Goal: Task Accomplishment & Management: Manage account settings

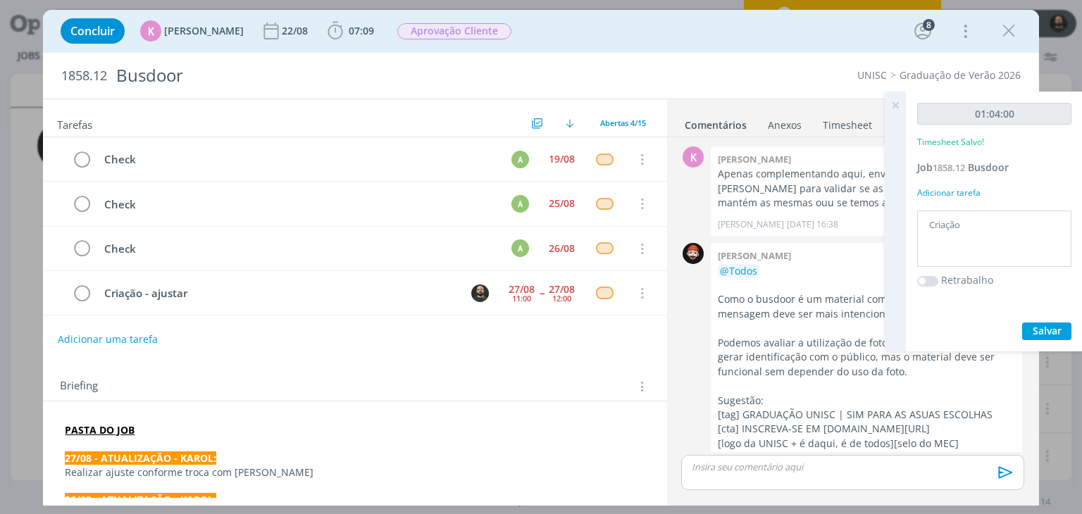
scroll to position [905, 0]
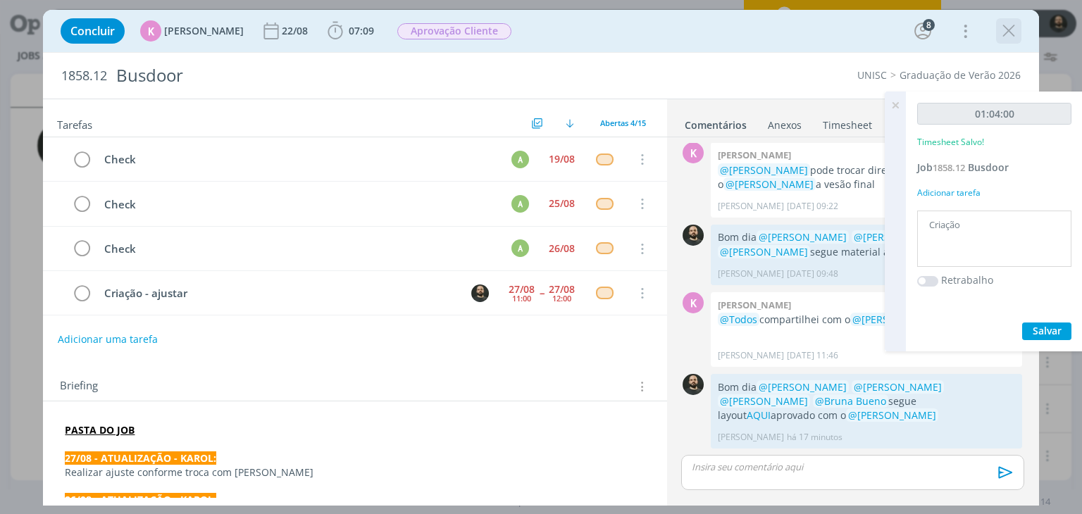
click at [1015, 29] on icon "dialog" at bounding box center [1008, 30] width 21 height 21
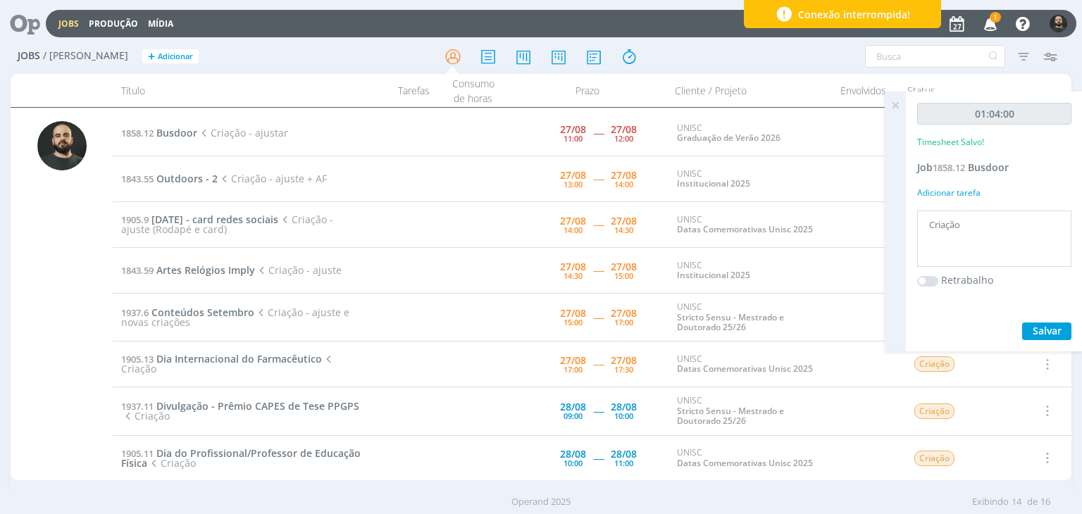
click at [894, 109] on icon at bounding box center [895, 105] width 25 height 27
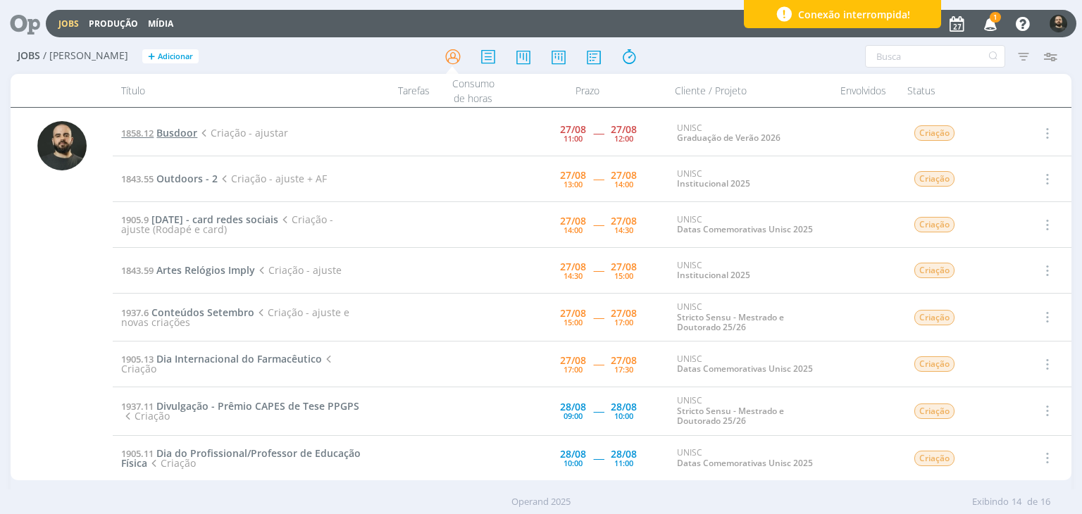
click at [152, 139] on span "1858.12" at bounding box center [137, 133] width 32 height 13
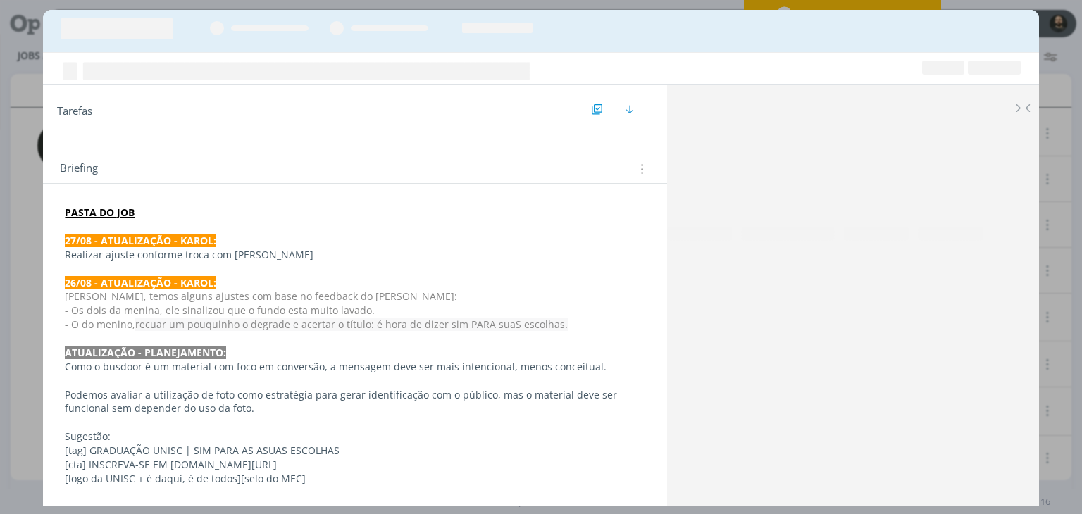
scroll to position [905, 0]
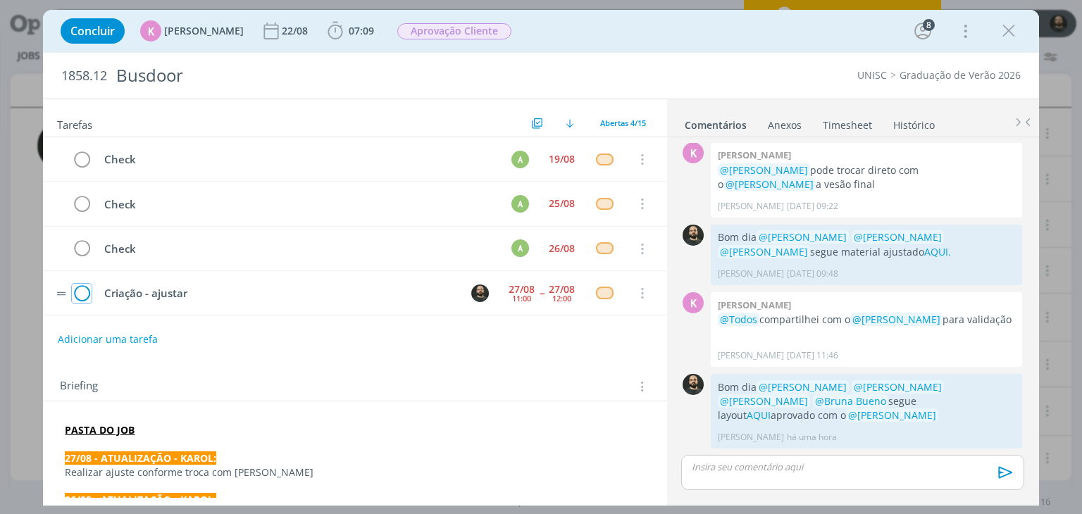
click at [82, 290] on icon "dialog" at bounding box center [82, 293] width 20 height 21
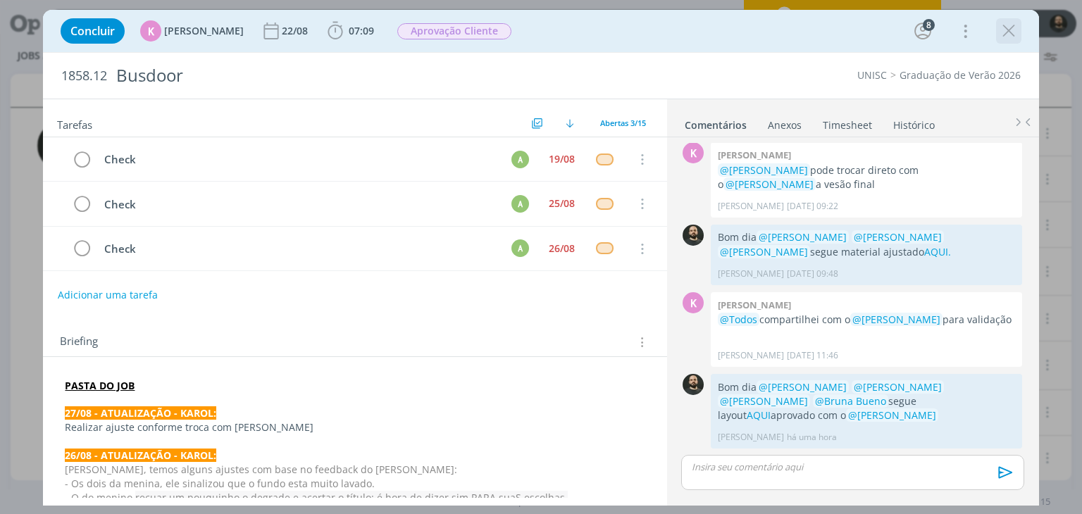
click at [1012, 36] on icon "dialog" at bounding box center [1008, 30] width 21 height 21
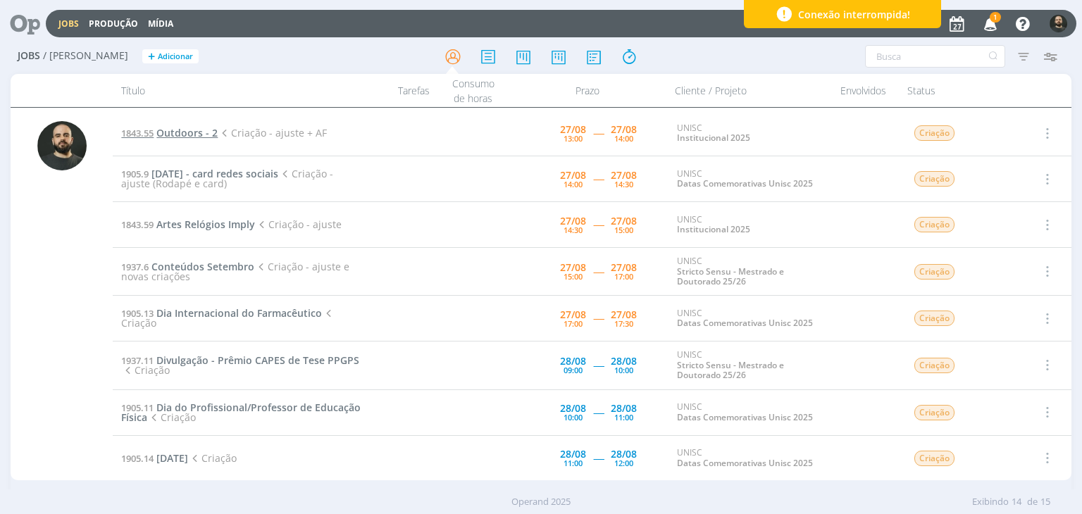
click at [169, 132] on span "Outdoors - 2" at bounding box center [186, 132] width 61 height 13
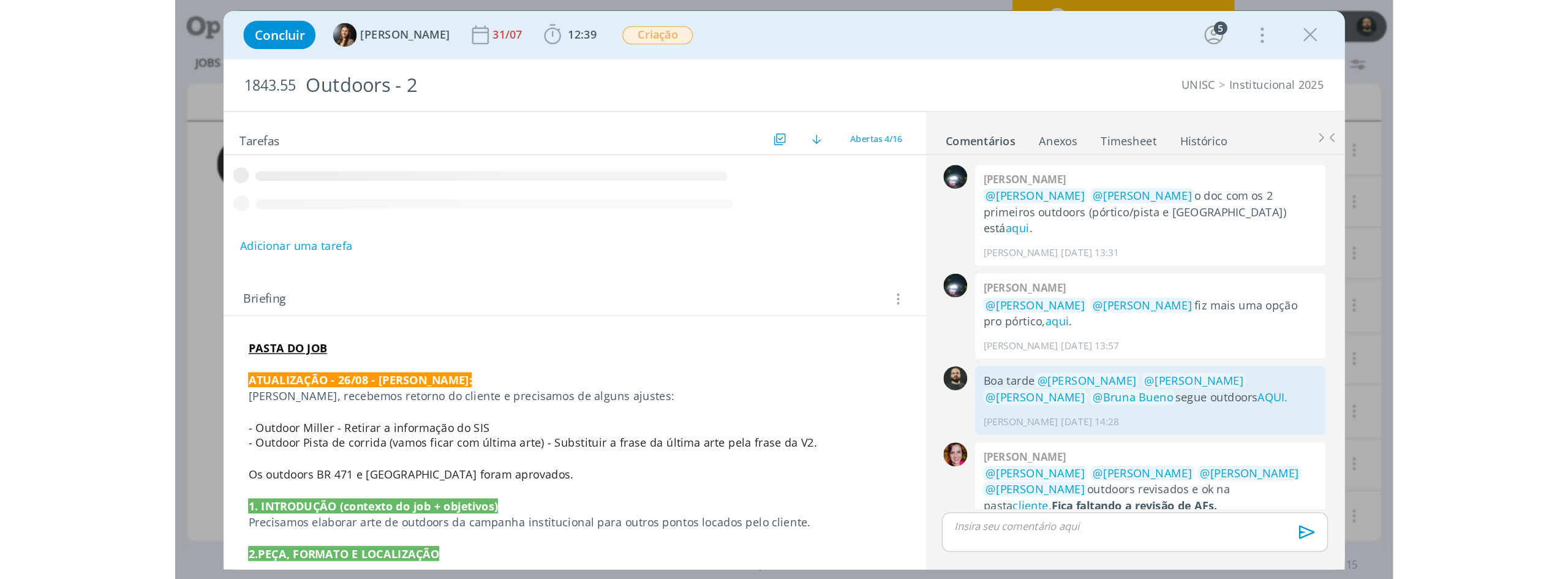
scroll to position [540, 0]
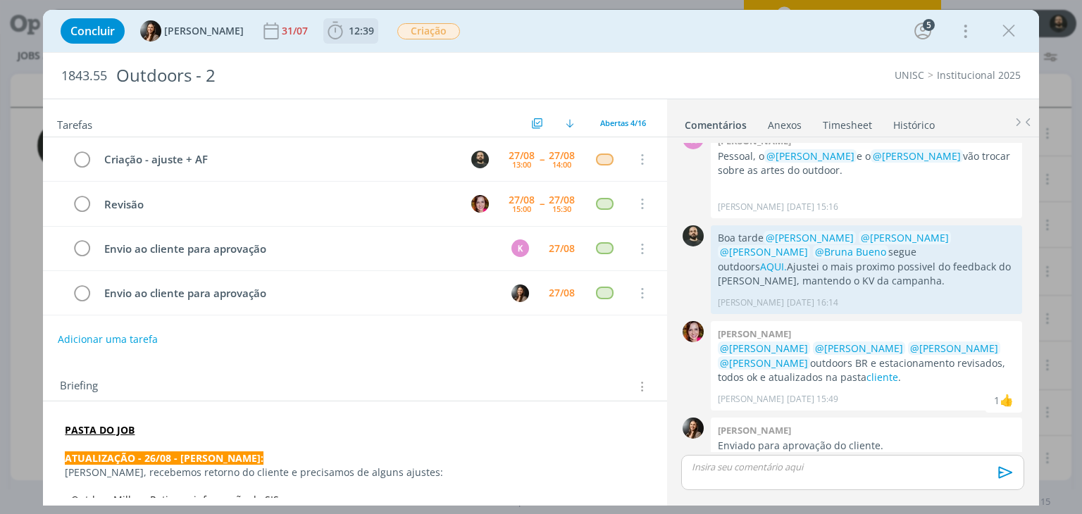
click at [335, 32] on icon "dialog" at bounding box center [335, 30] width 21 height 21
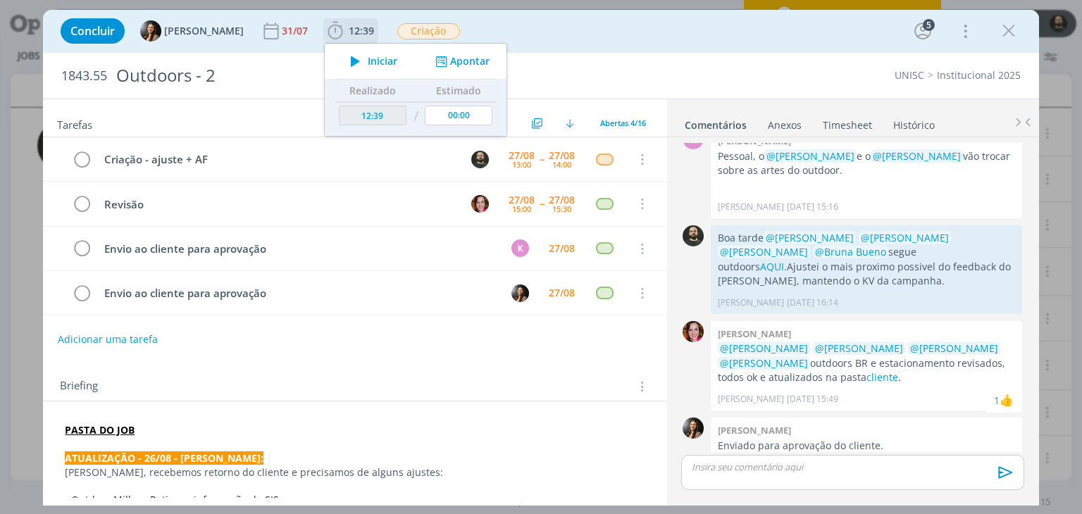
click at [350, 63] on icon "dialog" at bounding box center [355, 61] width 25 height 18
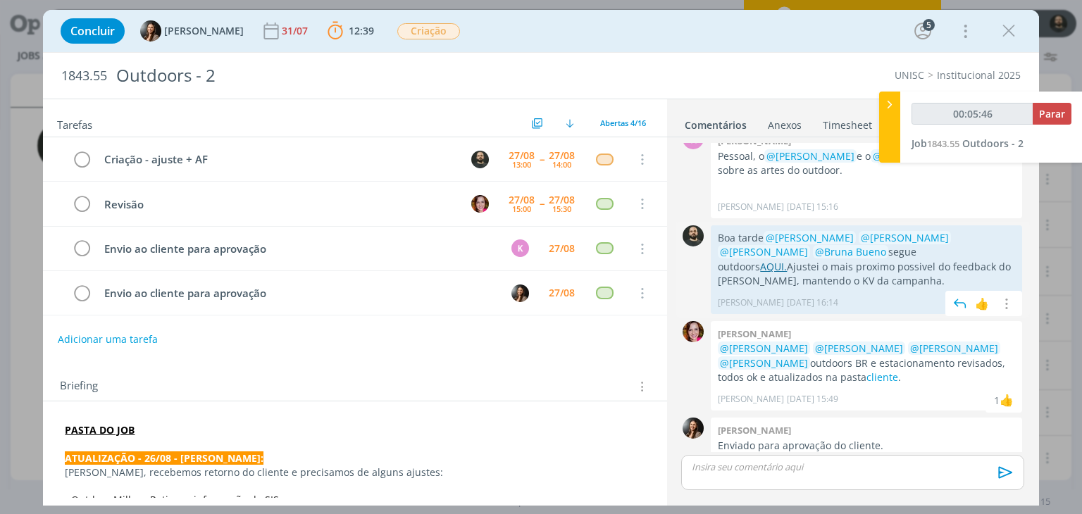
click at [787, 260] on link "AQUI." at bounding box center [773, 266] width 27 height 13
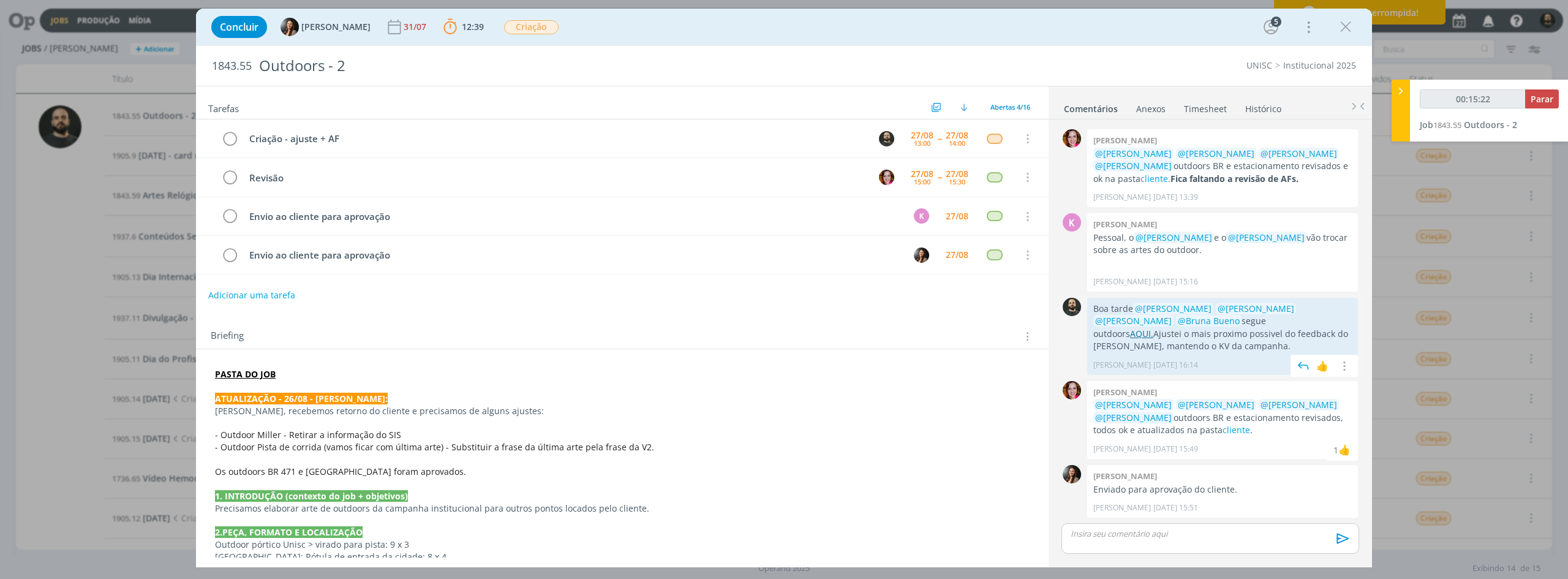
scroll to position [414, 0]
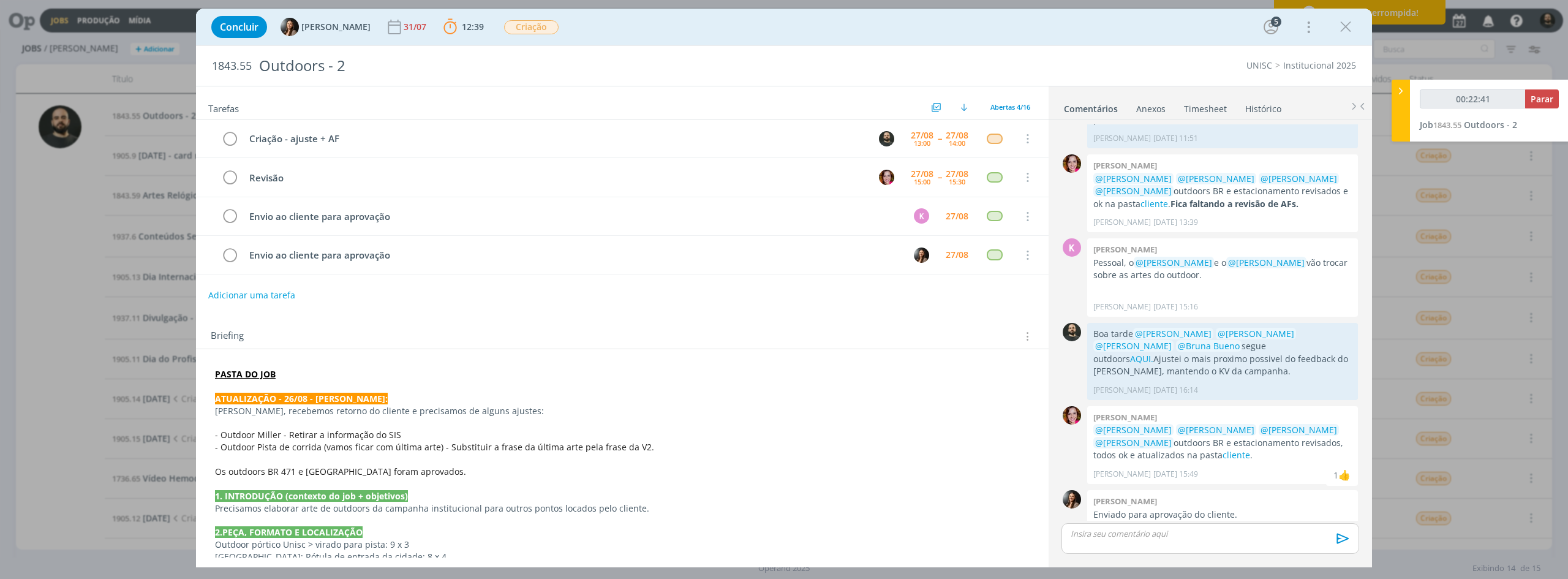
type input "00:22:42"
click at [940, 447] on div "dialog" at bounding box center [1210, 538] width 297 height 30
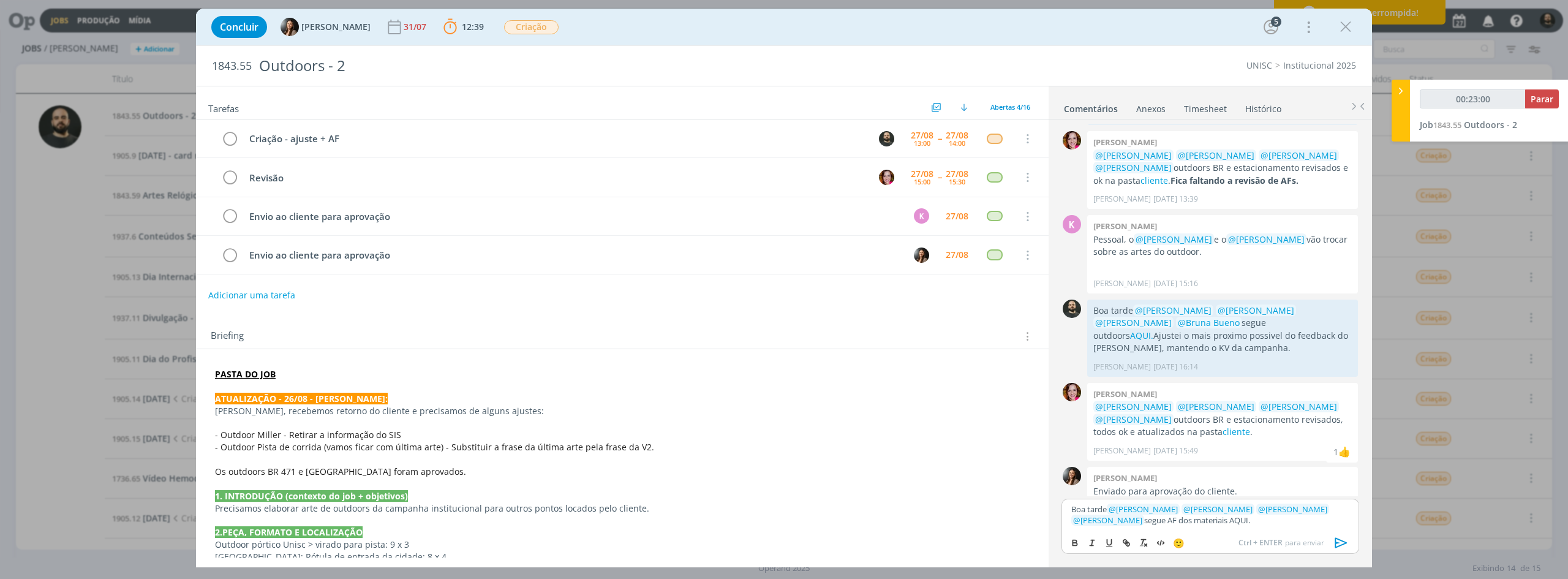
type input "00:23:01"
click at [940, 447] on icon "dialog" at bounding box center [1127, 544] width 3 height 3
type input "AQUI."
type input "00:23:02"
paste input "https://sobeae.sharepoint.com/:f:/s/SOBEAE/EjAQkSAJ0RZOjMFIPaTZ7-oB-Z-kx8rNAZNT…"
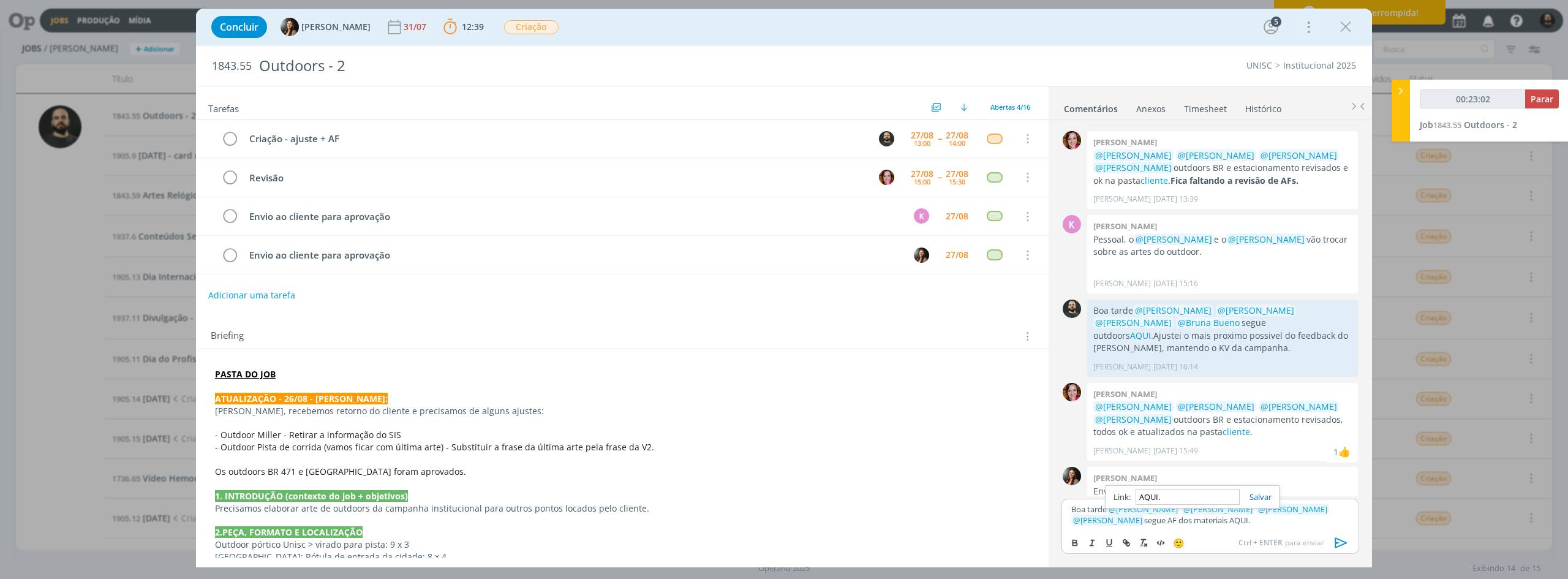
type input "https://sobeae.sharepoint.com/:f:/s/SOBEAE/EjAQkSAJ0RZOjMFIPaTZ7-oB-Z-kx8rNAZNT…"
type input "00:23:03"
type input "https://sobeae.sharepoint.com/:f:/s/SOBEAE/EjAQkSAJ0RZOjMFIPaTZ7-oB-Z-kx8rNAZNT…"
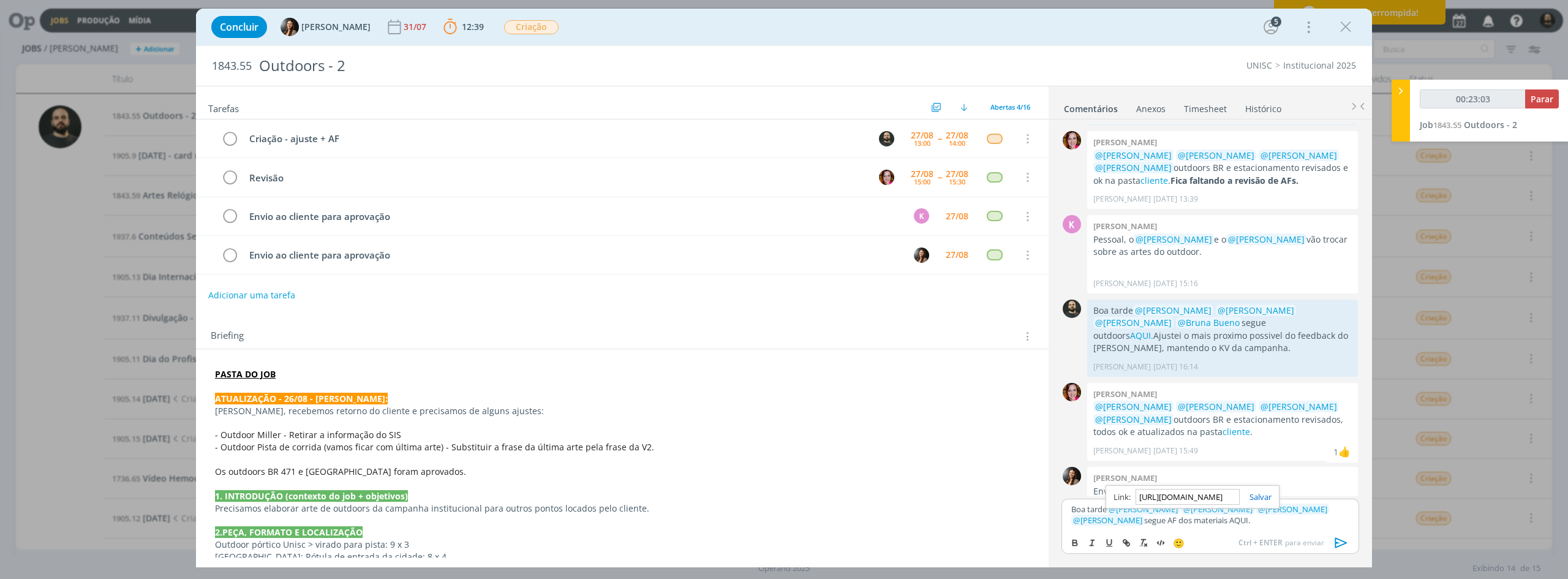
click at [940, 447] on div "https://sobeae.sharepoint.com/:f:/s/SOBEAE/EjAQkSAJ0RZOjMFIPaTZ7-oB-Z-kx8rNAZNT…" at bounding box center [1193, 496] width 174 height 23
click at [940, 447] on link "dialog" at bounding box center [1255, 496] width 32 height 11
click at [940, 447] on div "🙂 Ctrl + ENTER para enviar" at bounding box center [1210, 542] width 296 height 23
click at [940, 447] on icon "dialog" at bounding box center [1340, 542] width 18 height 18
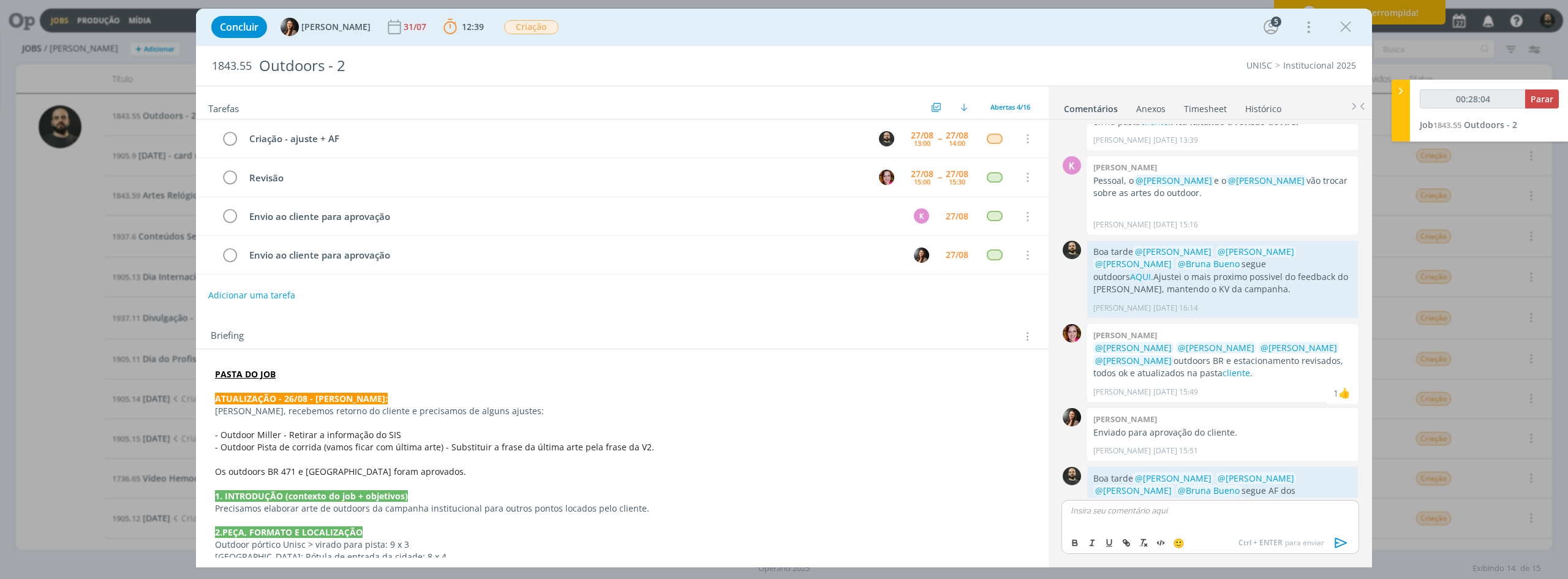
type input "00:28:05"
click at [940, 98] on span "Parar" at bounding box center [1542, 98] width 23 height 11
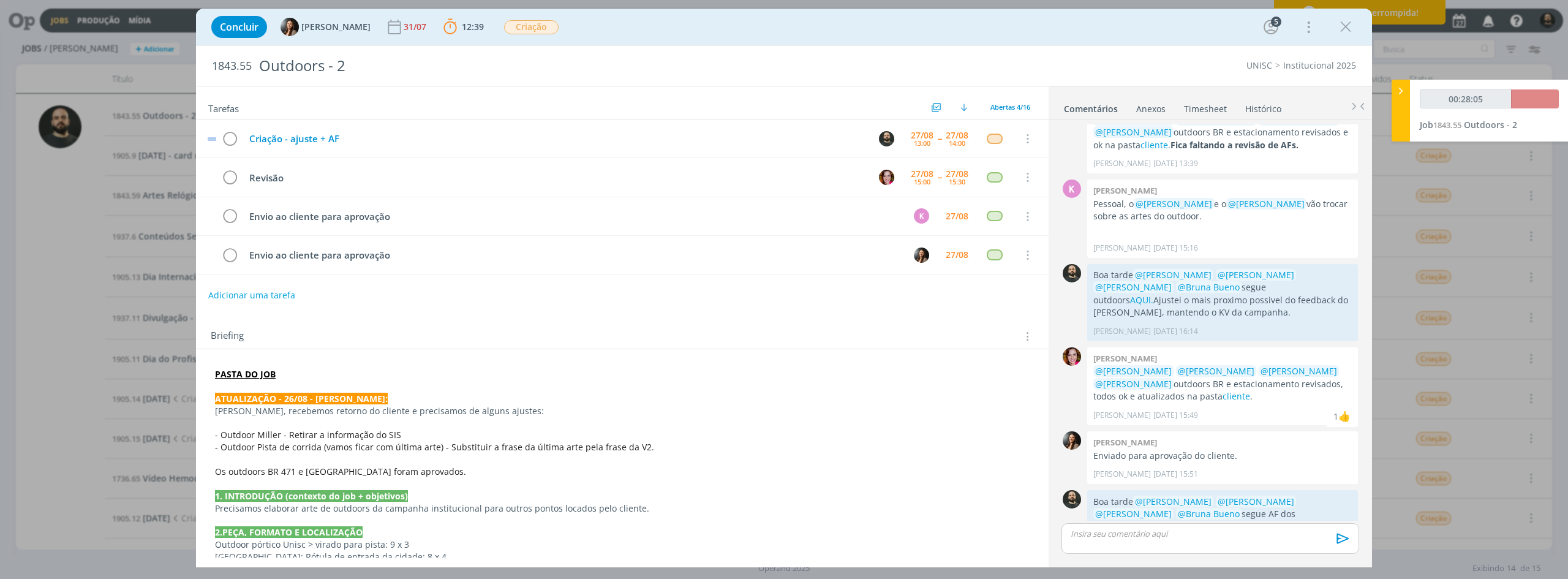
drag, startPoint x: 396, startPoint y: 130, endPoint x: 275, endPoint y: 138, distance: 121.3
click at [275, 138] on td "Criação - ajuste + AF" at bounding box center [553, 138] width 623 height 22
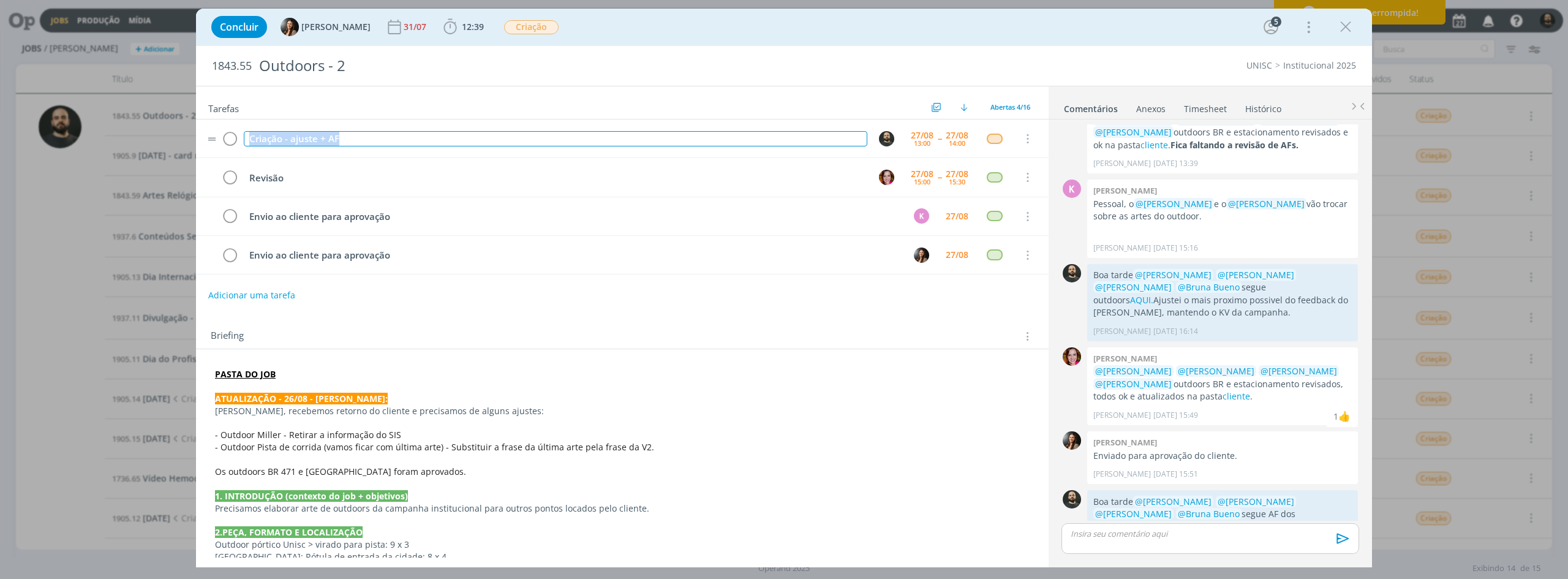
drag, startPoint x: 349, startPoint y: 134, endPoint x: 198, endPoint y: 134, distance: 151.0
click at [198, 134] on tr "Criação - ajuste + AF 27/08 13:00 -- 27/08 14:00 Cancelar" at bounding box center [621, 138] width 853 height 38
copy div "Criação - ajuste + AF"
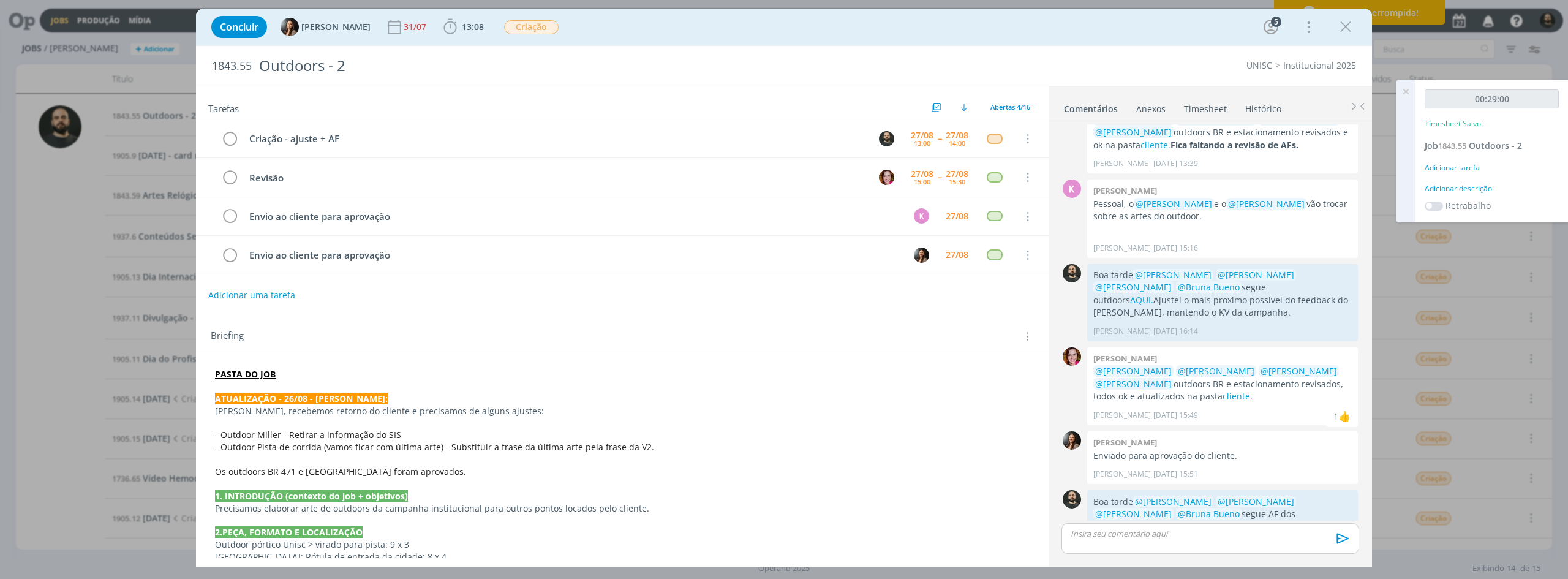
click at [940, 185] on div "Adicionar descrição" at bounding box center [1492, 189] width 134 height 11
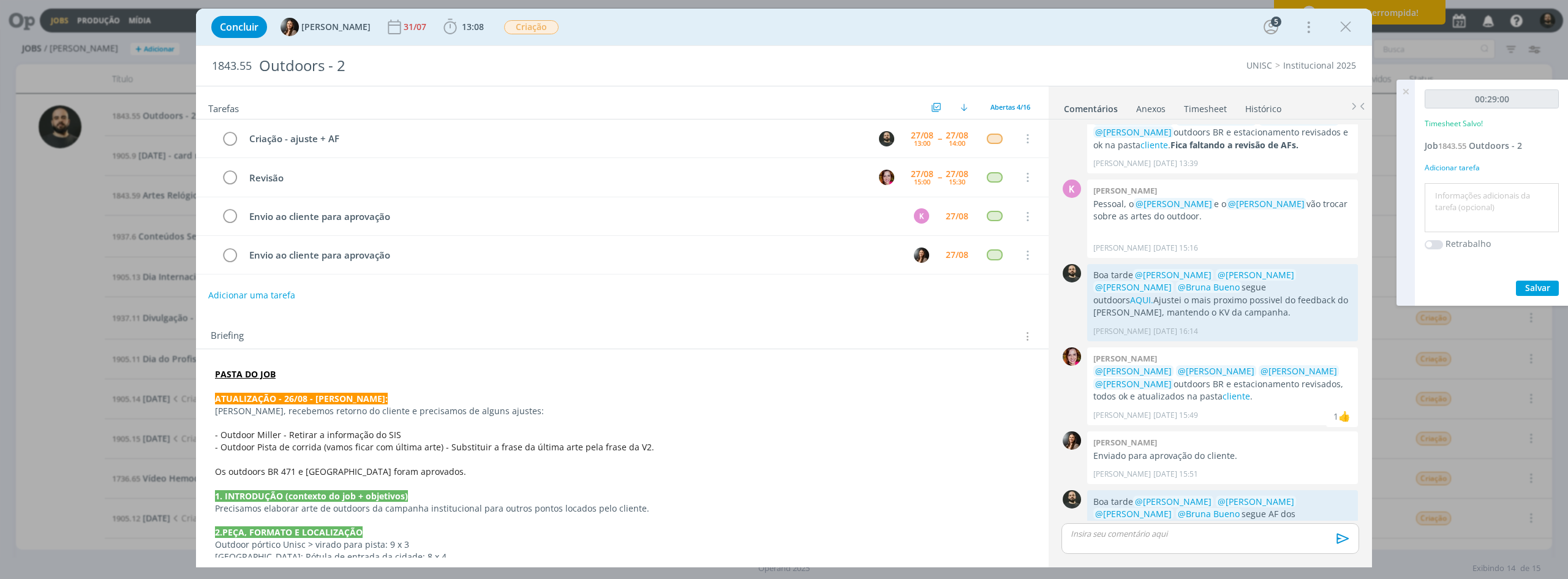
click at [940, 215] on textarea at bounding box center [1491, 208] width 128 height 43
paste textarea "Criação - ajuste + AF"
type textarea "Criação - ajuste + AF"
click at [940, 284] on span "Salvar" at bounding box center [1537, 287] width 25 height 11
click at [940, 87] on icon at bounding box center [1405, 91] width 22 height 23
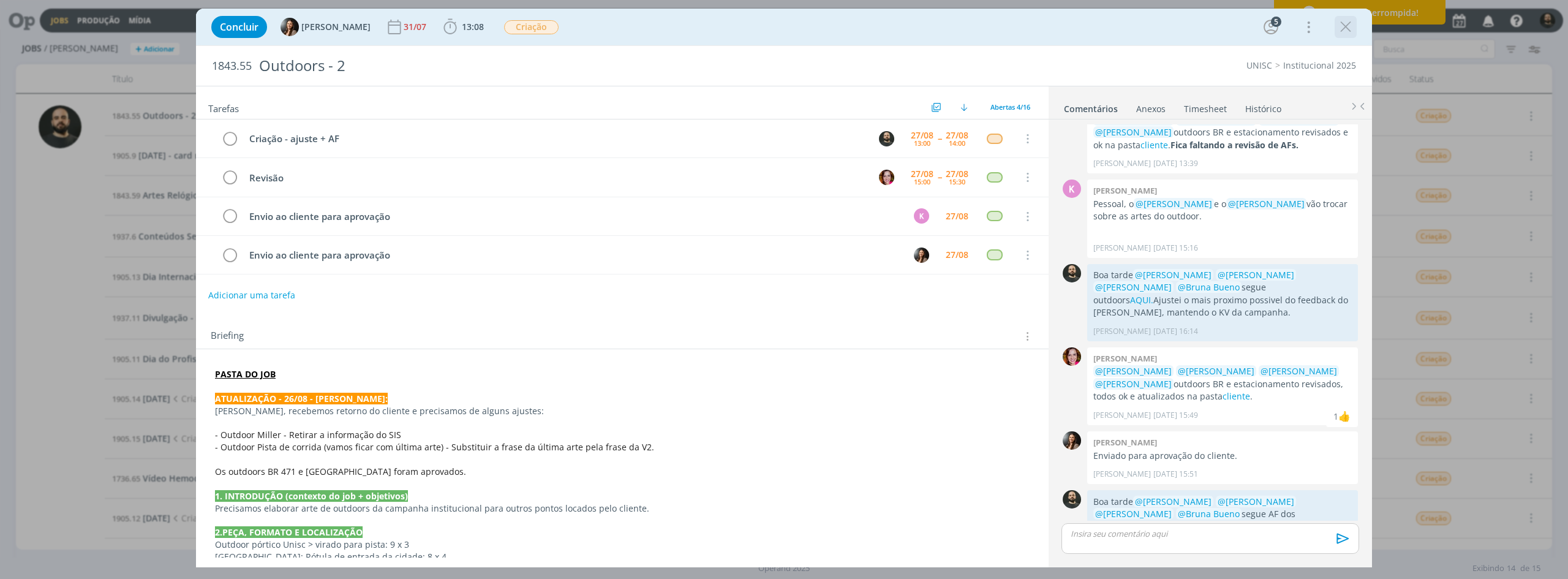
click at [940, 23] on icon "dialog" at bounding box center [1345, 26] width 18 height 18
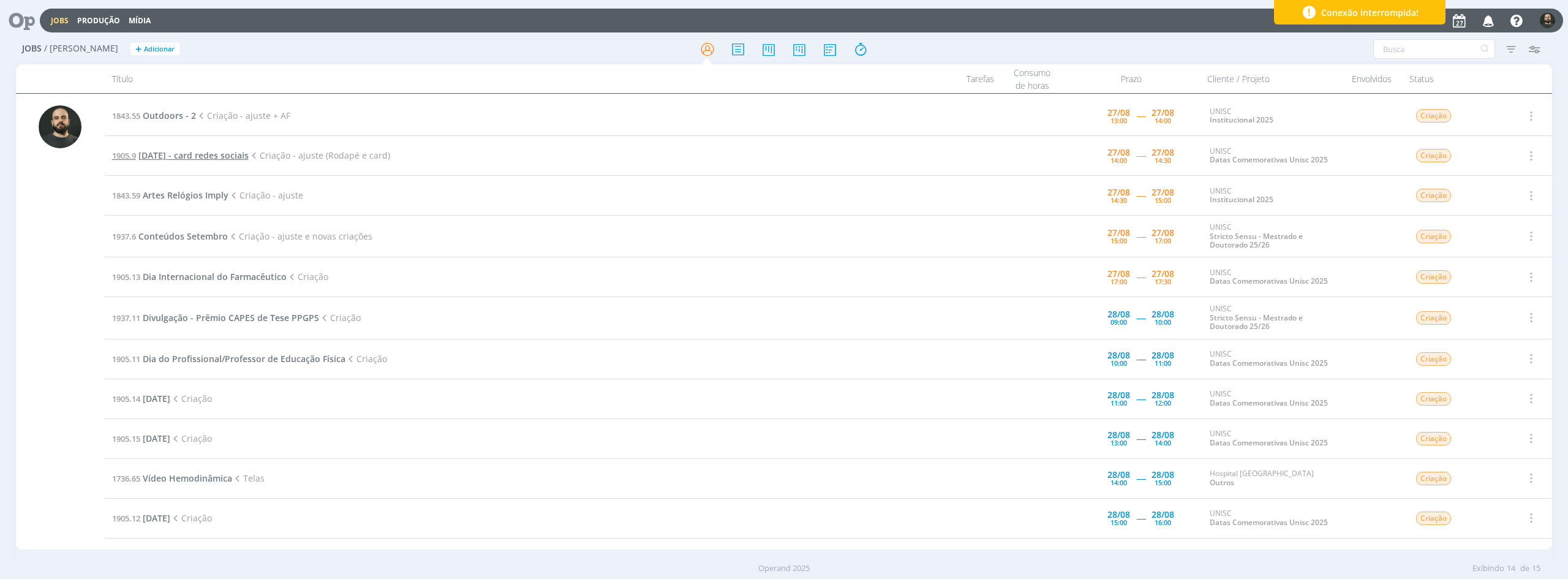
click at [203, 151] on span "Dia do nutricionista - card redes sociais" at bounding box center [193, 155] width 110 height 11
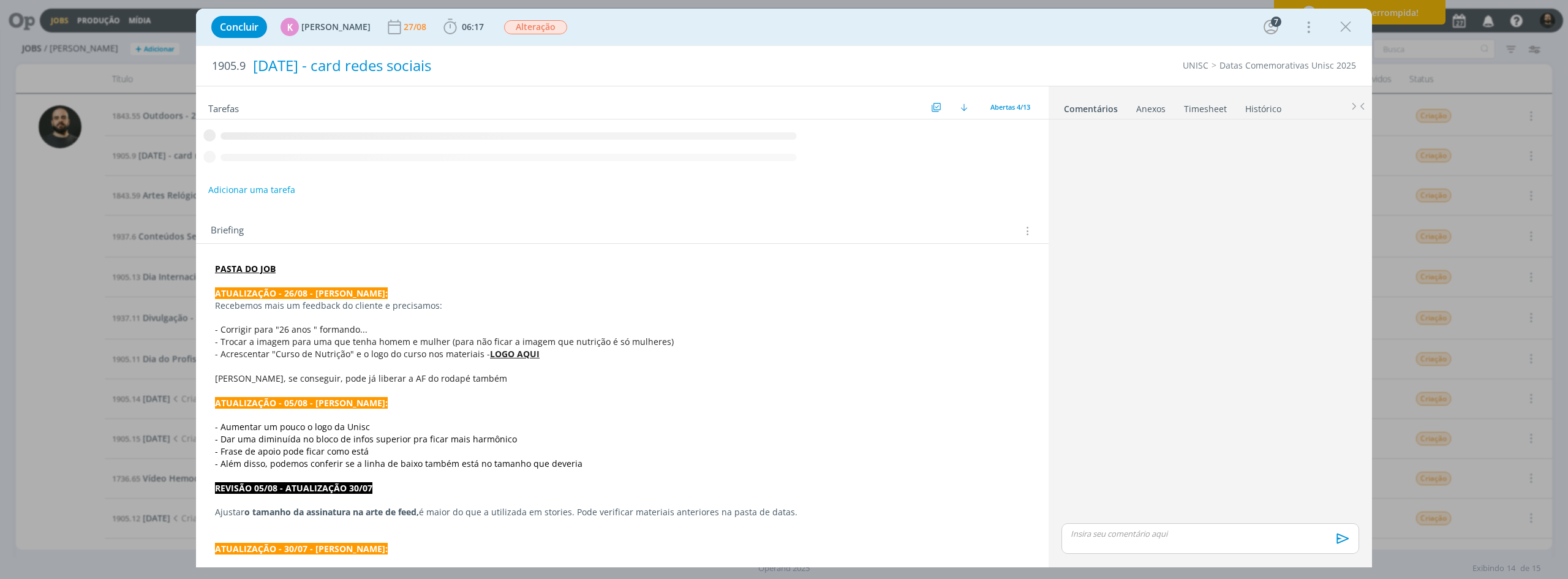
scroll to position [163, 0]
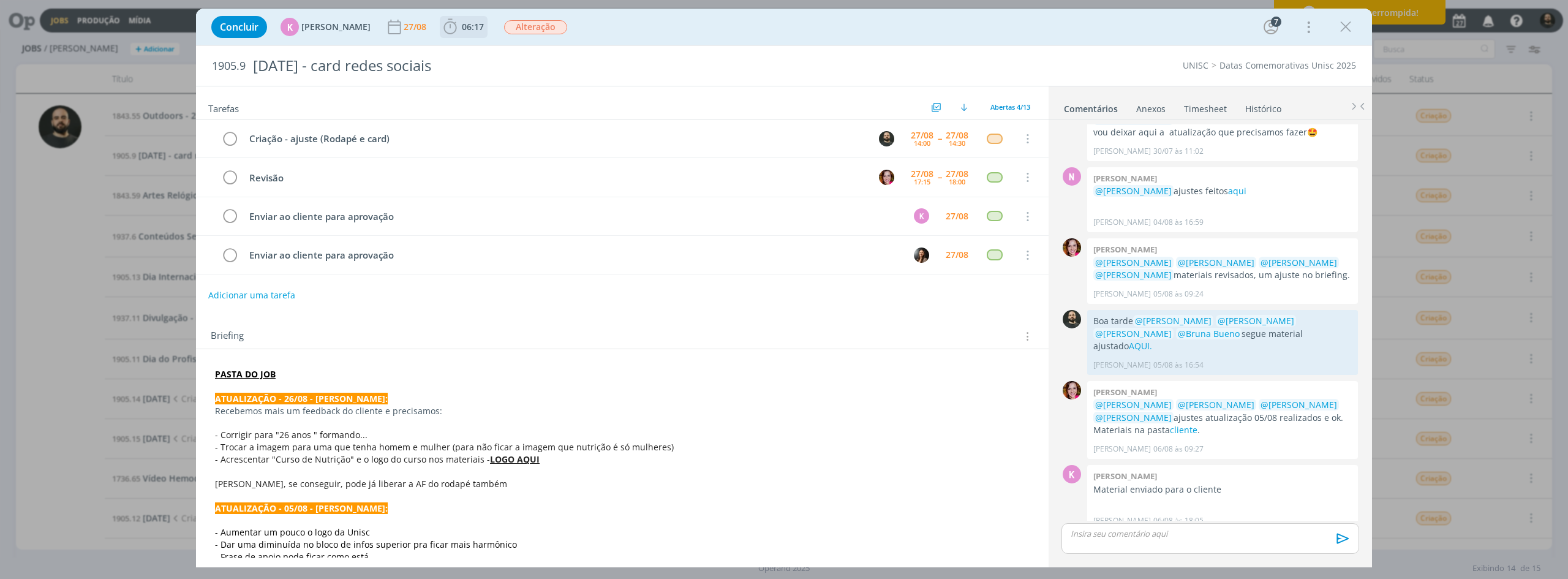
click at [446, 30] on icon "dialog" at bounding box center [449, 26] width 18 height 18
click at [462, 49] on icon "dialog" at bounding box center [468, 54] width 22 height 16
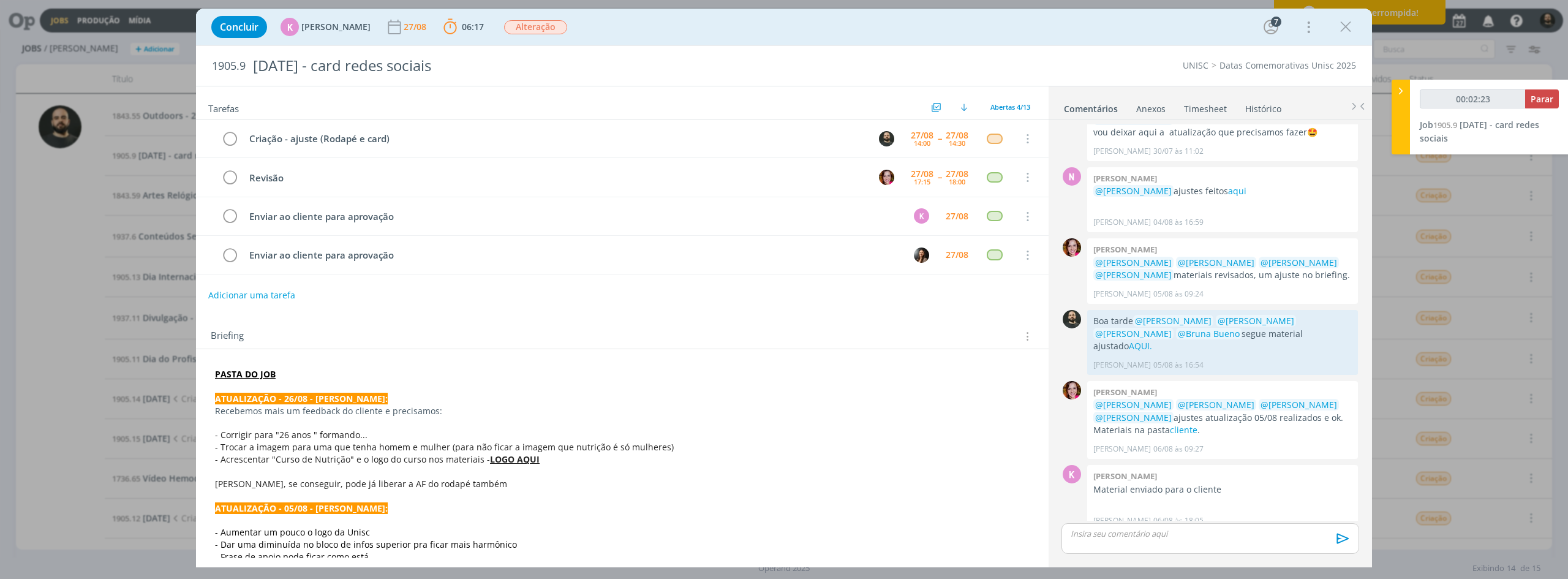
click at [252, 372] on strong "PASTA DO JOB" at bounding box center [245, 373] width 61 height 11
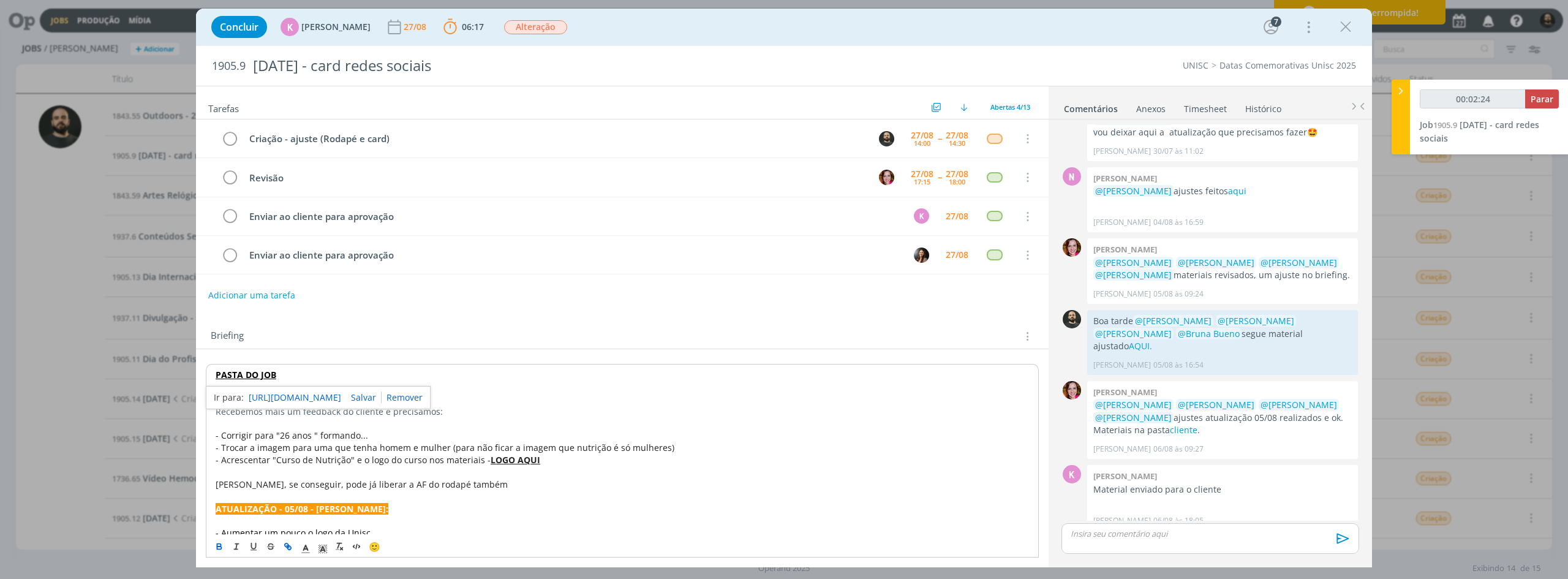
click at [295, 399] on link "https://sobeae.sharepoint.com/:f:/s/SOBEAE/Ep8jiudUi8BHpOn4W6R3dN0BYMGmtcA5IrCj…" at bounding box center [295, 397] width 92 height 16
drag, startPoint x: 273, startPoint y: 459, endPoint x: 343, endPoint y: 457, distance: 70.0
click at [343, 447] on span "- Acrescentar "Curso de Nutrição" e o logo do curso nos materiais -" at bounding box center [353, 459] width 275 height 11
copy span "Curso de Nutrição"
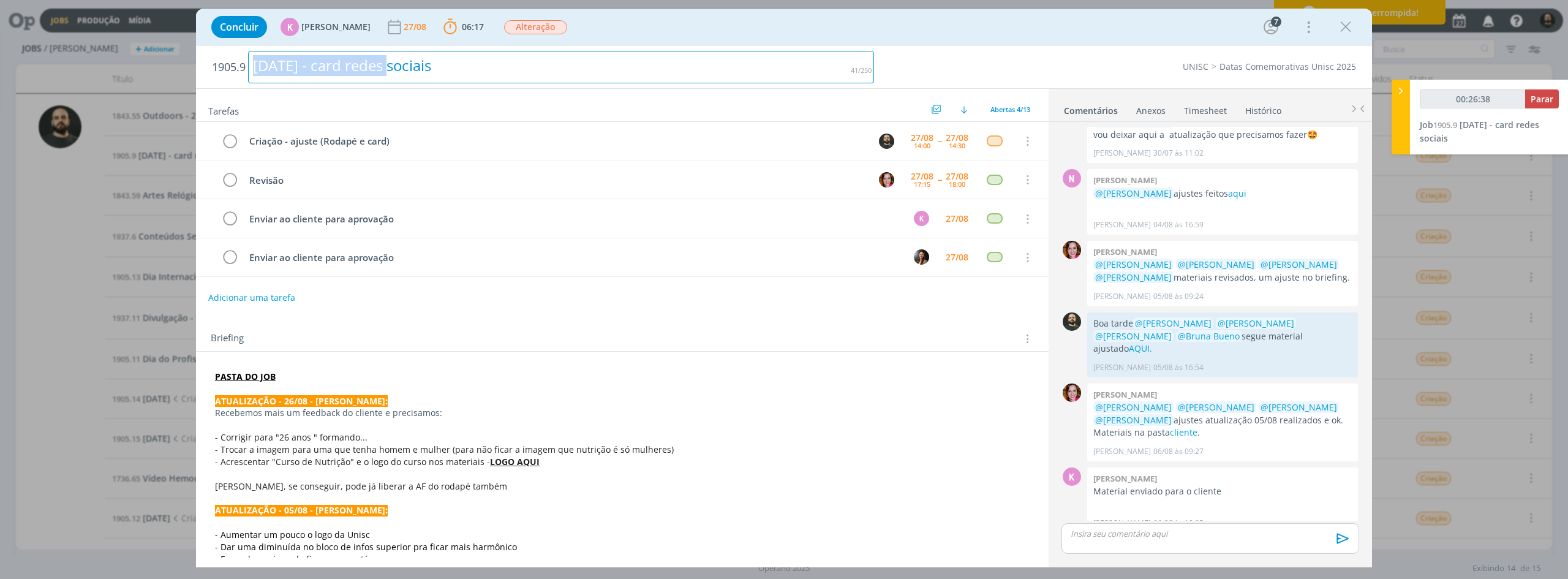
drag, startPoint x: 387, startPoint y: 67, endPoint x: 254, endPoint y: 65, distance: 133.0
click at [254, 65] on div "Dia do nutricionista - card redes sociais" at bounding box center [561, 66] width 626 height 32
copy div "Dia do nutricionista"
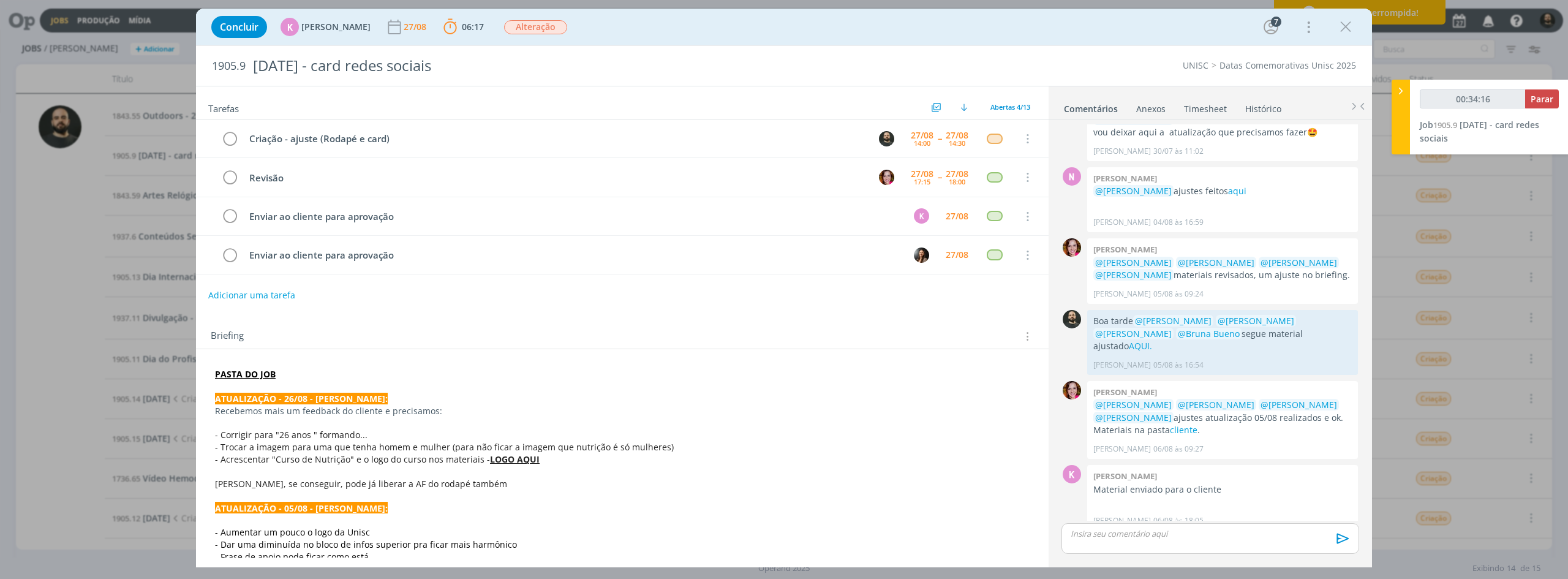
click at [263, 375] on strong "PASTA DO JOB" at bounding box center [246, 374] width 61 height 11
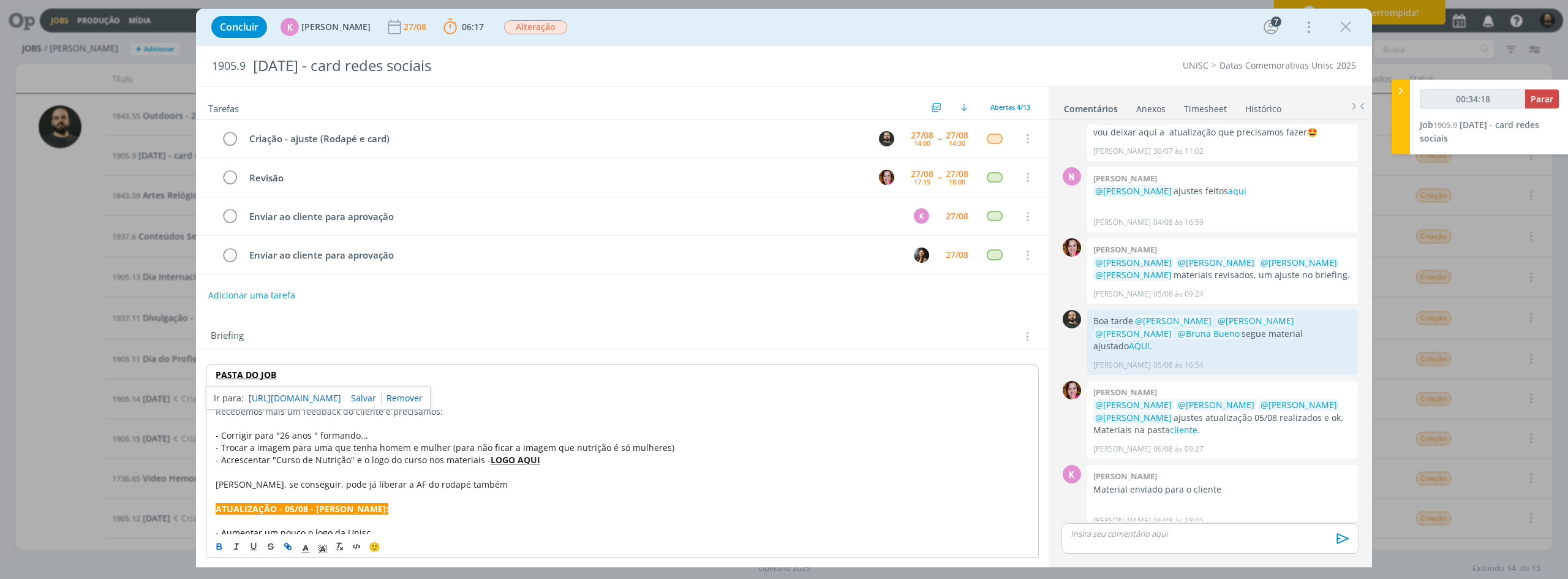
click at [302, 396] on link "https://sobeae.sharepoint.com/:f:/s/SOBEAE/Ep8jiudUi8BHpOn4W6R3dN0BYMGmtcA5IrCj…" at bounding box center [295, 398] width 92 height 16
type input "00:36:14"
click at [940, 447] on p "dialog" at bounding box center [1210, 533] width 278 height 11
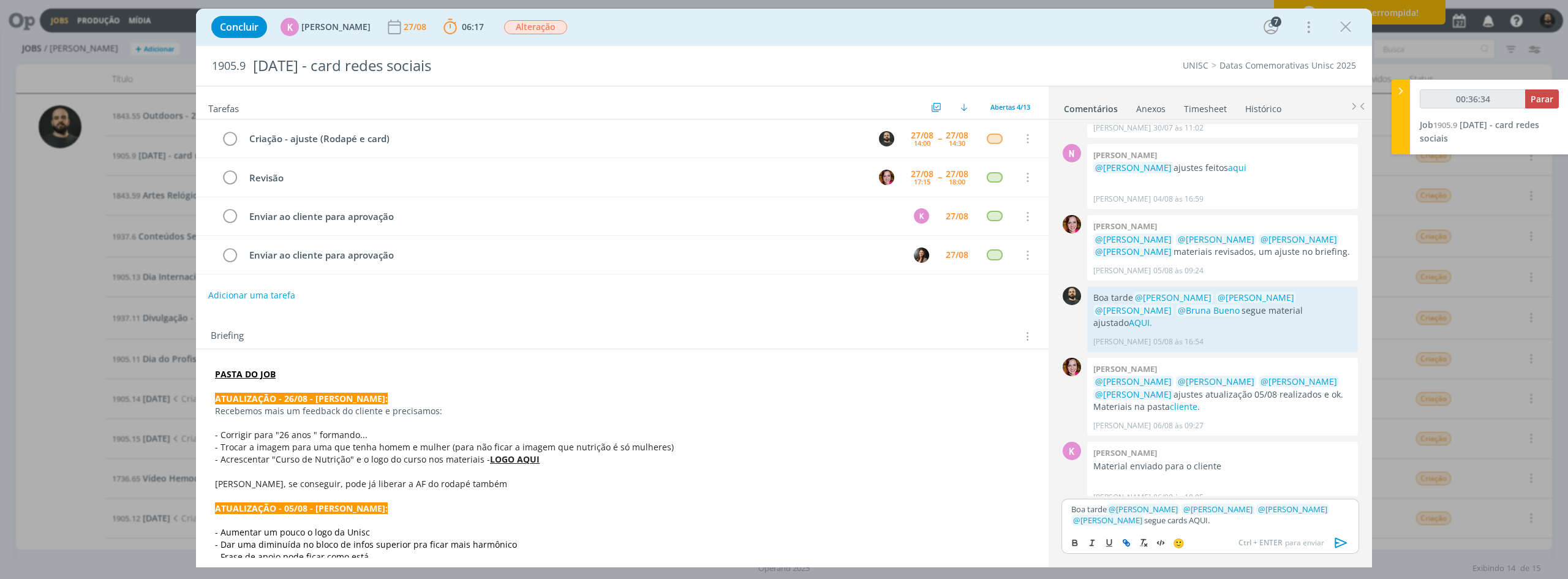
scroll to position [187, 0]
type input "00:36:49"
click at [940, 447] on icon "dialog" at bounding box center [1127, 544] width 3 height 3
paste input "https://sobeae.sharepoint.com/:f:/s/SOBEAE/EqH_jDSkCIFNtMQMRMi-V1sBRE1yN4pte7Qs…"
type input "https://sobeae.sharepoint.com/:f:/s/SOBEAE/EqH_jDSkCIFNtMQMRMi-V1sBRE1yN4pte7Qs…"
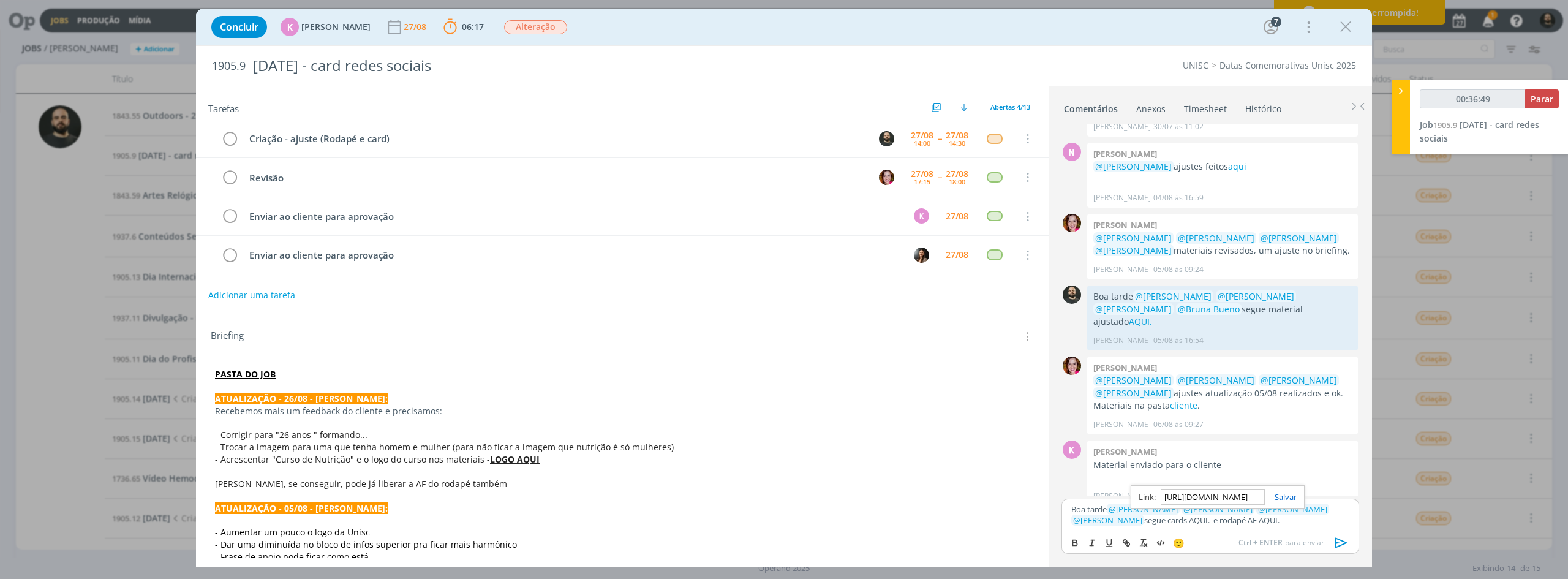
scroll to position [0, 317]
type input "00:36:50"
type input "https://sobeae.sharepoint.com/:f:/s/SOBEAE/EqH_jDSkCIFNtMQMRMi-V1sBRE1yN4pte7Qs…"
click at [940, 447] on link "dialog" at bounding box center [1280, 496] width 32 height 11
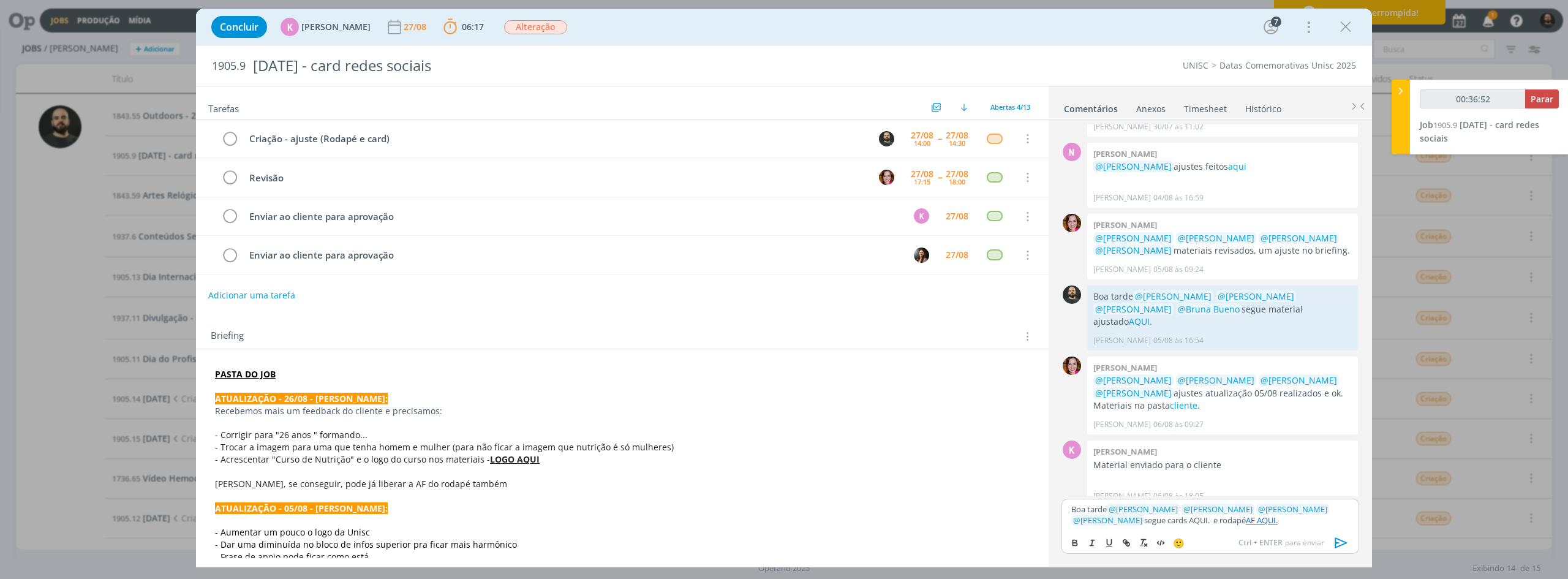
click at [940, 447] on p "Boa tarde ﻿ @ Beatriz Luchese ﻿ ﻿ @ Karoline Arend ﻿ ﻿ @ Luíza Santana ﻿ ﻿ @ Br…" at bounding box center [1210, 515] width 278 height 23
drag, startPoint x: 444, startPoint y: 140, endPoint x: 176, endPoint y: 138, distance: 268.0
click at [176, 138] on div "Concluir K Karoline Arend 27/08 06:17 Parar Apontar Data * 27/08/2025 Horas * 0…" at bounding box center [784, 290] width 1568 height 579
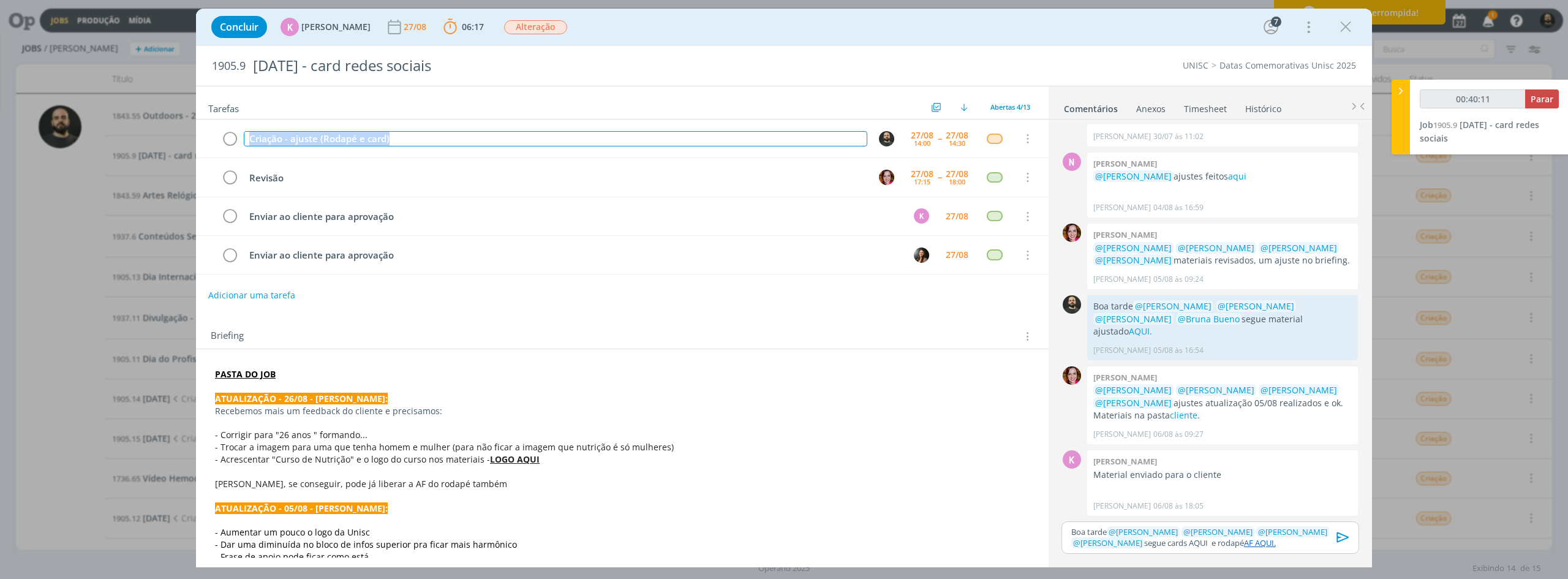
scroll to position [164, 0]
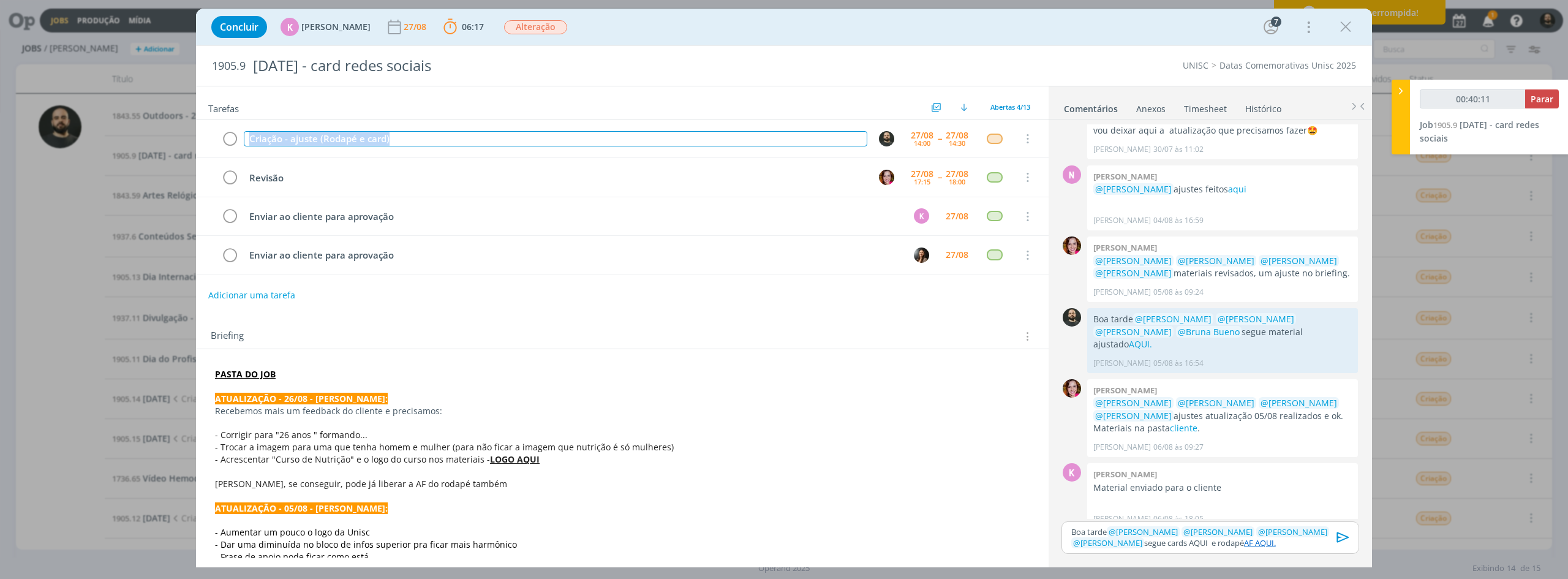
copy div "Criação - ajuste (Rodapé e card)"
click at [940, 447] on icon "dialog" at bounding box center [1343, 536] width 18 height 18
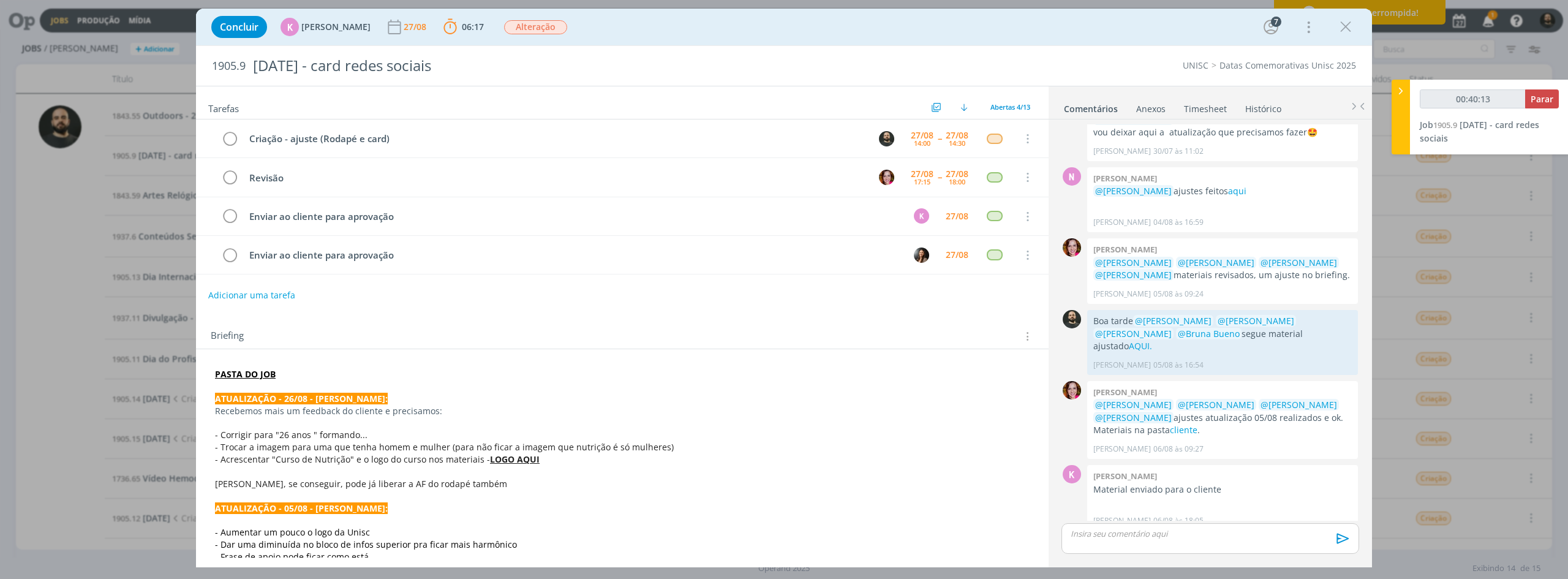
scroll to position [221, 0]
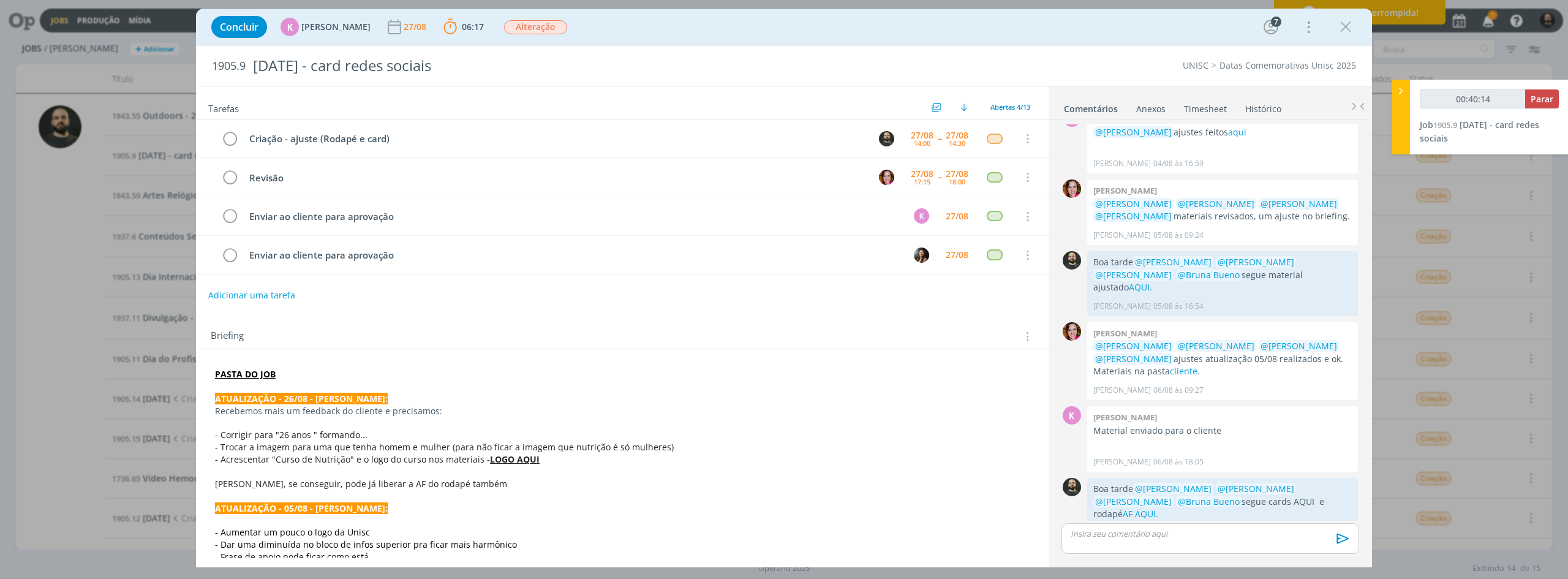
type input "00:40:15"
click at [940, 96] on span "Parar" at bounding box center [1542, 98] width 23 height 11
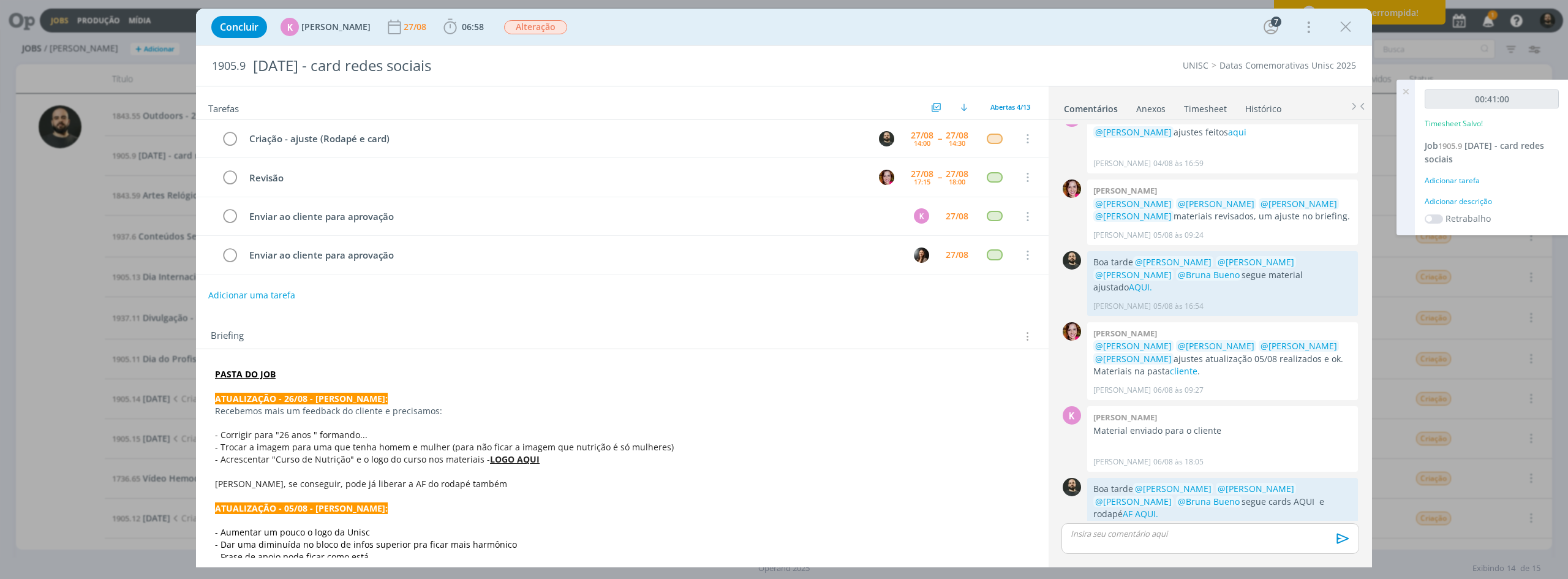
click at [940, 203] on div "Adicionar descrição" at bounding box center [1492, 201] width 134 height 11
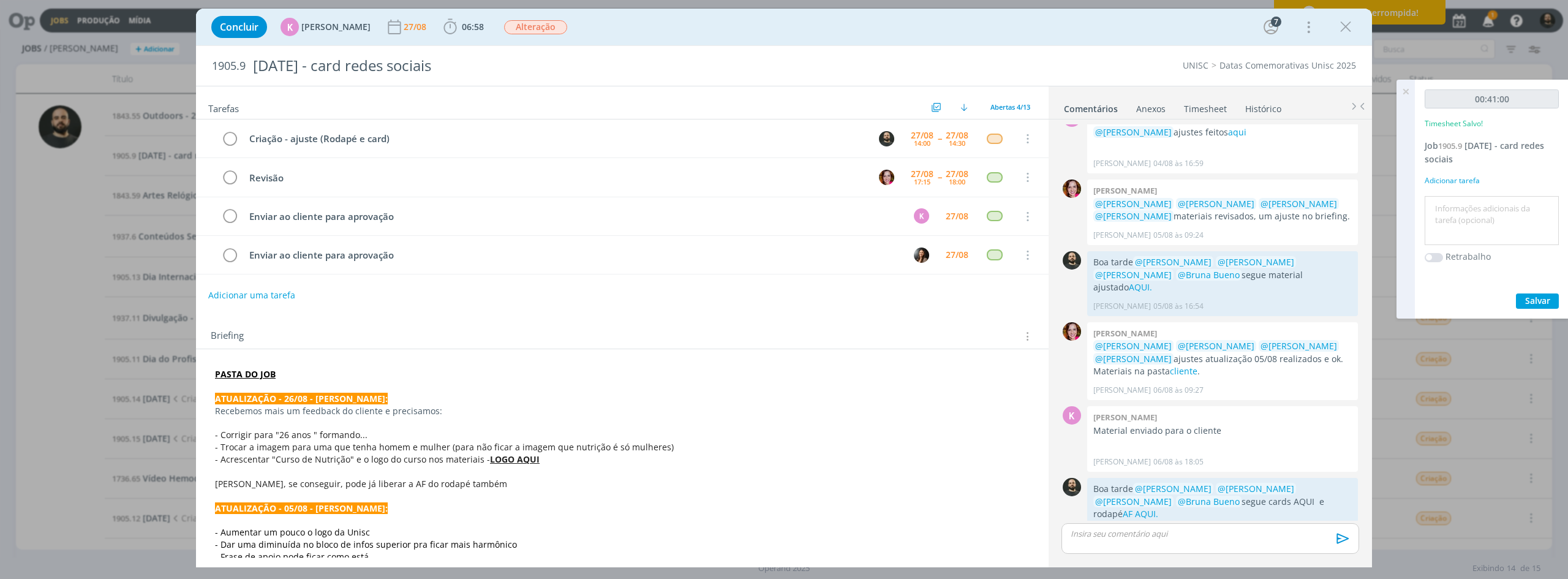
click at [940, 208] on textarea at bounding box center [1491, 221] width 128 height 43
paste textarea "Criação - ajuste (Rodapé e card)"
type textarea "Criação - ajuste (Rodapé e card)"
click at [940, 302] on span "Salvar" at bounding box center [1537, 300] width 25 height 11
click at [940, 91] on icon at bounding box center [1405, 91] width 22 height 23
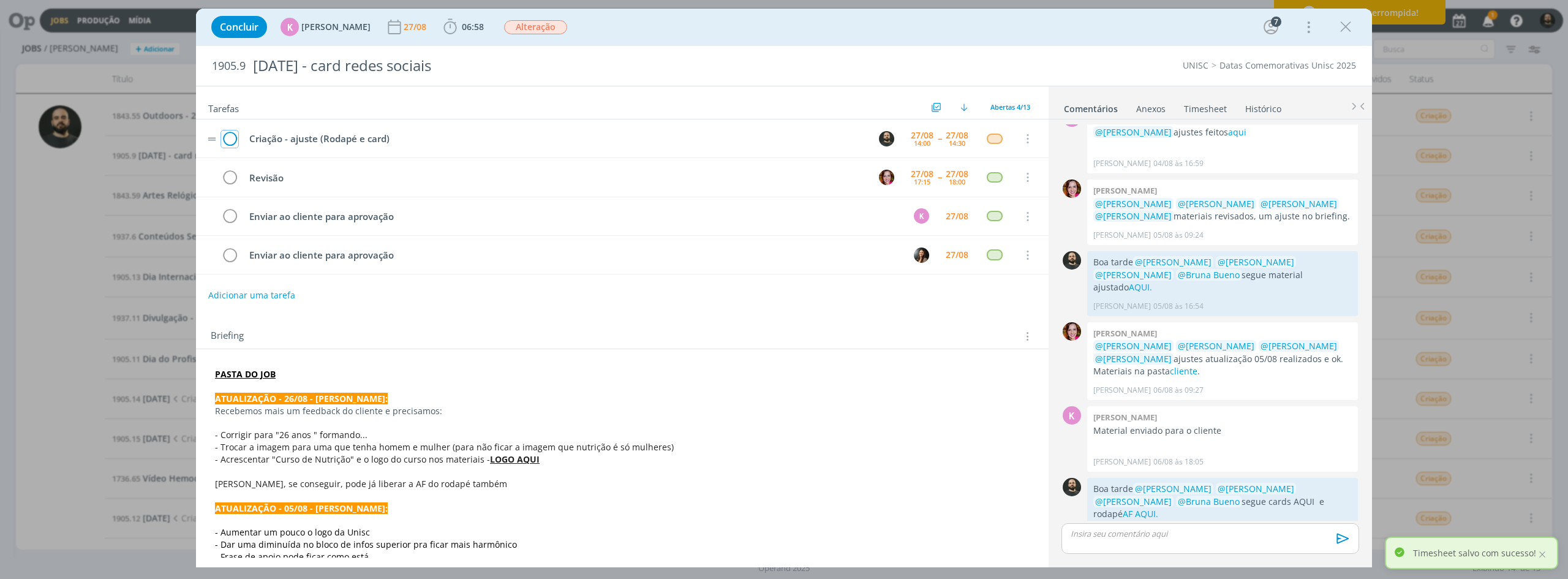
click at [231, 134] on icon "dialog" at bounding box center [229, 138] width 17 height 18
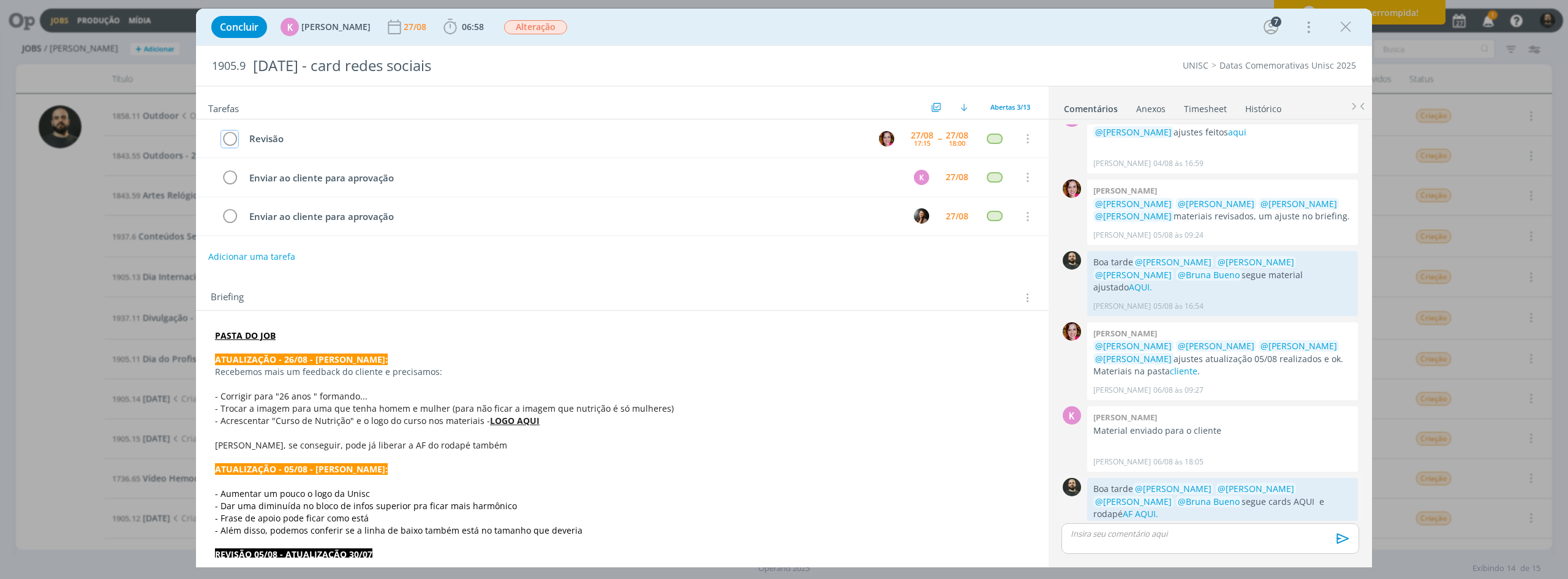
click at [940, 447] on icon "dialog" at bounding box center [1343, 533] width 14 height 11
click at [940, 447] on link "Editar" at bounding box center [1301, 497] width 96 height 20
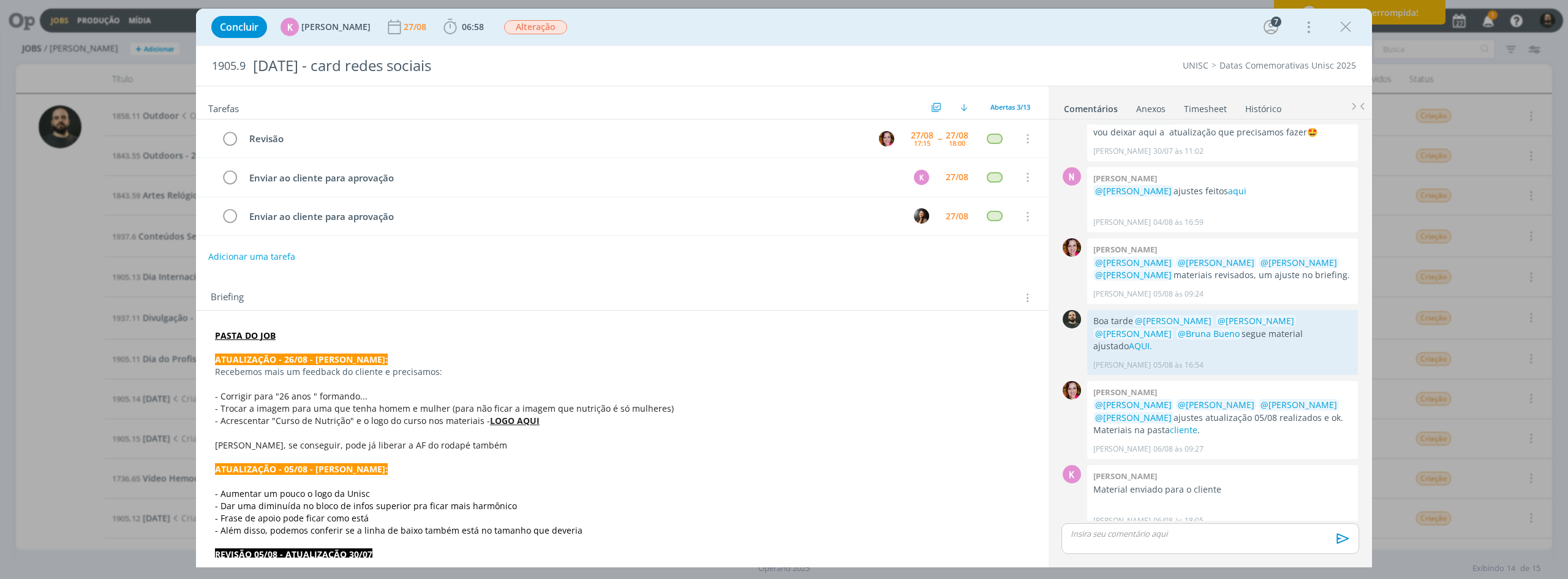
scroll to position [211, 0]
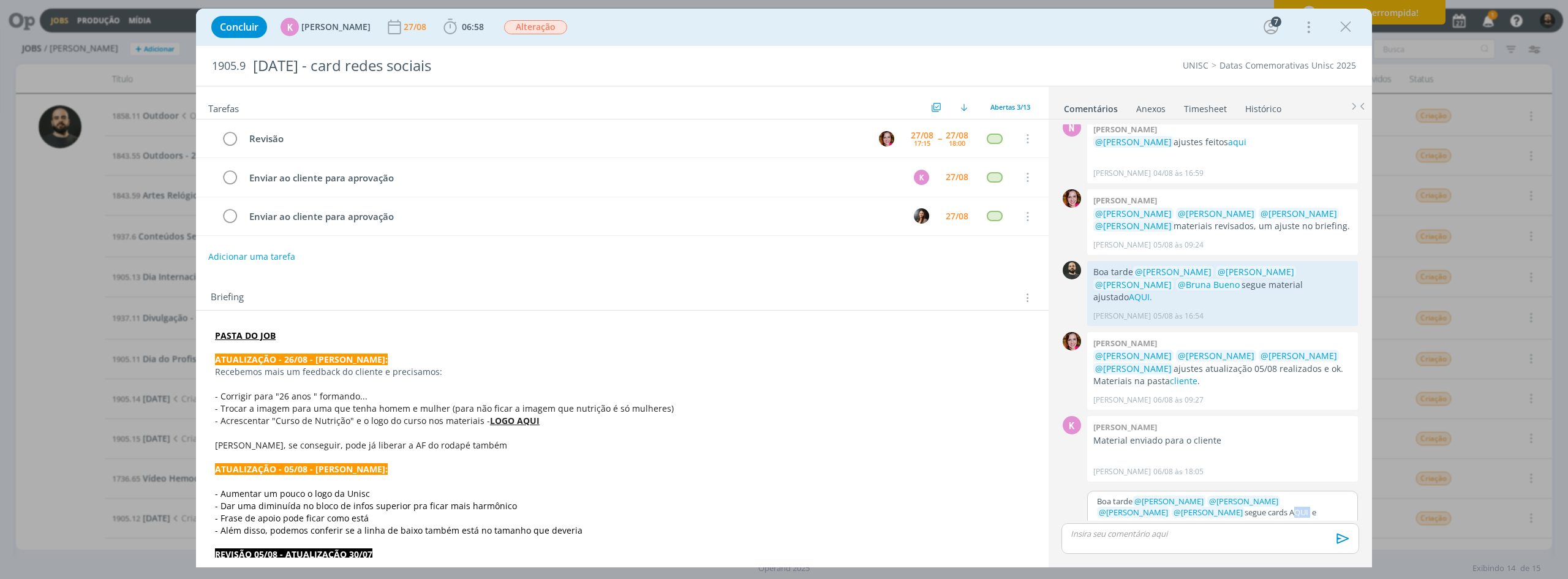
drag, startPoint x: 1224, startPoint y: 501, endPoint x: 1204, endPoint y: 501, distance: 20.0
click at [940, 447] on p "Boa tarde ﻿ @ Beatriz Luchese ﻿ ﻿ @ Karoline Arend ﻿ ﻿ @ Luíza Santana ﻿ ﻿ @ Br…" at bounding box center [1222, 512] width 251 height 34
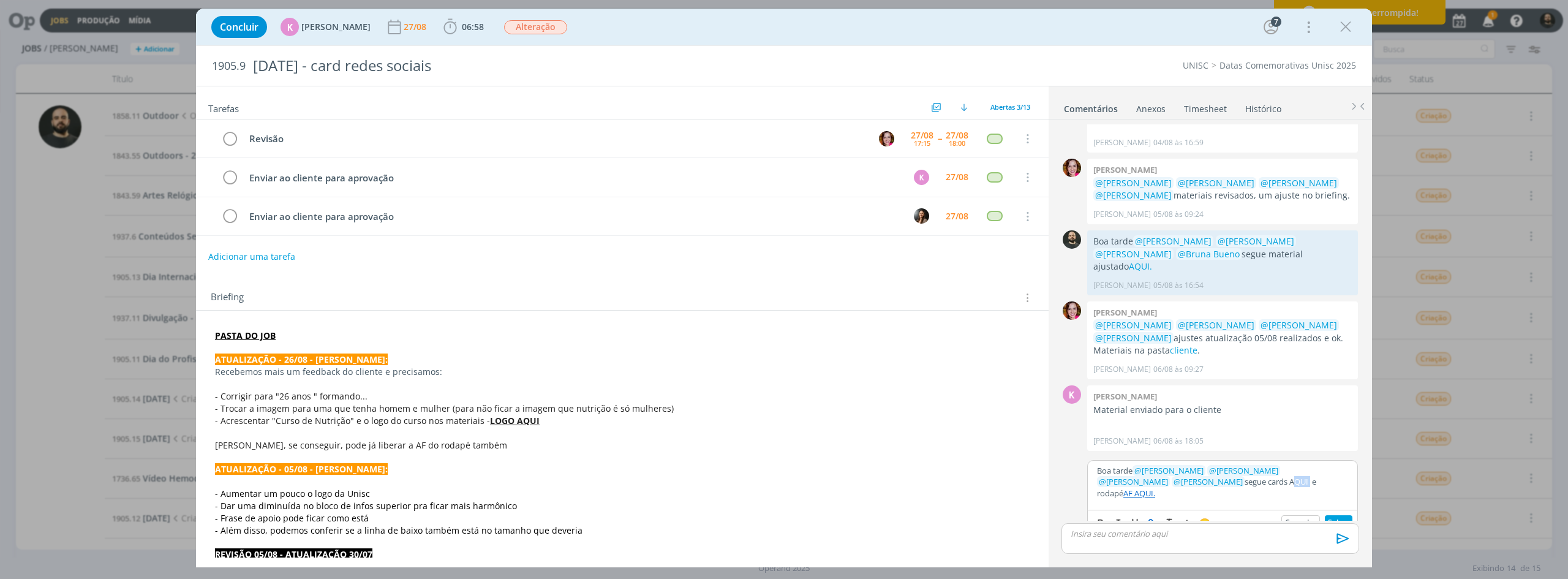
click at [940, 447] on button "dialog" at bounding box center [1153, 522] width 17 height 15
paste input "https://sobeae.sharepoint.com/:f:/s/SOBEAE/EiGxJ8lmdXRAsH9l31hHyrIBkIJybu0IAzl7…"
type input "https://sobeae.sharepoint.com/:f:/s/SOBEAE/EiGxJ8lmdXRAsH9l31hHyrIBkIJybu0IAzl7…"
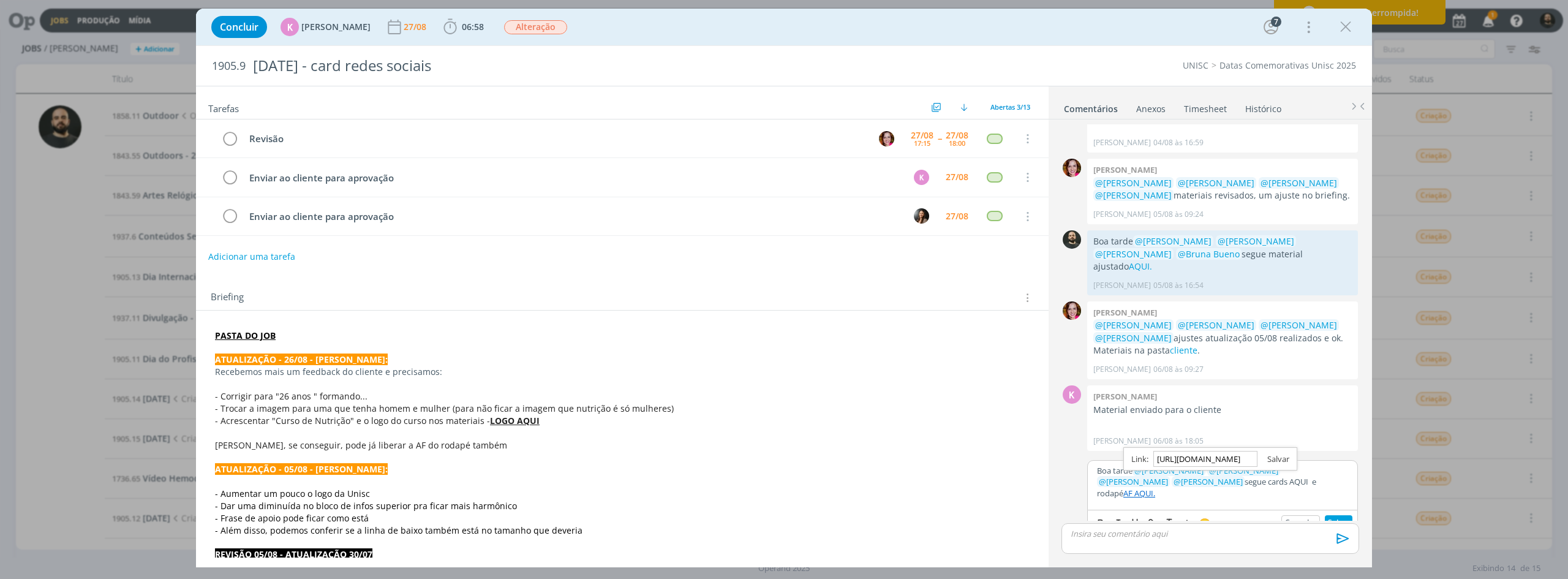
click at [940, 447] on link "dialog" at bounding box center [1272, 458] width 32 height 11
click at [940, 447] on button "Salvar" at bounding box center [1339, 522] width 28 height 15
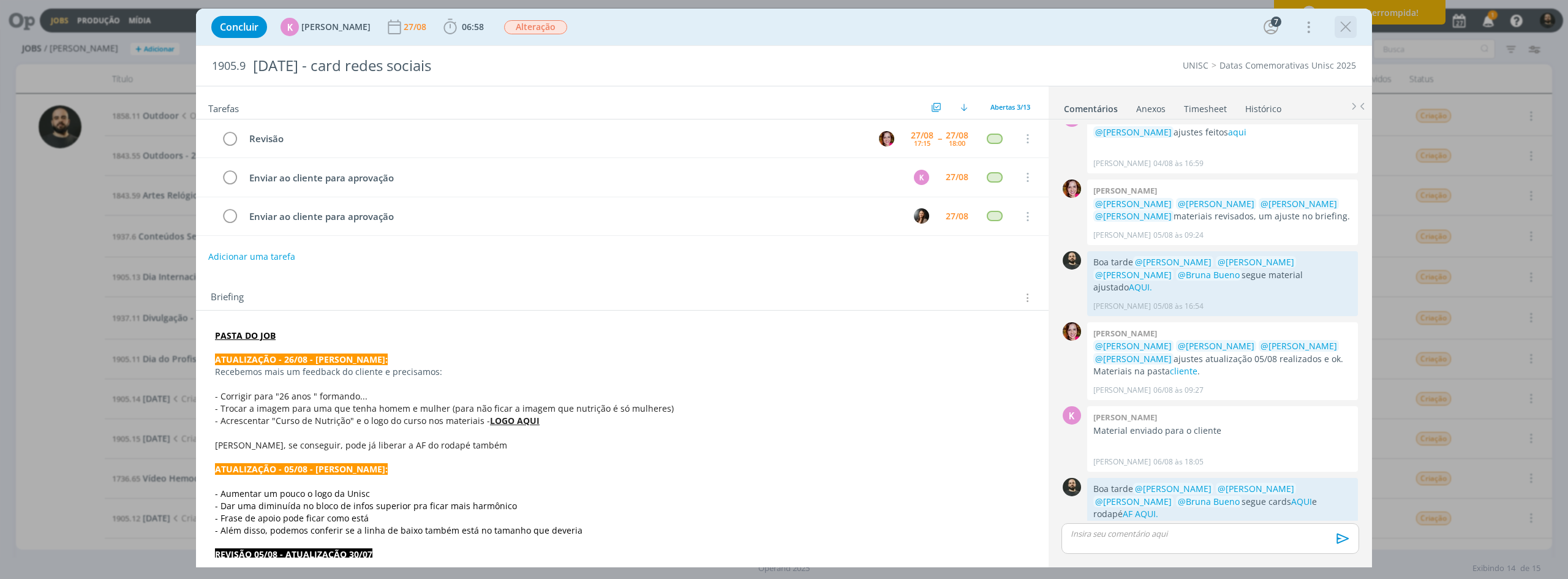
click at [940, 28] on icon "dialog" at bounding box center [1345, 26] width 18 height 18
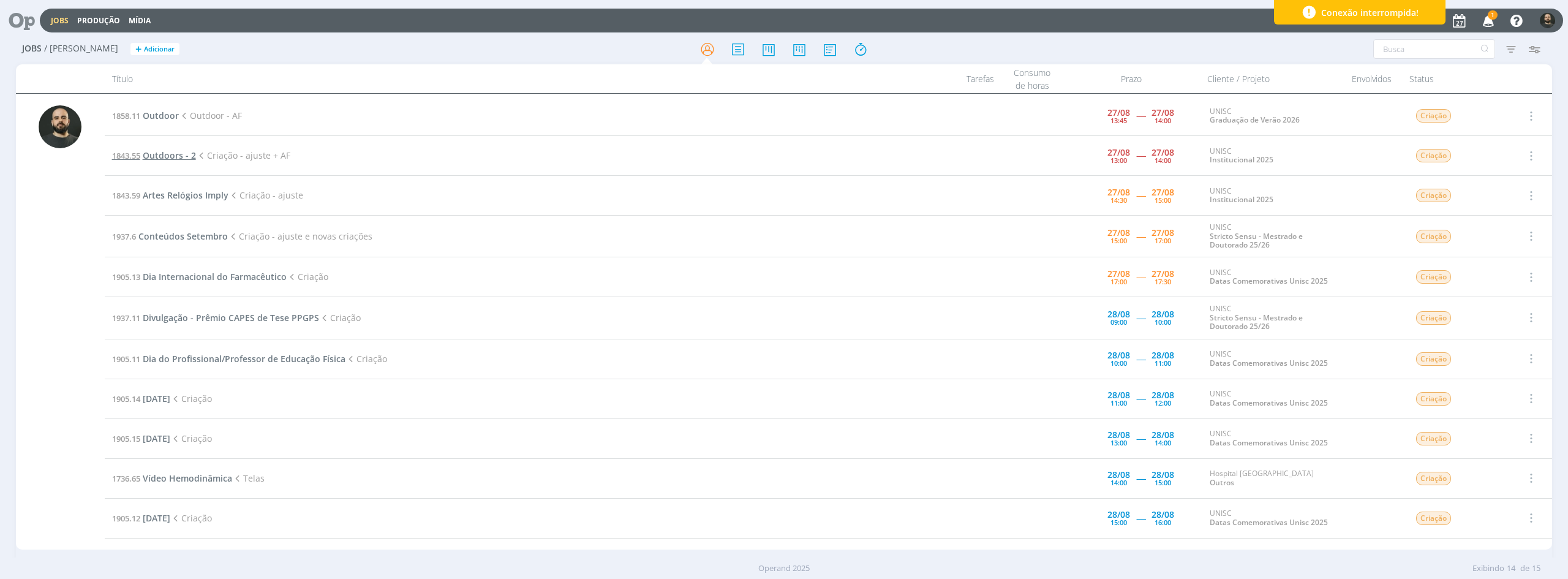
click at [177, 156] on span "Outdoors - 2" at bounding box center [169, 155] width 53 height 11
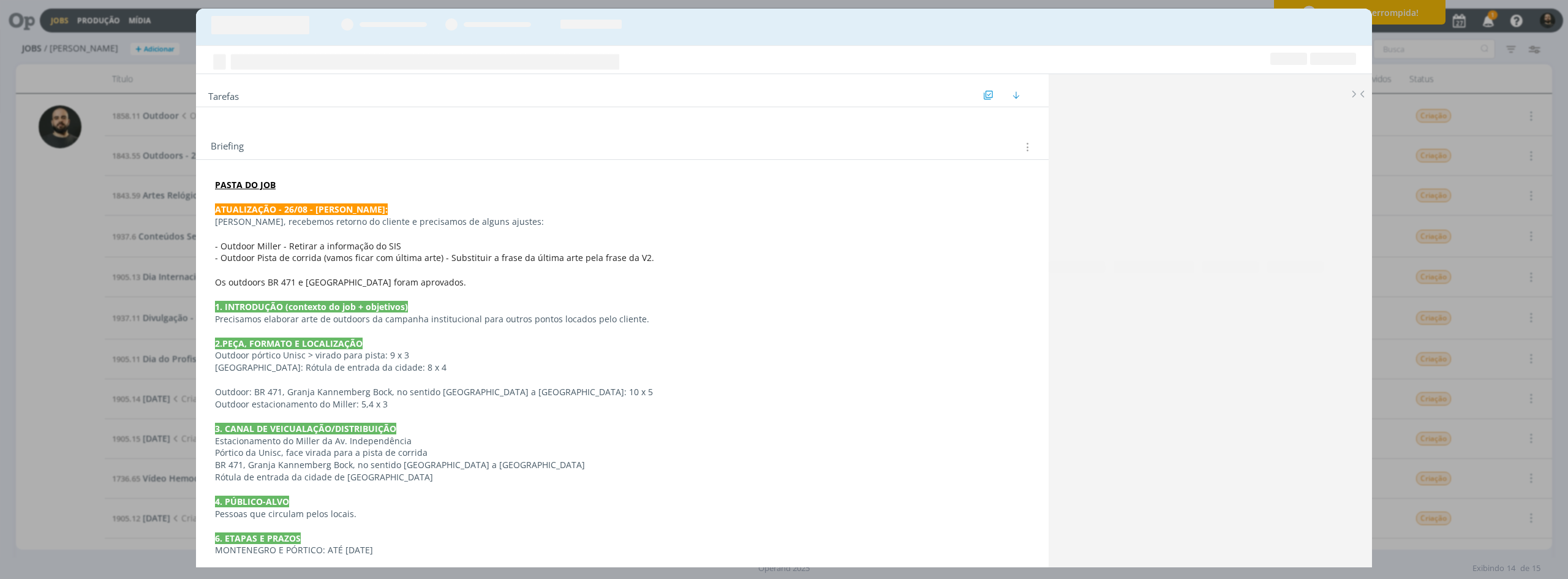
scroll to position [472, 0]
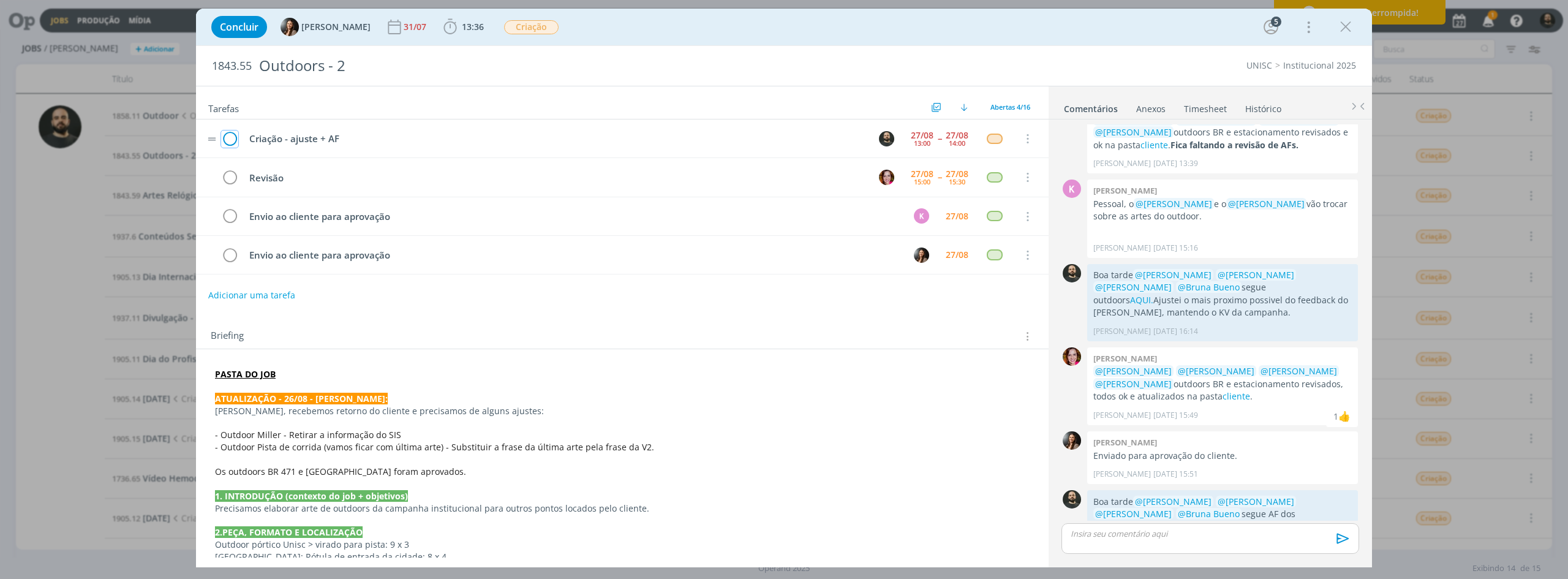
click at [227, 136] on icon "dialog" at bounding box center [229, 138] width 17 height 18
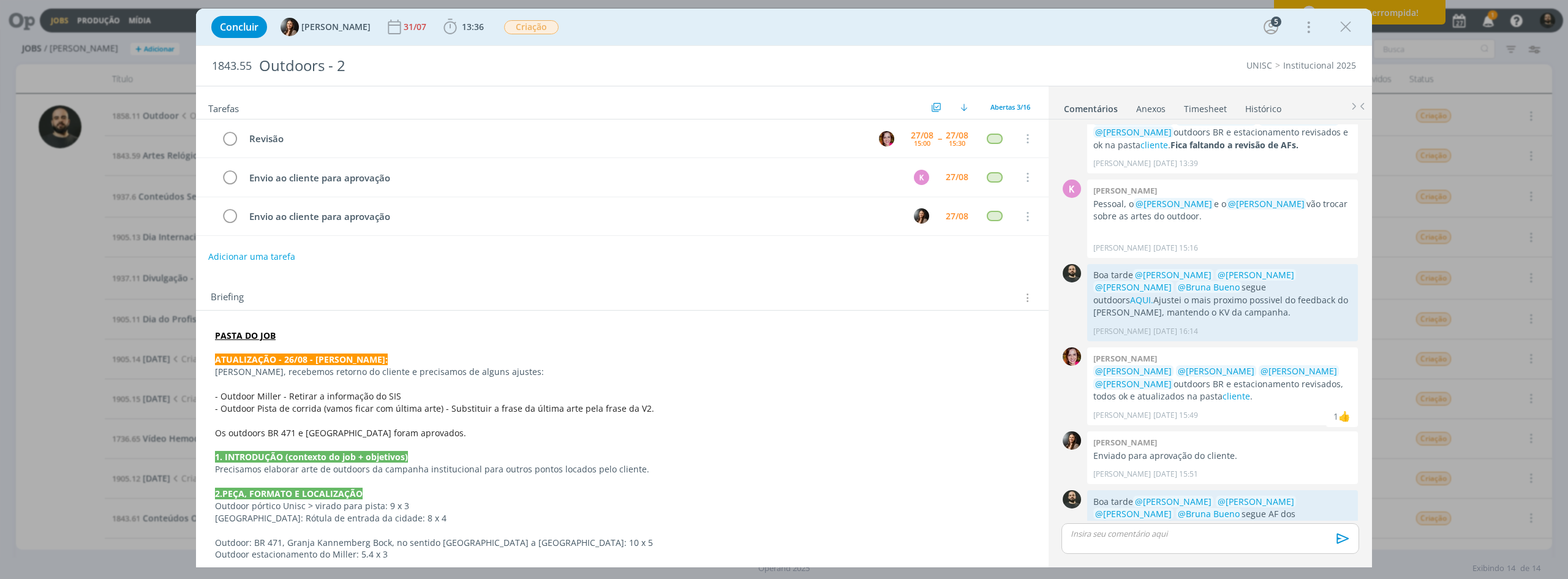
drag, startPoint x: 1342, startPoint y: 32, endPoint x: 1230, endPoint y: 49, distance: 113.3
click at [940, 32] on icon "dialog" at bounding box center [1345, 26] width 18 height 18
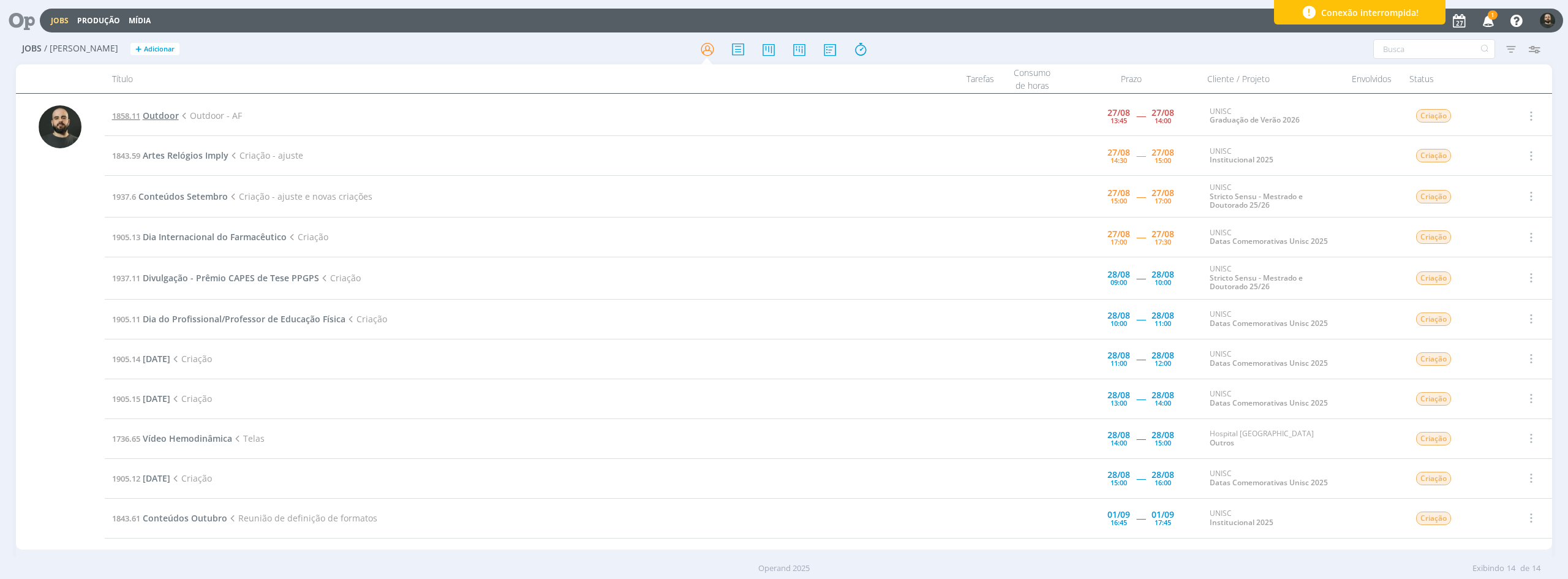
click at [162, 111] on span "Outdoor" at bounding box center [161, 115] width 37 height 11
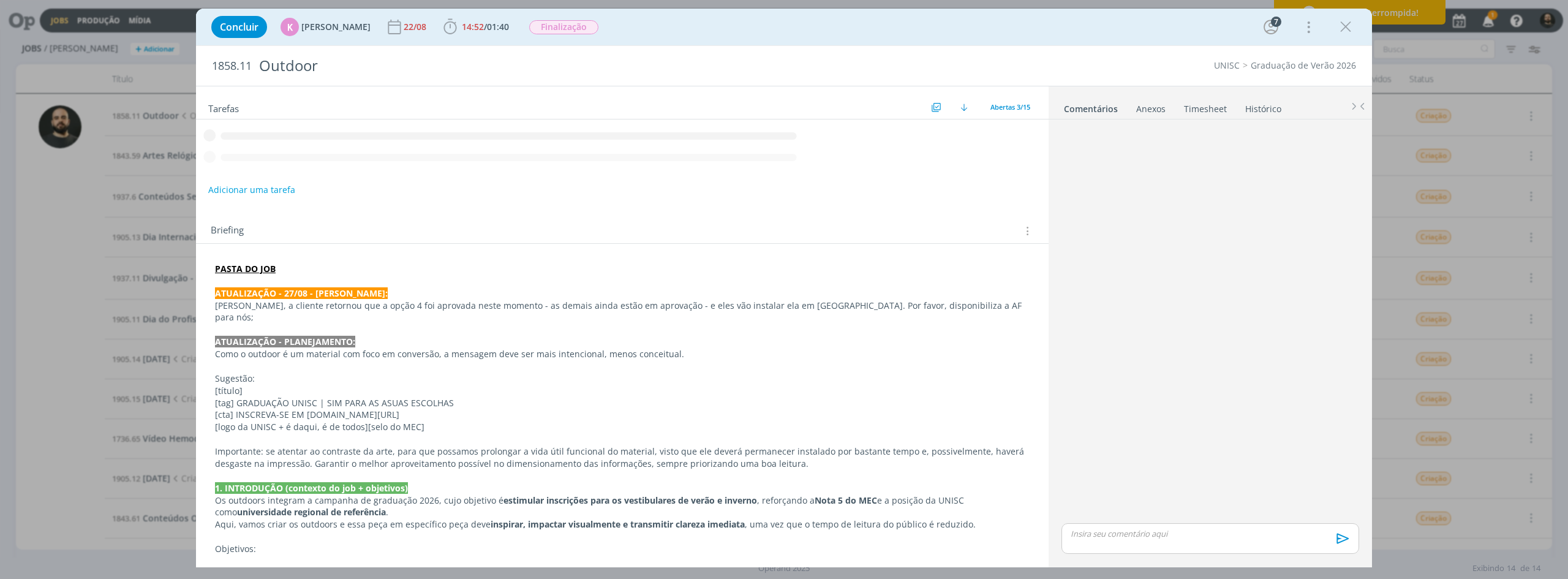
scroll to position [661, 0]
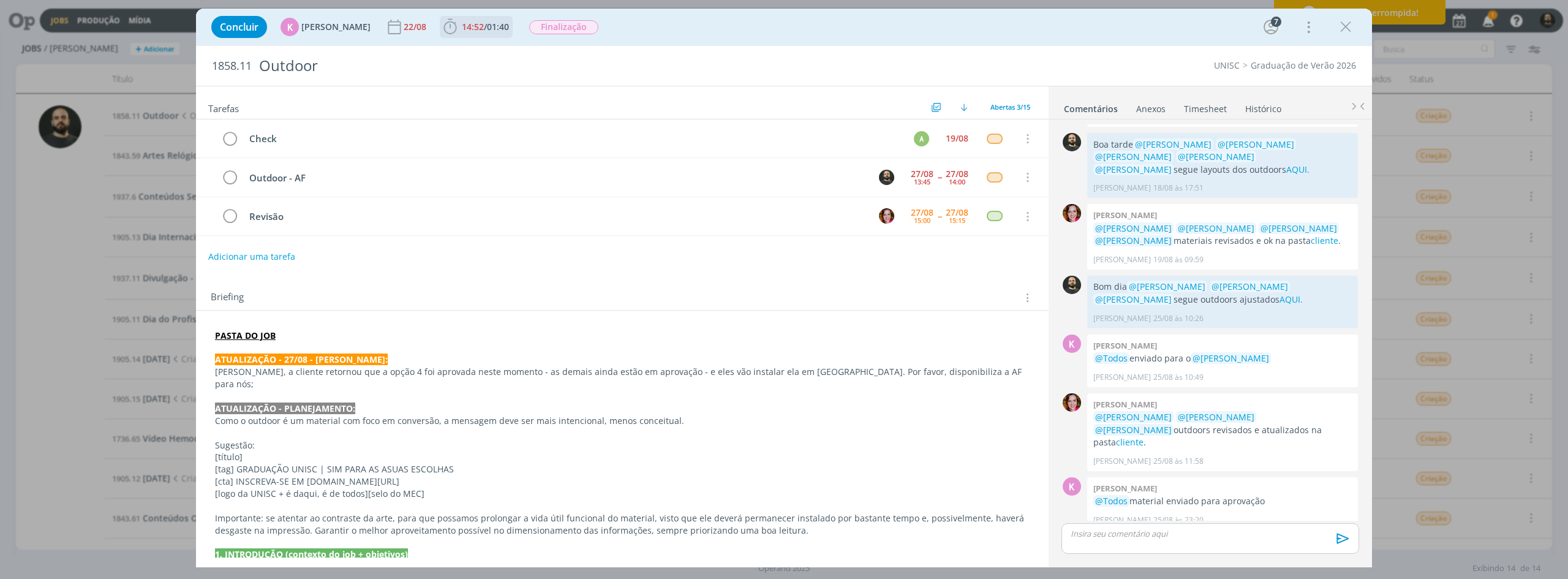
click at [459, 29] on b "14:52 / 01:40" at bounding box center [485, 27] width 52 height 9
click at [462, 55] on icon "dialog" at bounding box center [468, 54] width 22 height 16
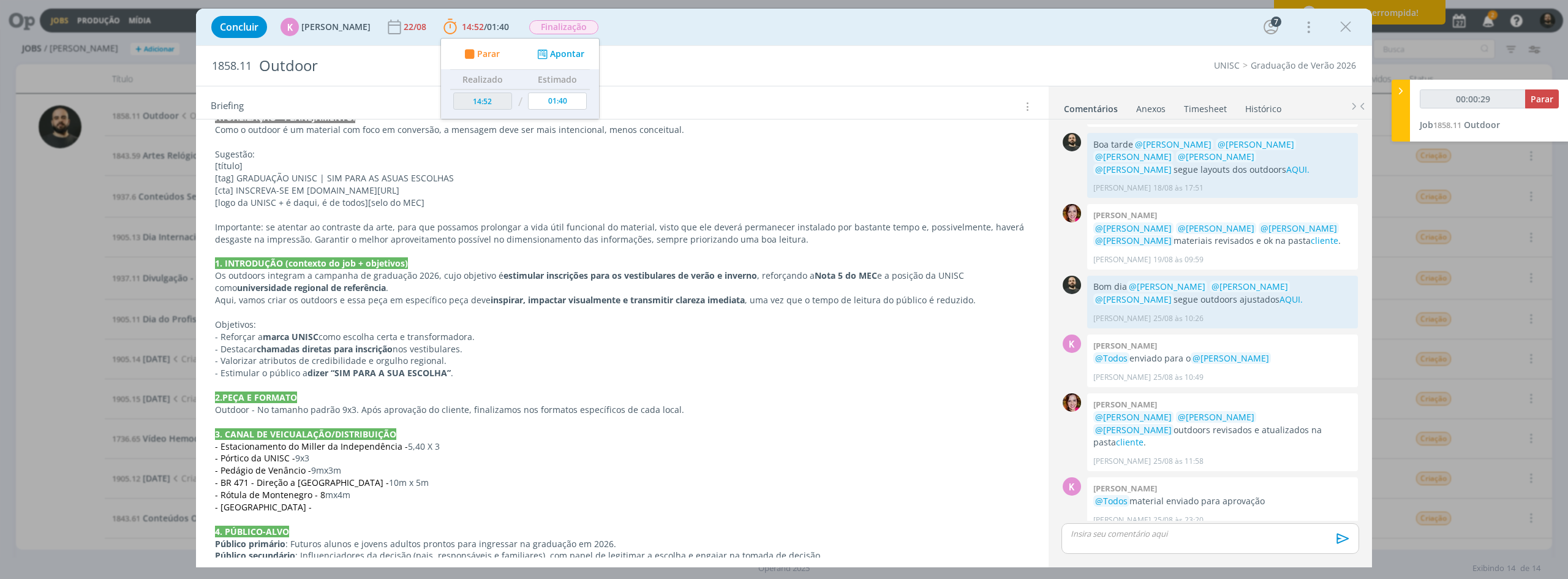
scroll to position [169, 0]
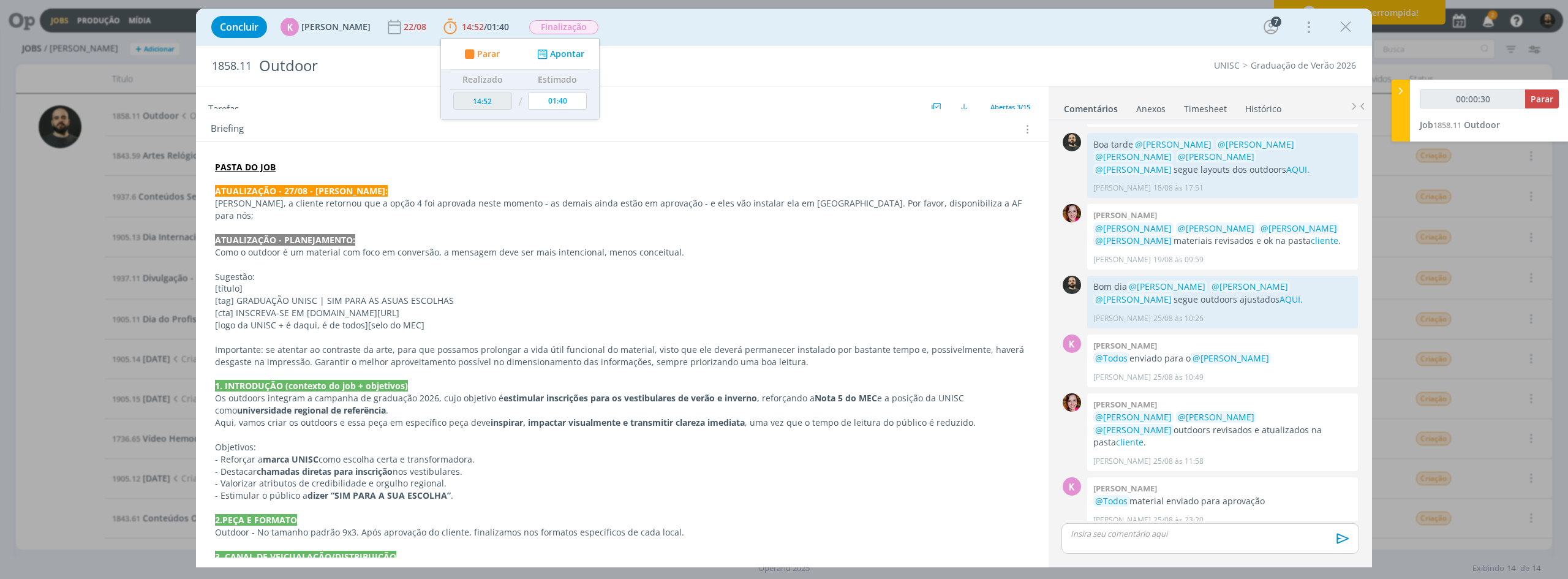
click at [256, 166] on strong "PASTA DO JOB" at bounding box center [245, 166] width 61 height 11
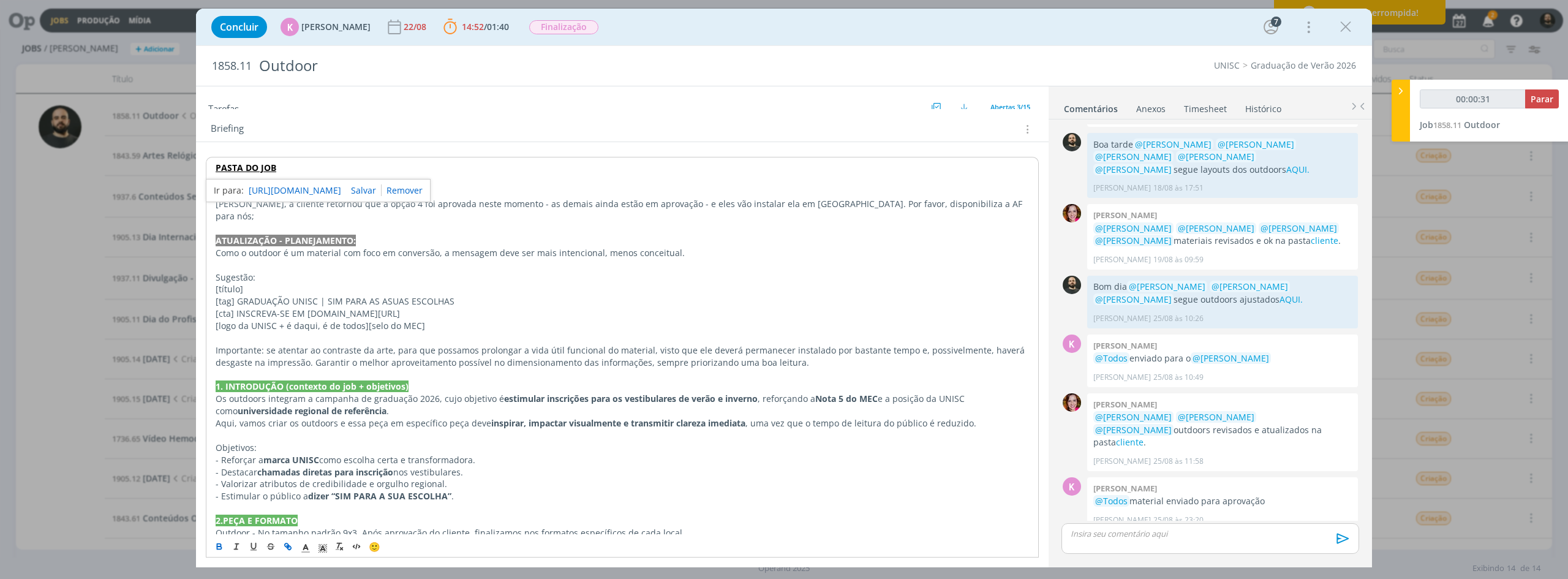
click at [294, 186] on link "https://sobeae.sharepoint.com/:f:/s/SOBEAE/EnMmFVZHb0ZEtvw22lOoQykB-W-JjX5Pd91u…" at bounding box center [295, 190] width 92 height 16
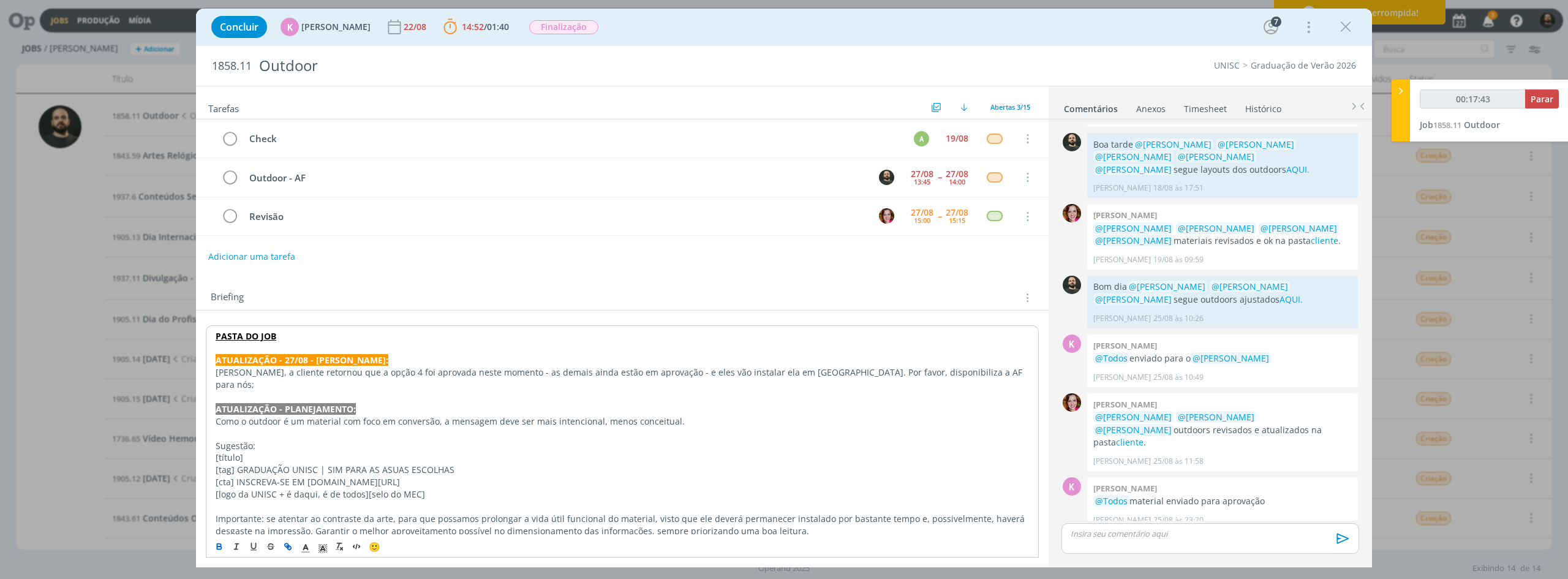
click at [940, 447] on p "dialog" at bounding box center [1210, 533] width 278 height 11
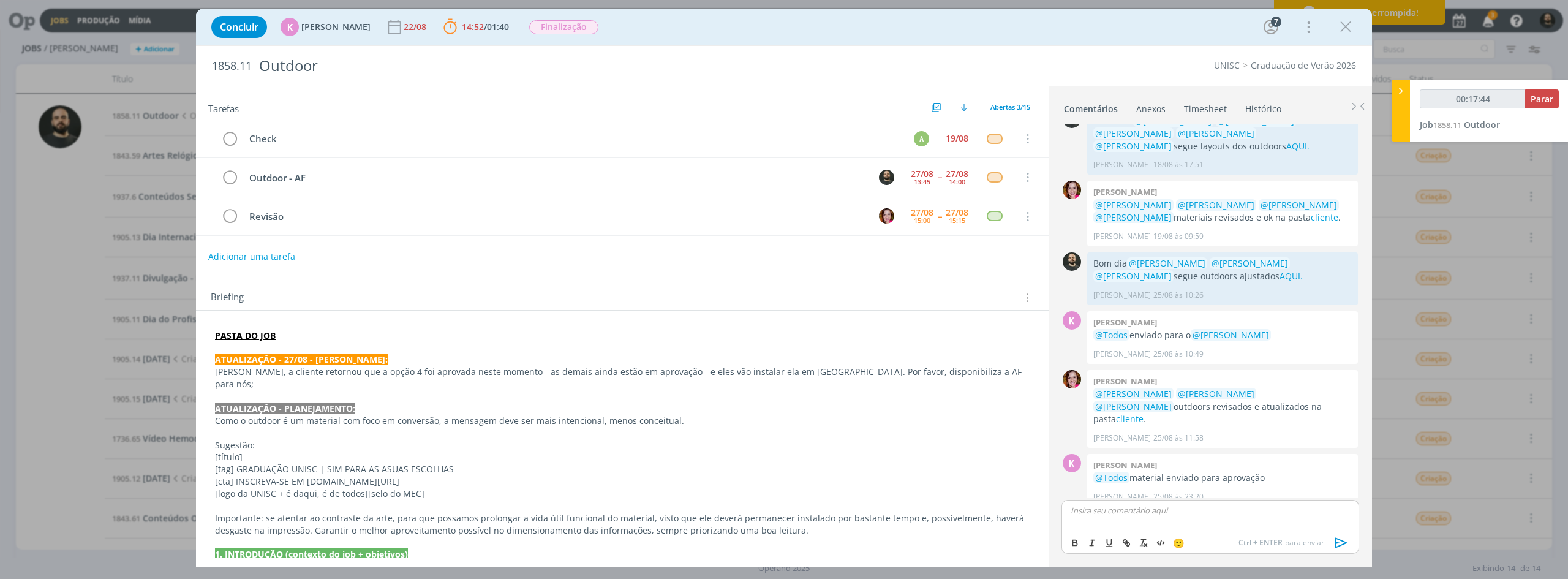
type input "00:17:45"
type input "00:18:22"
click at [940, 447] on icon "dialog" at bounding box center [1126, 542] width 10 height 10
paste input "https://sobeae.sharepoint.com/:f:/s/SOBEAE/EhM5HnX5iBxIqBsmK3mDPAkBFj2ZqBRG01U4…"
type input "https://sobeae.sharepoint.com/:f:/s/SOBEAE/EhM5HnX5iBxIqBsmK3mDPAkBFj2ZqBRG01U4…"
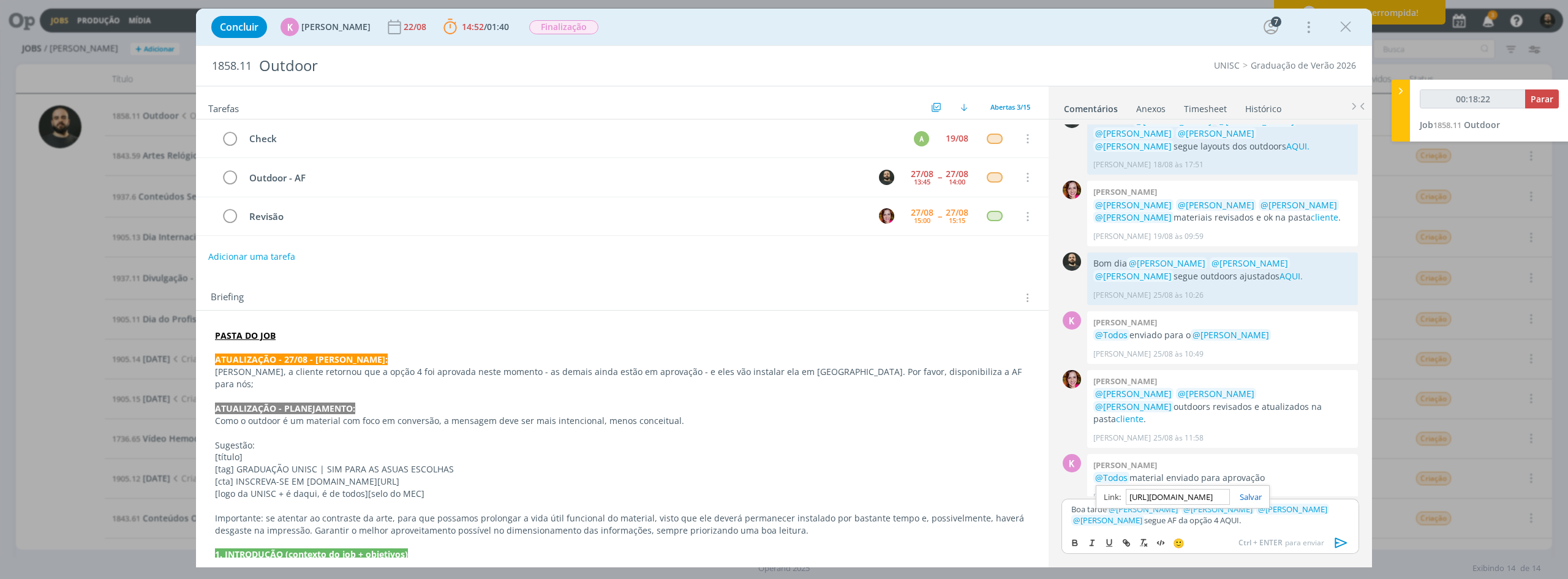
scroll to position [0, 331]
type input "00:18:23"
type input "https://sobeae.sharepoint.com/:f:/s/SOBEAE/EhM5HnX5iBxIqBsmK3mDPAkBFj2ZqBRG01U4…"
click at [940, 447] on link "dialog" at bounding box center [1246, 496] width 32 height 11
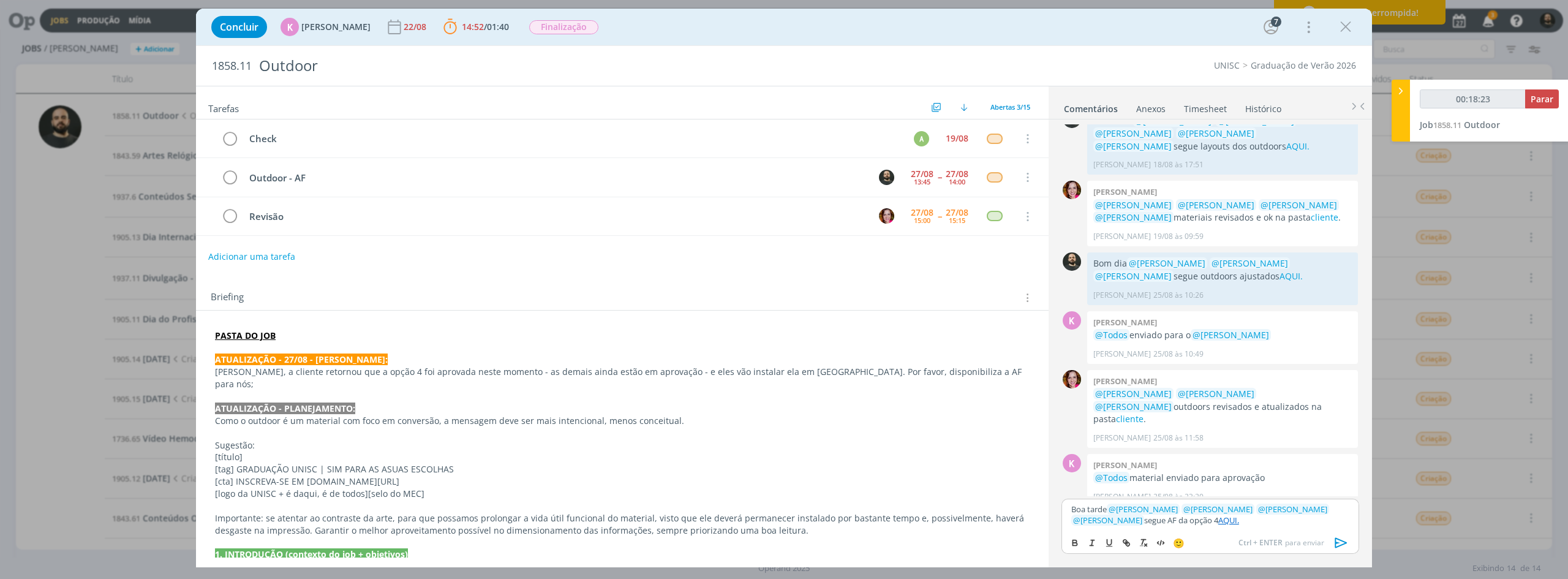
click at [940, 447] on p "Boa tarde ﻿ @ Beatriz Luchese ﻿ ﻿ @ Karoline Arend ﻿ ﻿ @ Luíza Santana ﻿ ﻿ @ Br…" at bounding box center [1210, 515] width 278 height 23
click at [940, 447] on icon "dialog" at bounding box center [1340, 542] width 18 height 18
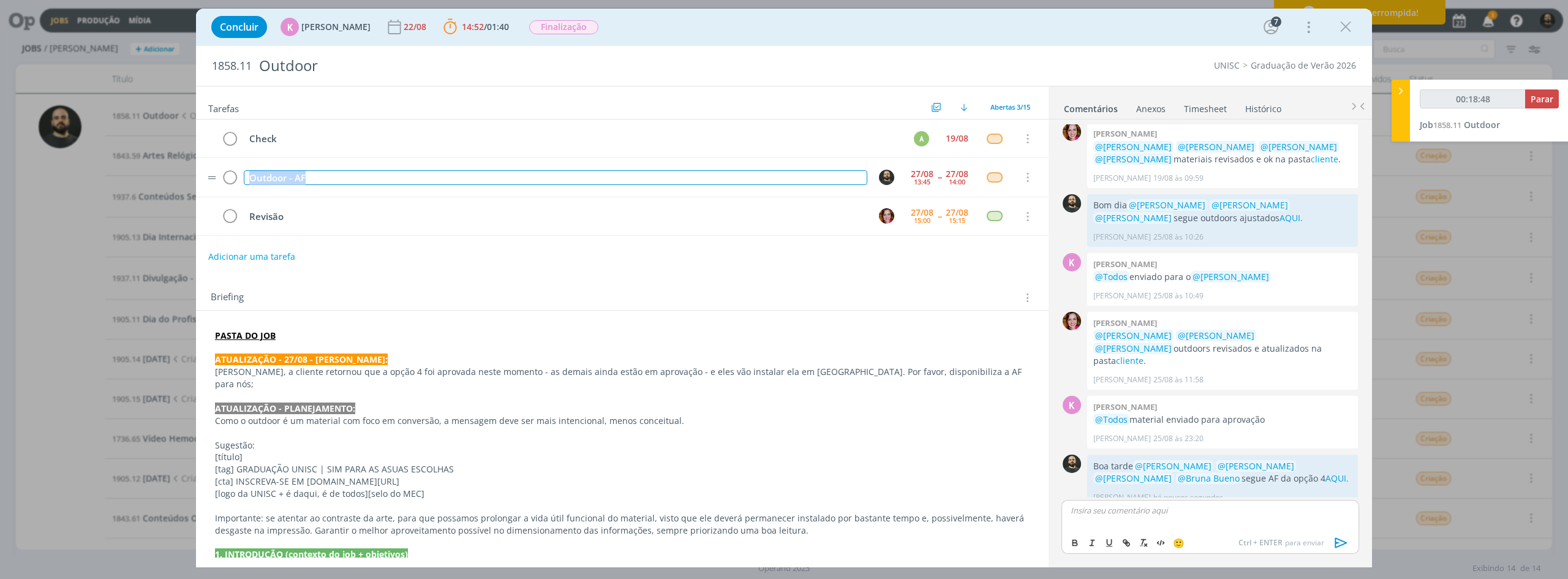
drag, startPoint x: 339, startPoint y: 180, endPoint x: 220, endPoint y: 177, distance: 119.0
click at [220, 177] on tr "Outdoor - AF 27/08 13:45 -- 27/08 14:00 Cancelar" at bounding box center [621, 177] width 853 height 38
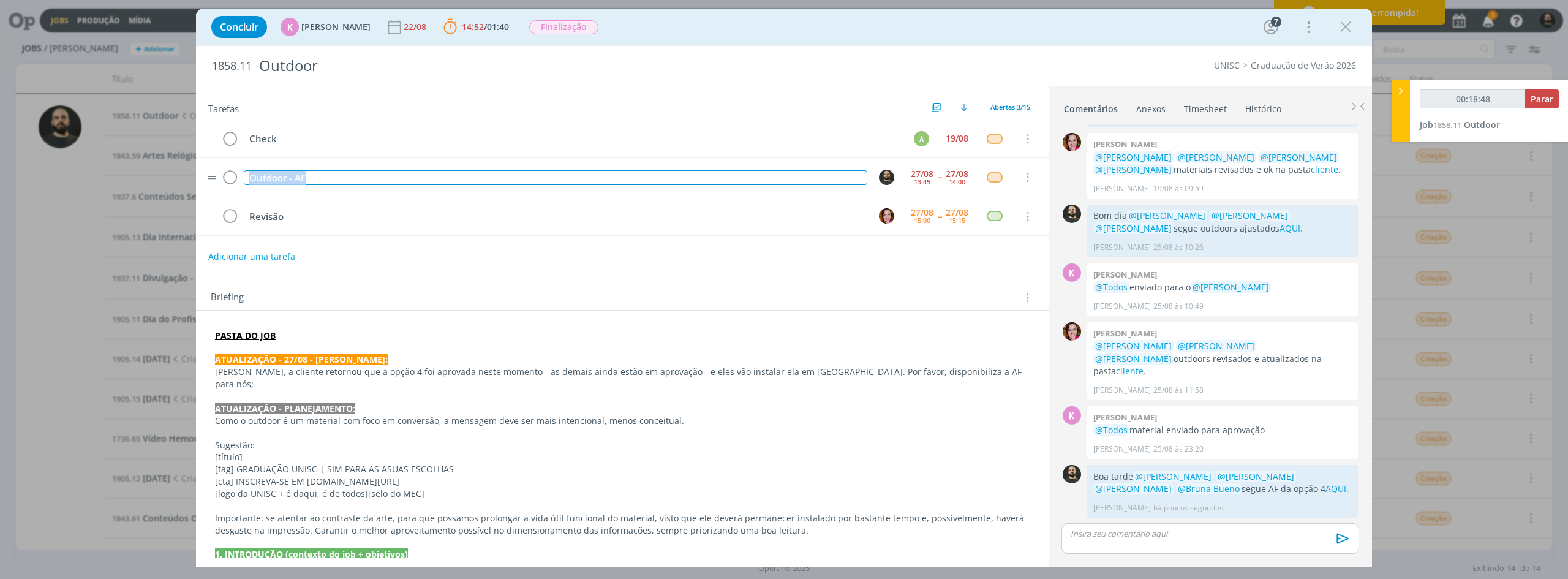
scroll to position [719, 0]
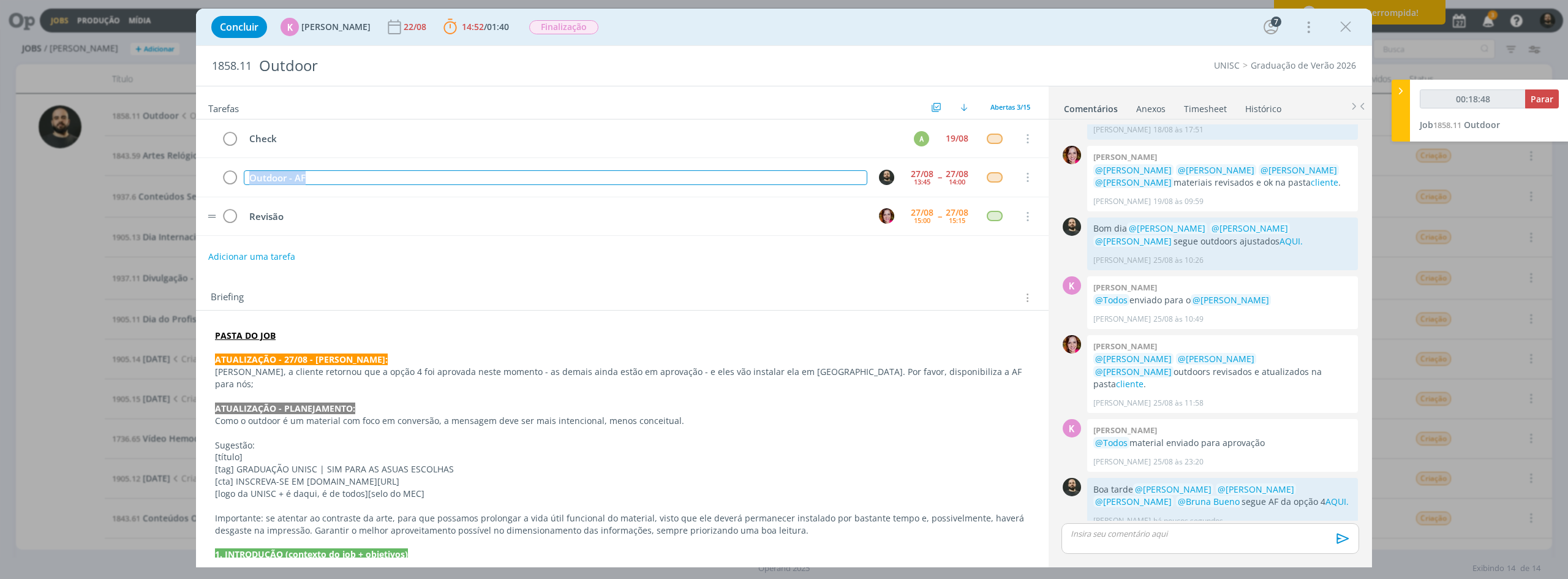
copy div "Outdoor - AF"
type input "00:18:50"
click at [940, 95] on span "Parar" at bounding box center [1542, 98] width 23 height 11
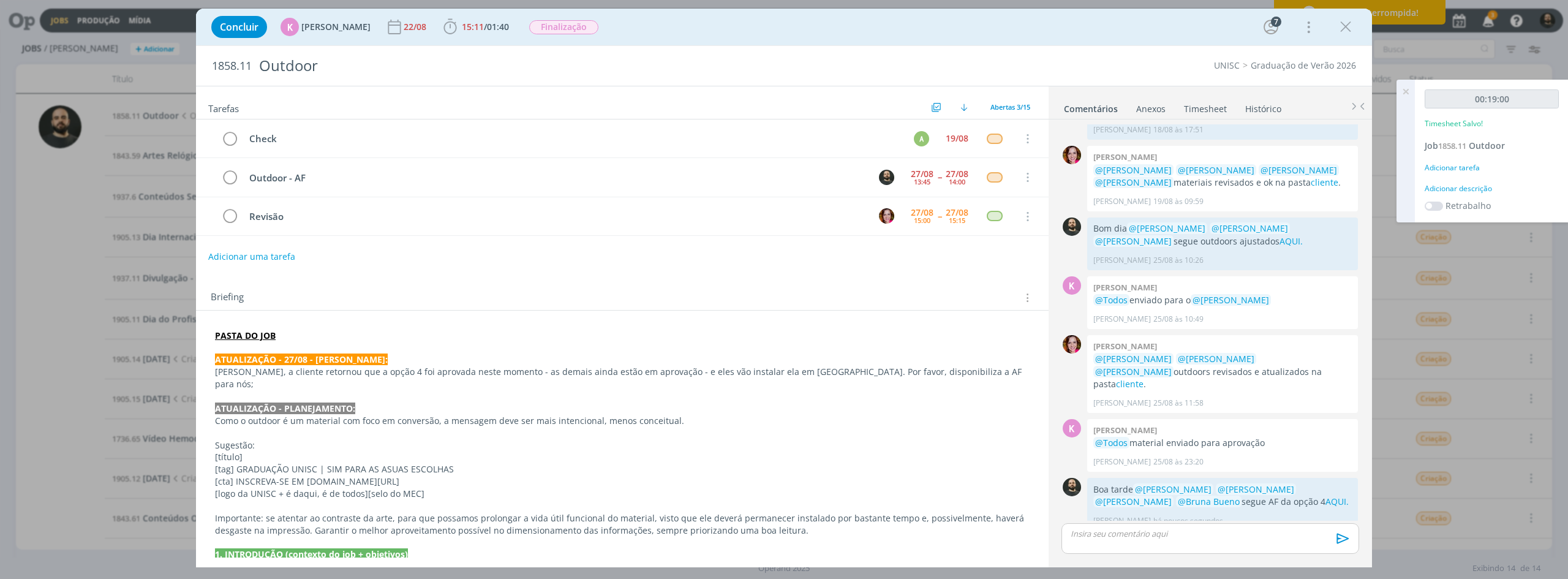
click at [940, 185] on div "Adicionar descrição" at bounding box center [1492, 189] width 134 height 11
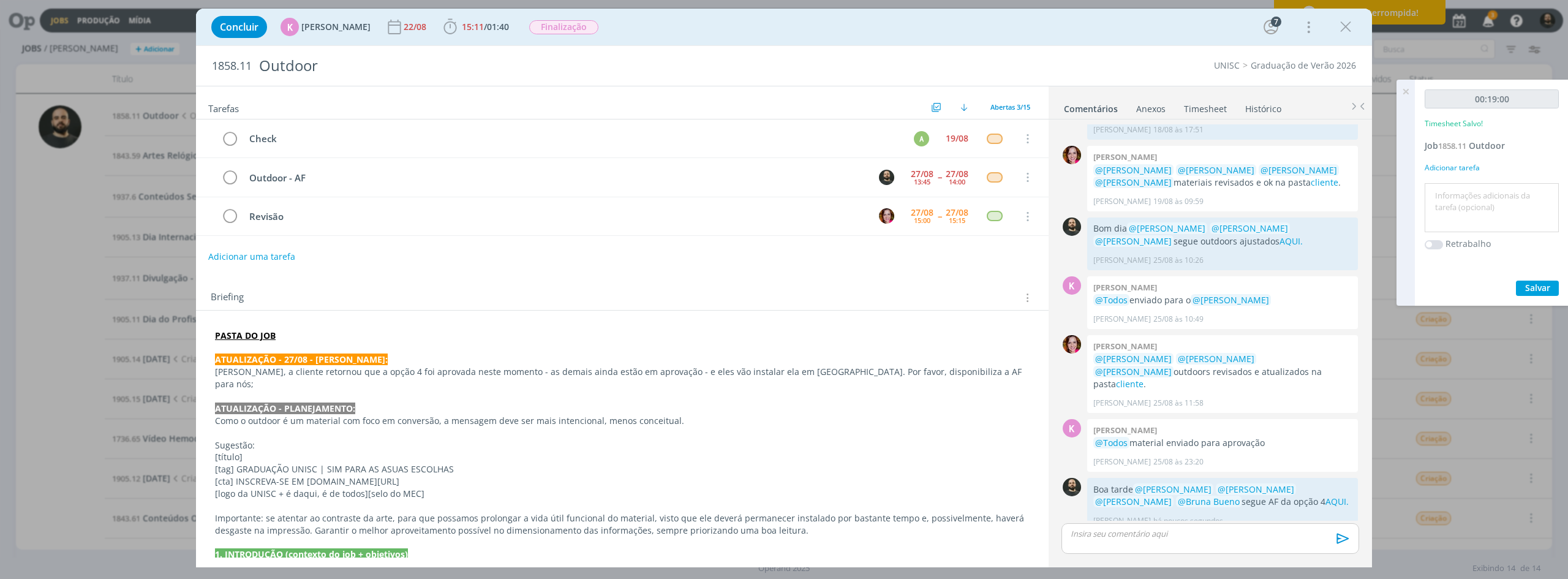
click at [940, 206] on textarea at bounding box center [1491, 208] width 128 height 43
paste textarea "Outdoor - AF"
type textarea "Outdoor - AF"
click at [940, 288] on span "Salvar" at bounding box center [1537, 287] width 25 height 11
click at [940, 92] on icon at bounding box center [1405, 91] width 22 height 23
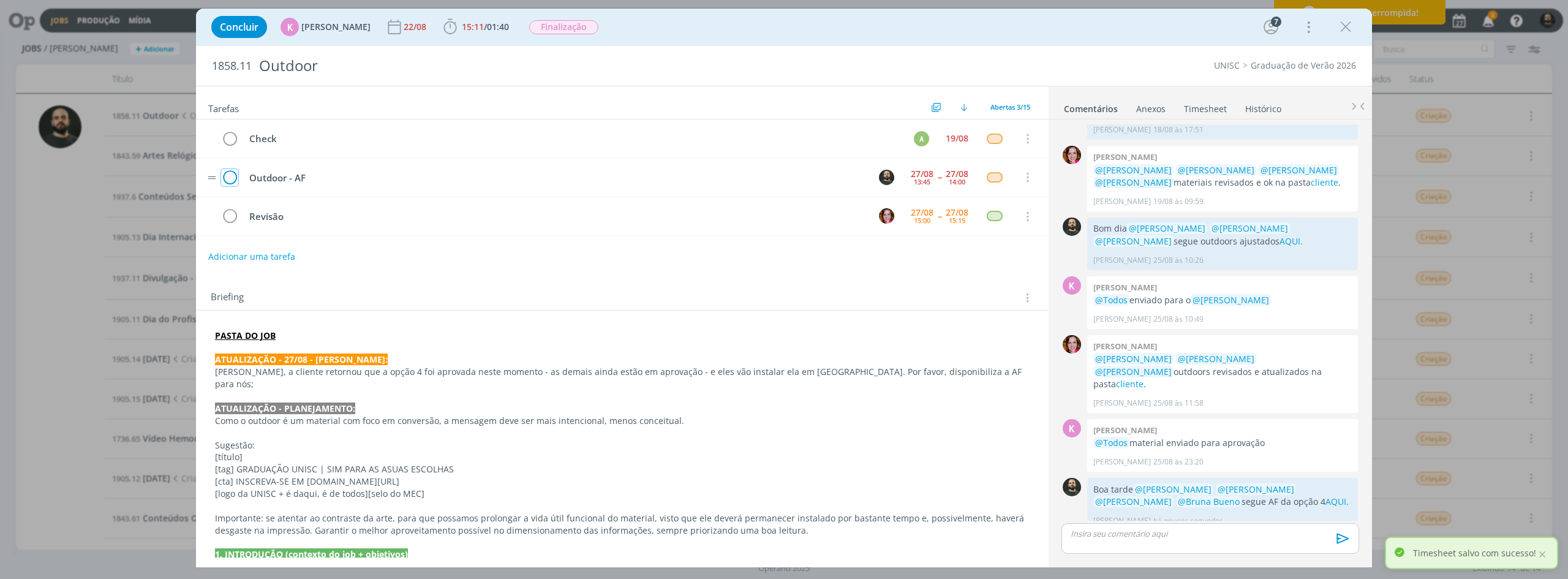
click at [236, 176] on icon "dialog" at bounding box center [229, 177] width 17 height 18
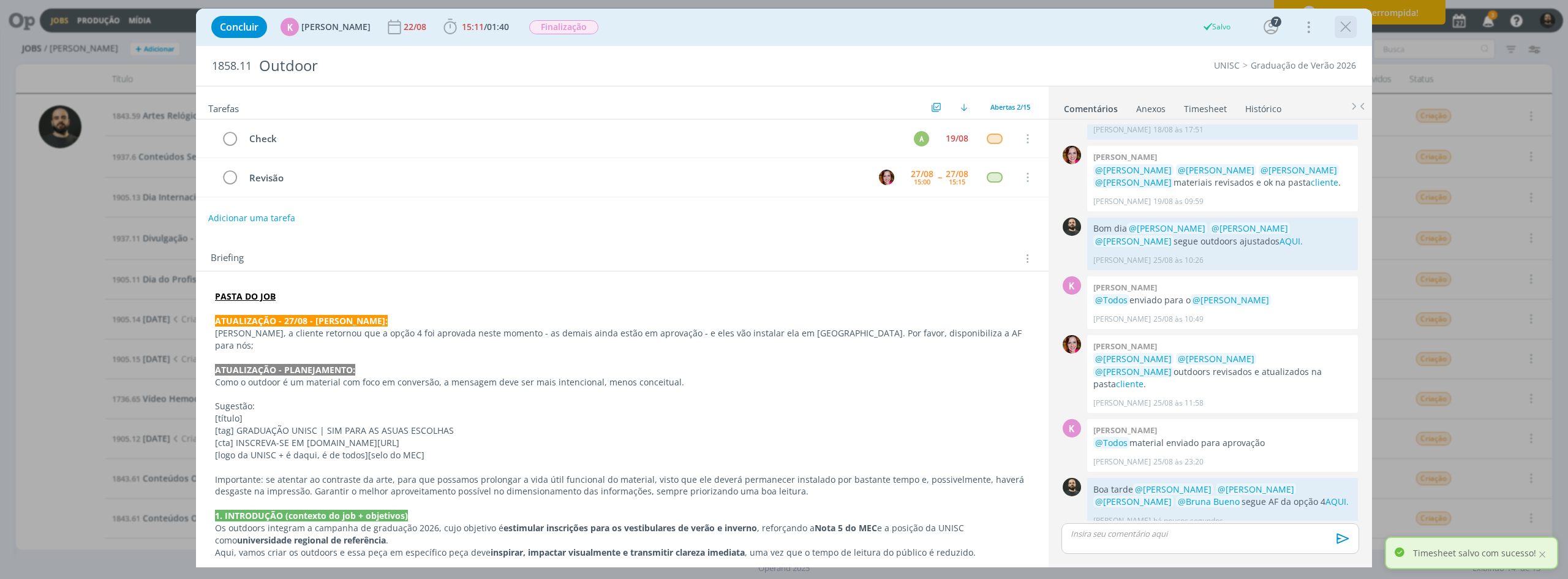
click at [940, 34] on icon "dialog" at bounding box center [1345, 26] width 18 height 18
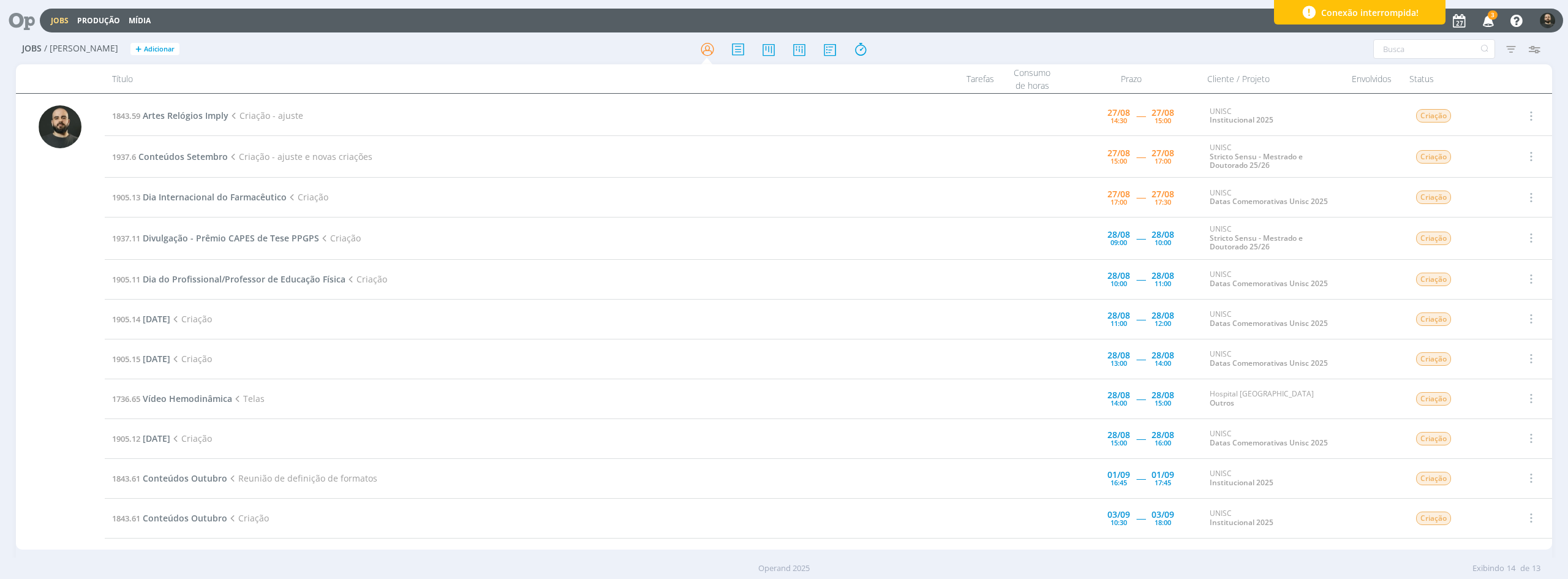
click at [940, 22] on icon "button" at bounding box center [1488, 20] width 22 height 21
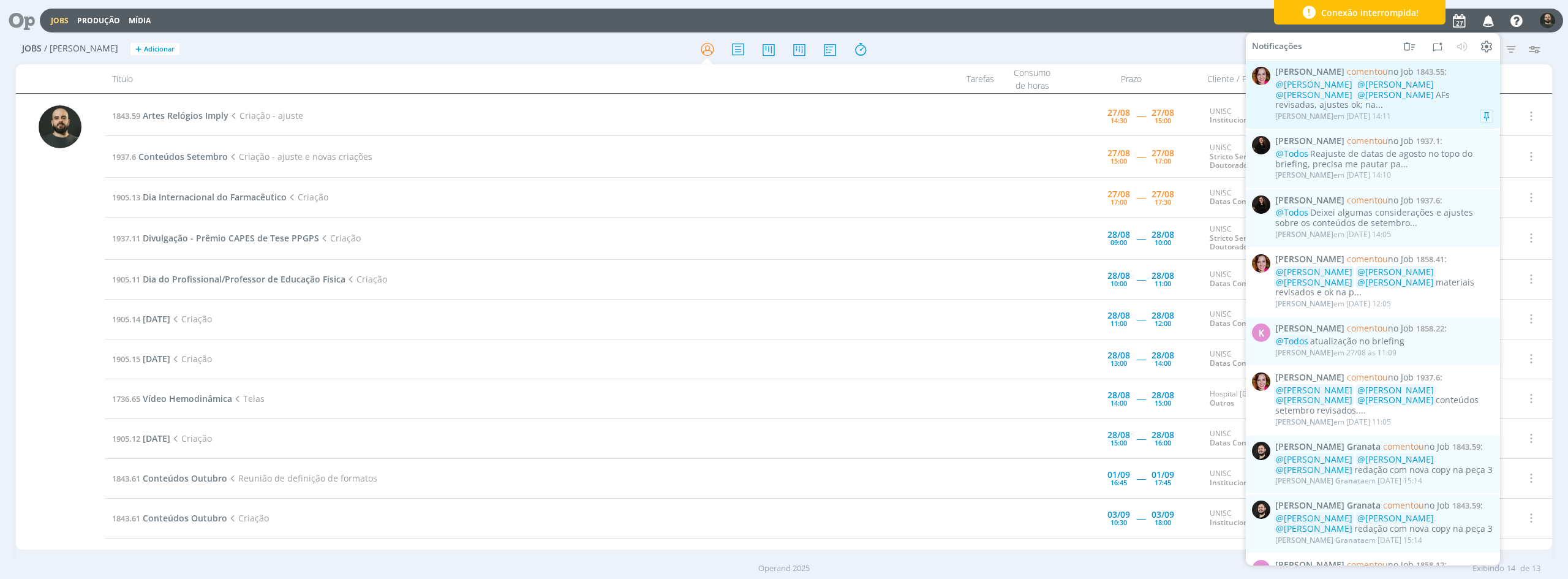
click at [940, 110] on div "Bruna Bueno em 27/08 às 14:11" at bounding box center [1384, 116] width 218 height 12
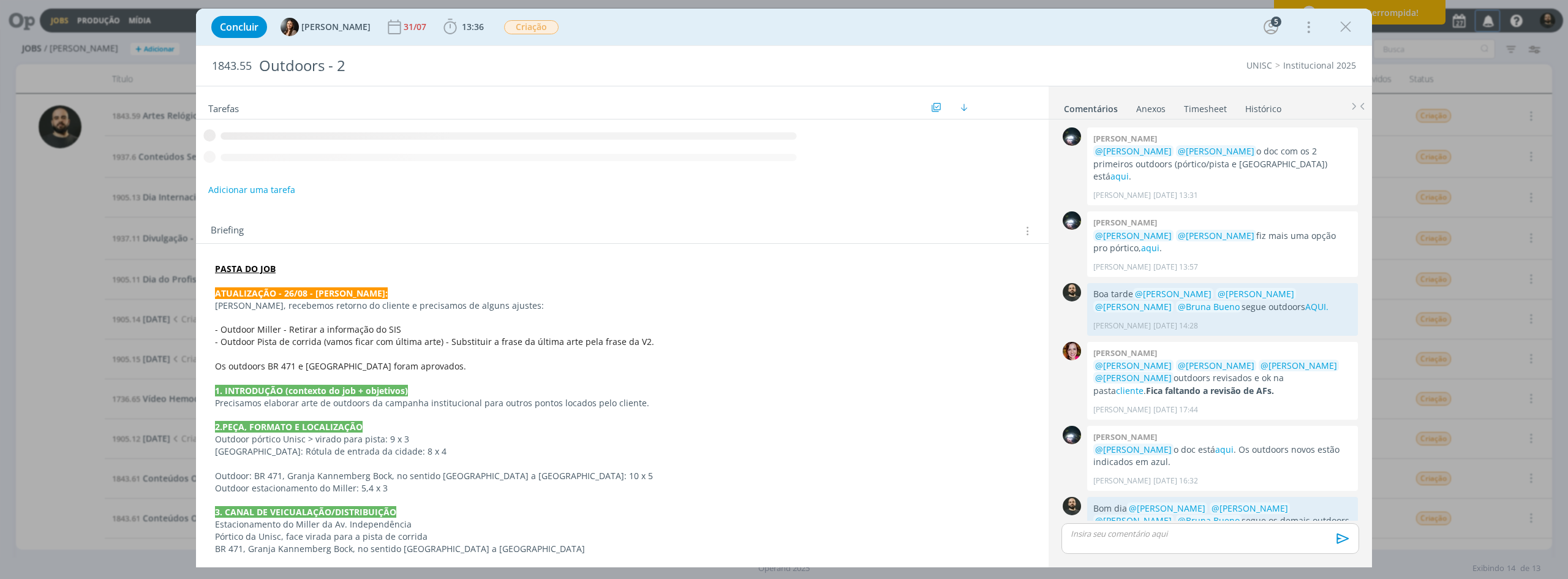
scroll to position [544, 0]
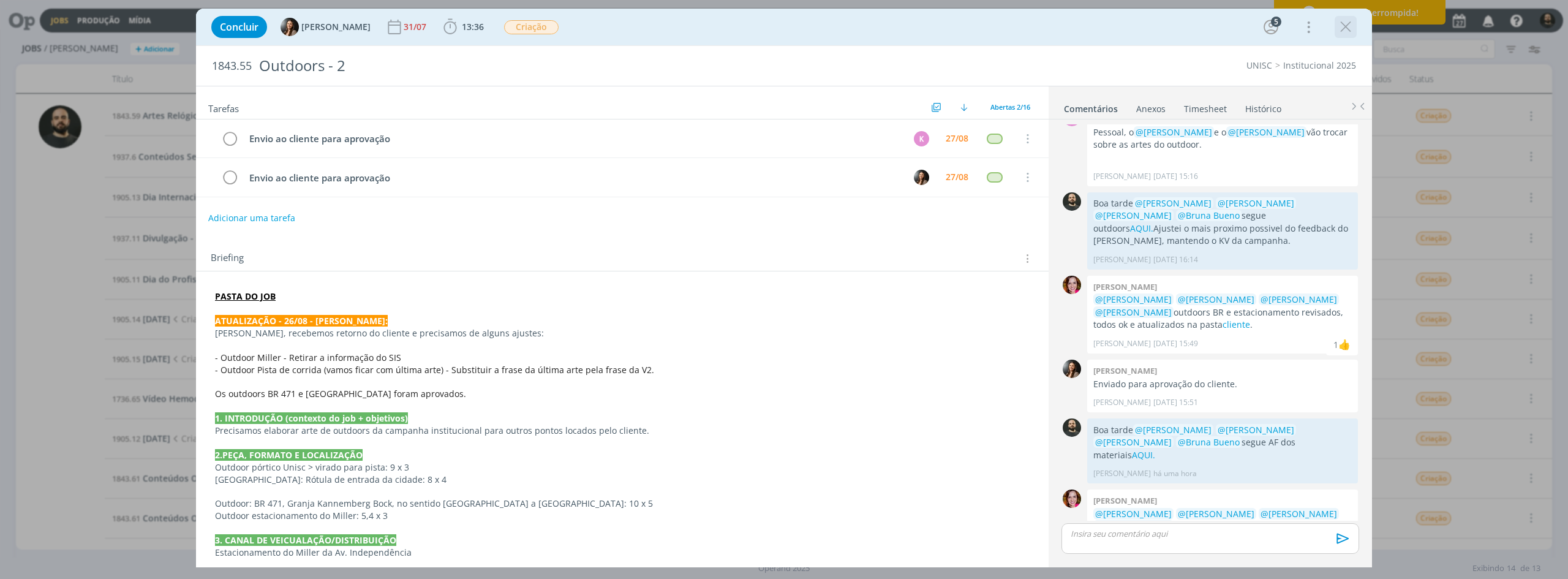
click at [940, 28] on icon "dialog" at bounding box center [1345, 26] width 18 height 18
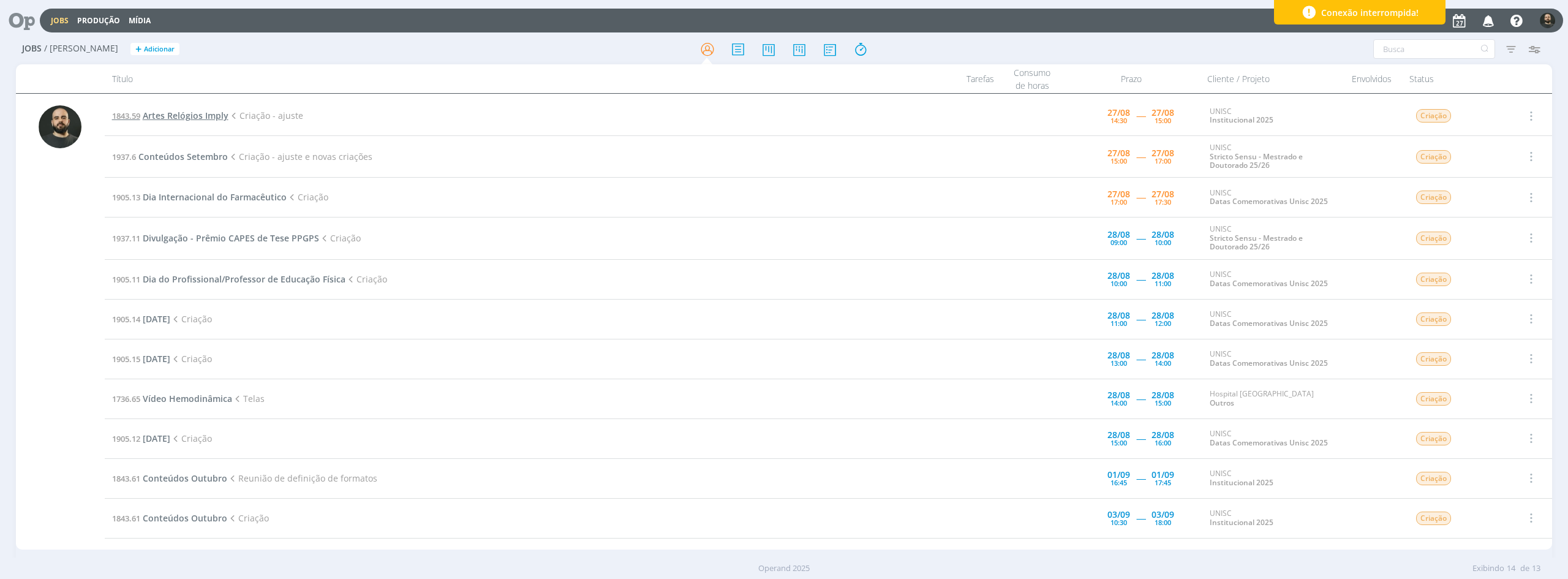
click at [208, 119] on span "Artes Relógios Imply" at bounding box center [185, 115] width 86 height 11
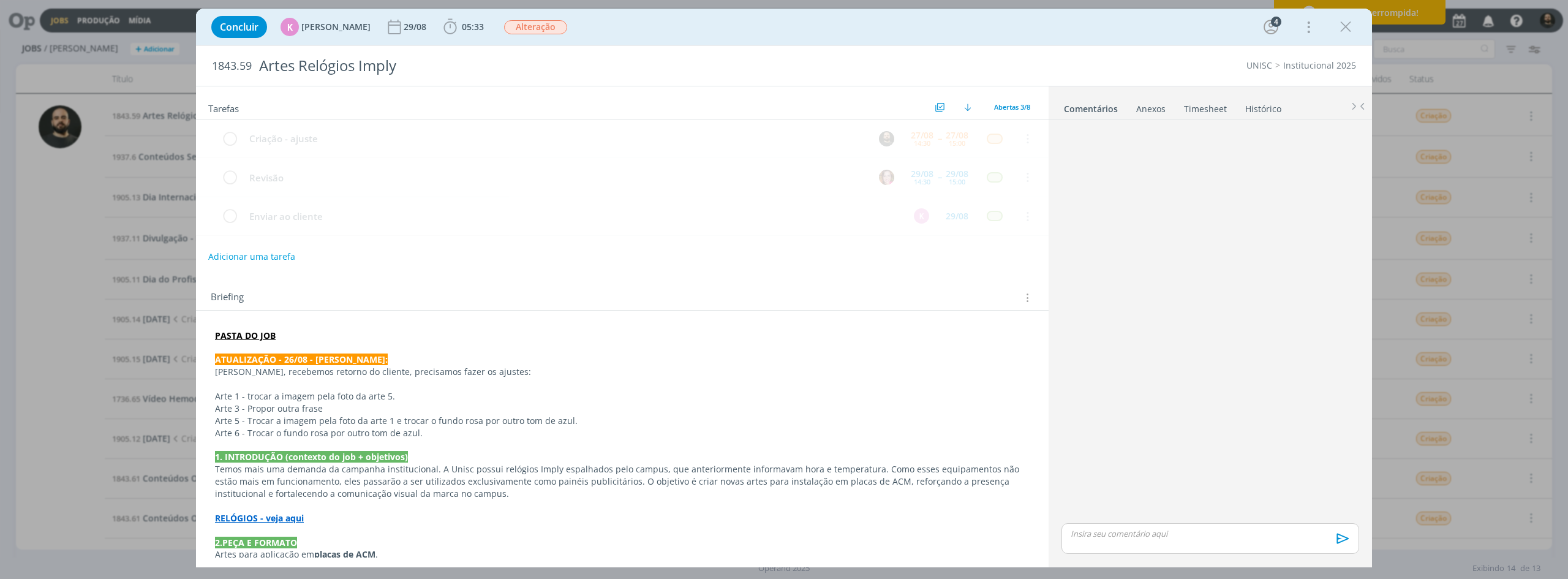
scroll to position [132, 0]
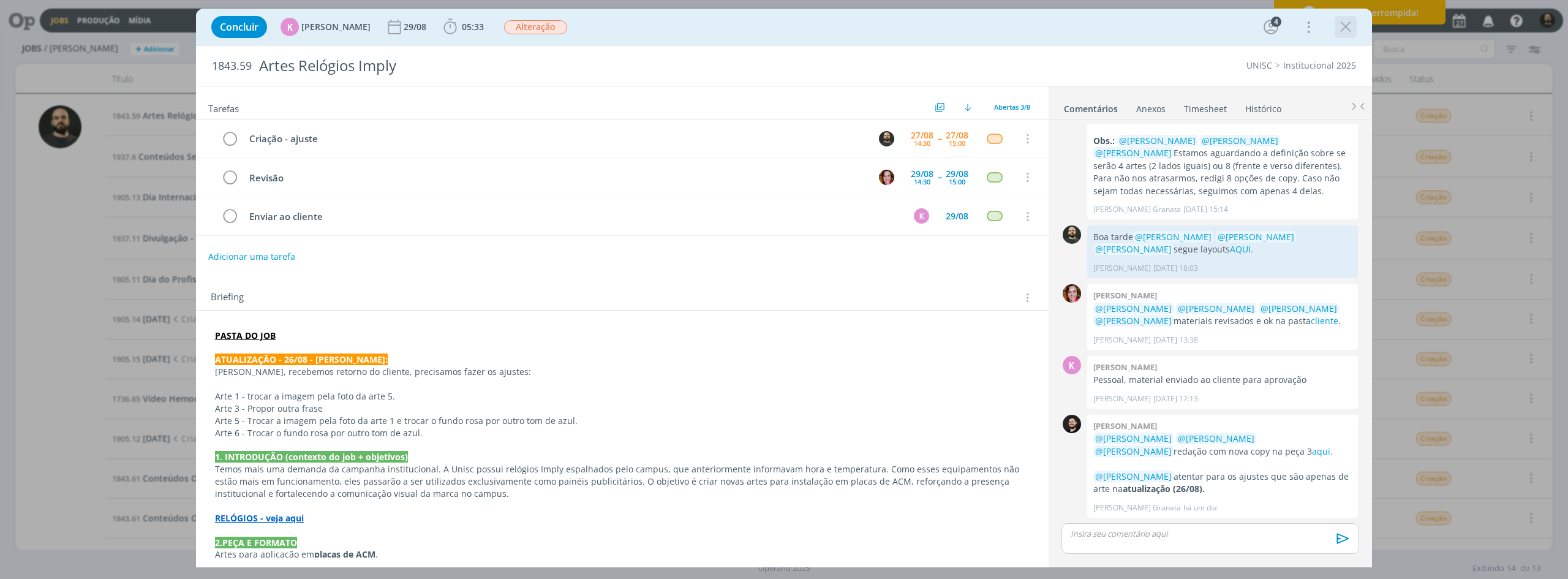
click at [940, 27] on icon "dialog" at bounding box center [1345, 26] width 18 height 18
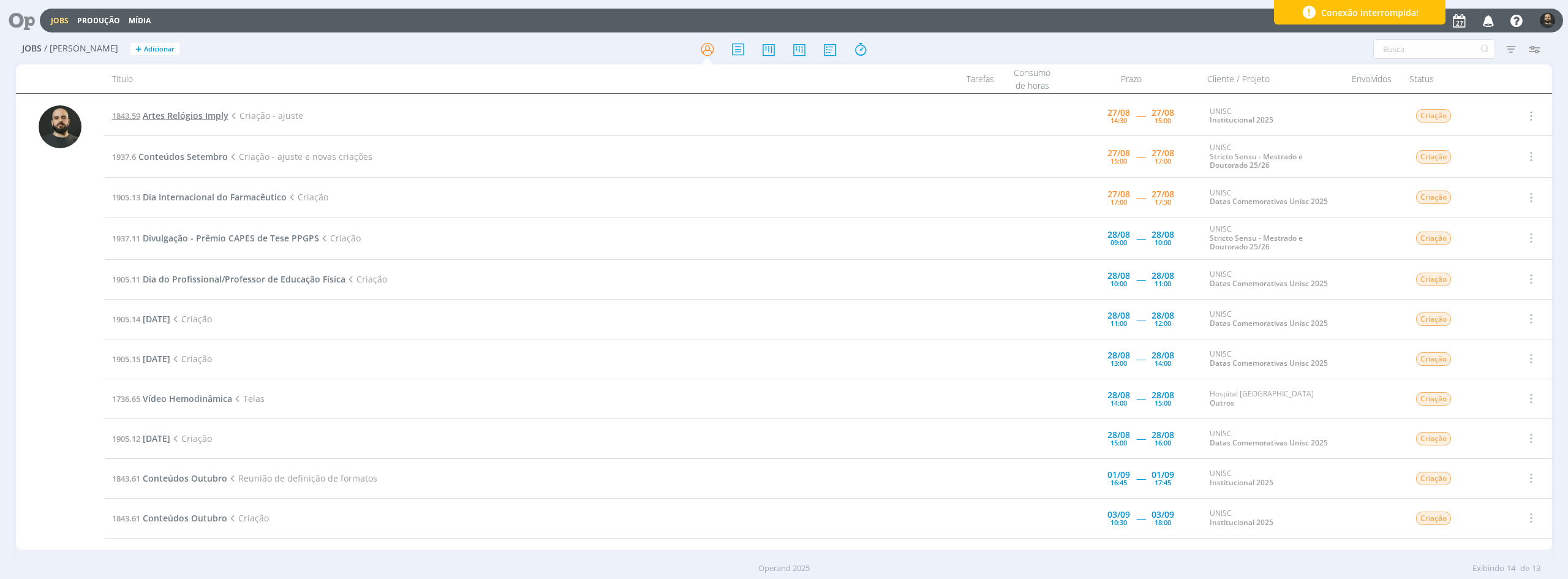
click at [207, 111] on span "Artes Relógios Imply" at bounding box center [185, 115] width 86 height 11
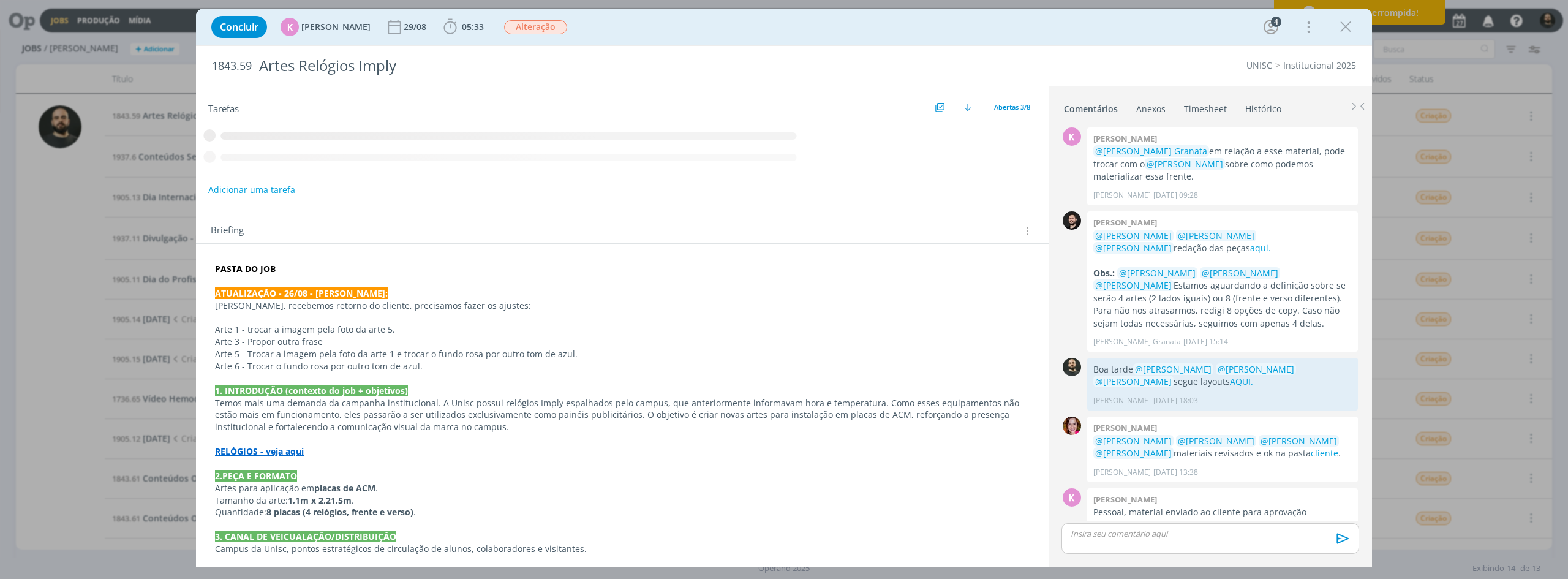
scroll to position [132, 0]
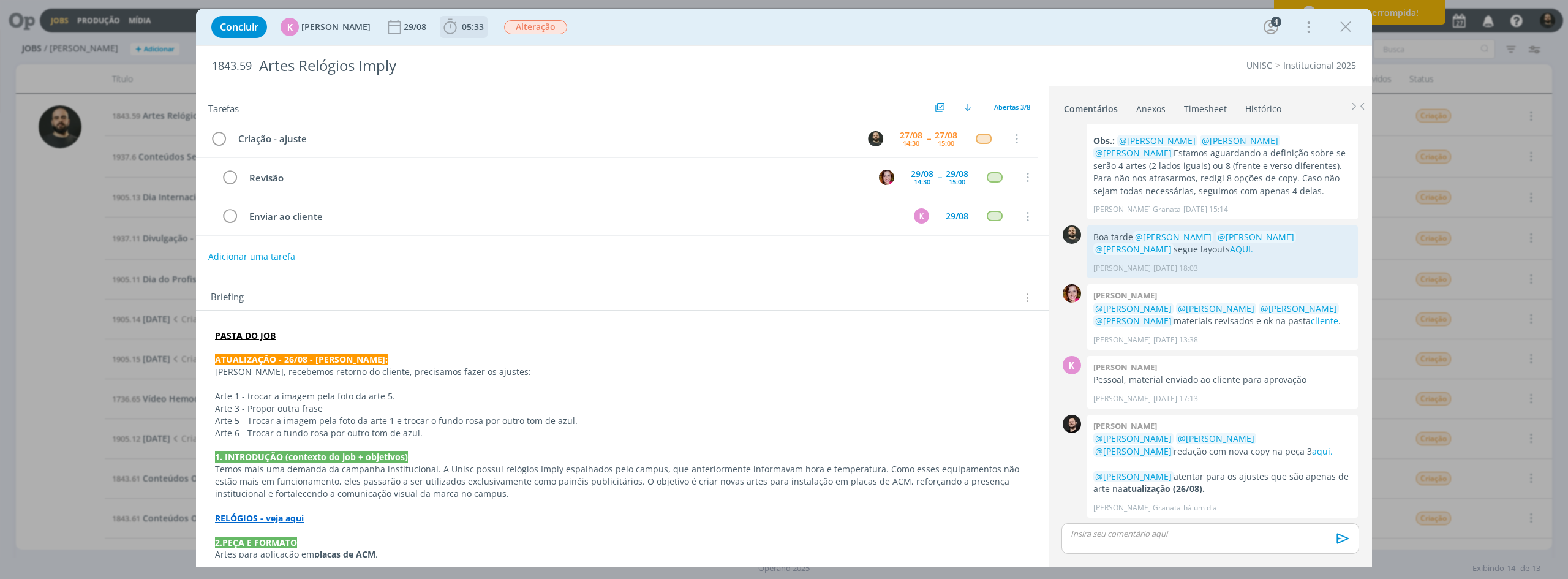
click at [444, 30] on icon "dialog" at bounding box center [449, 26] width 18 height 18
click at [457, 54] on icon "dialog" at bounding box center [468, 54] width 22 height 16
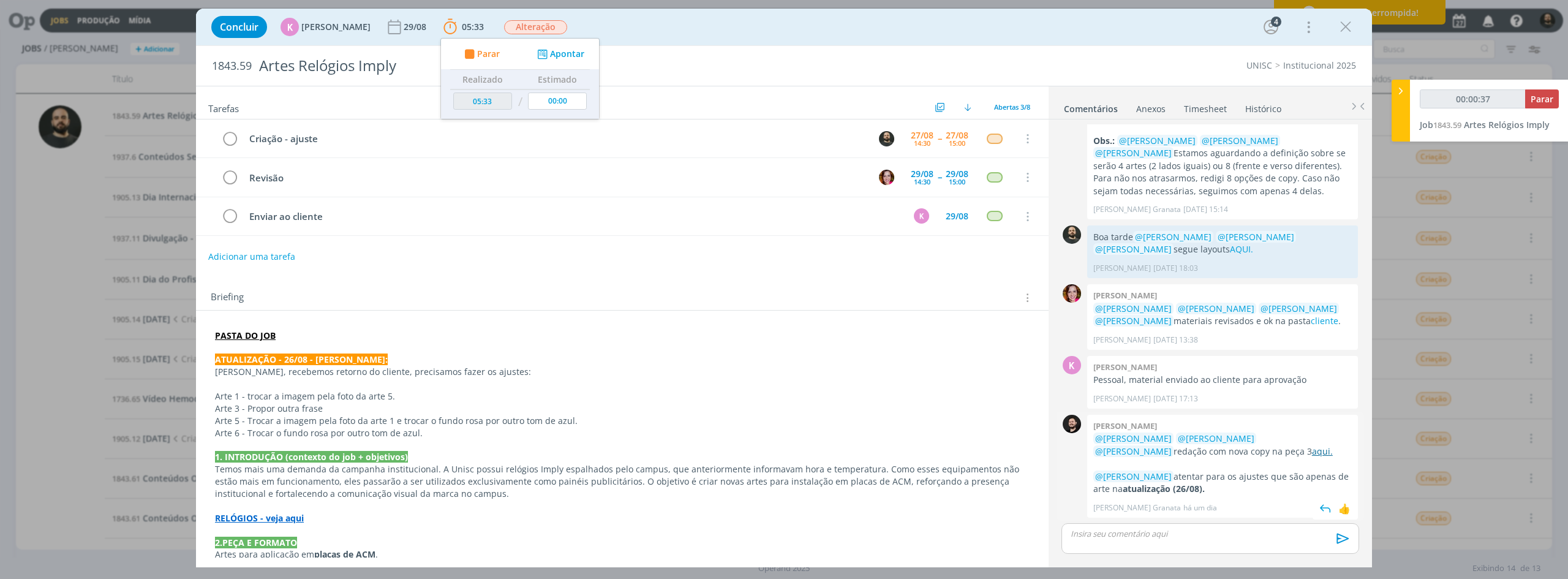
click at [940, 447] on link "aqui." at bounding box center [1322, 450] width 21 height 11
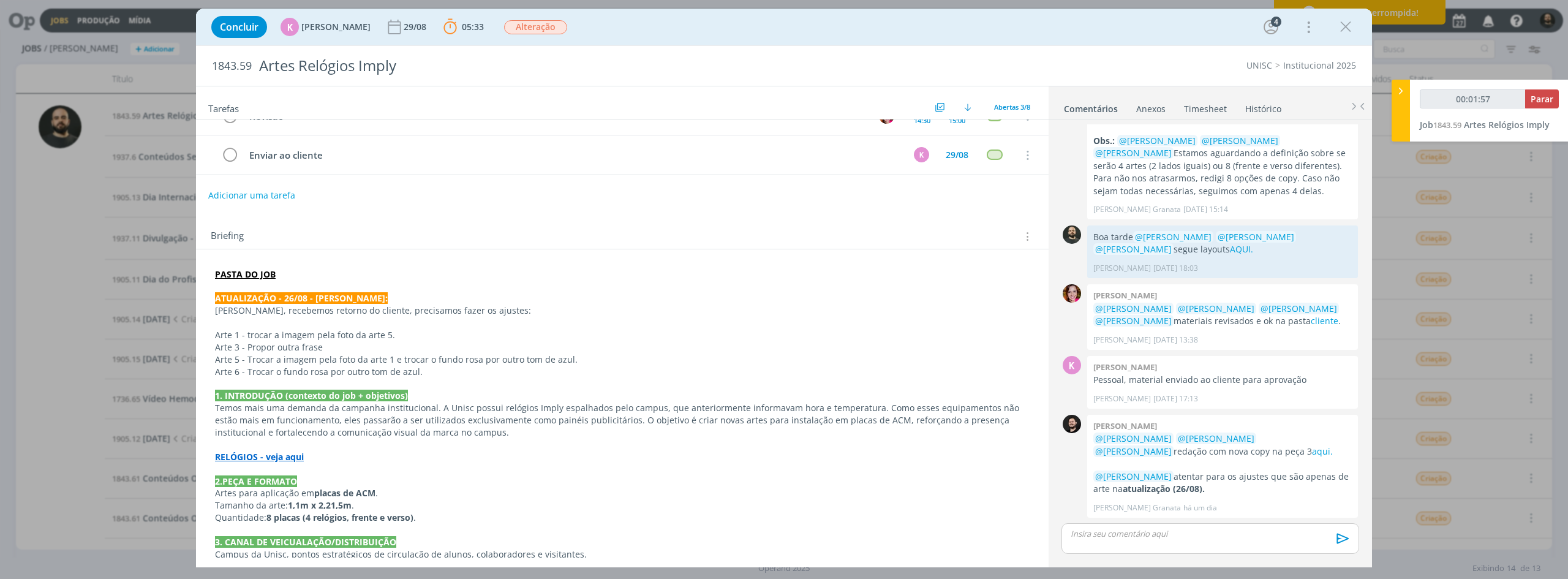
scroll to position [0, 0]
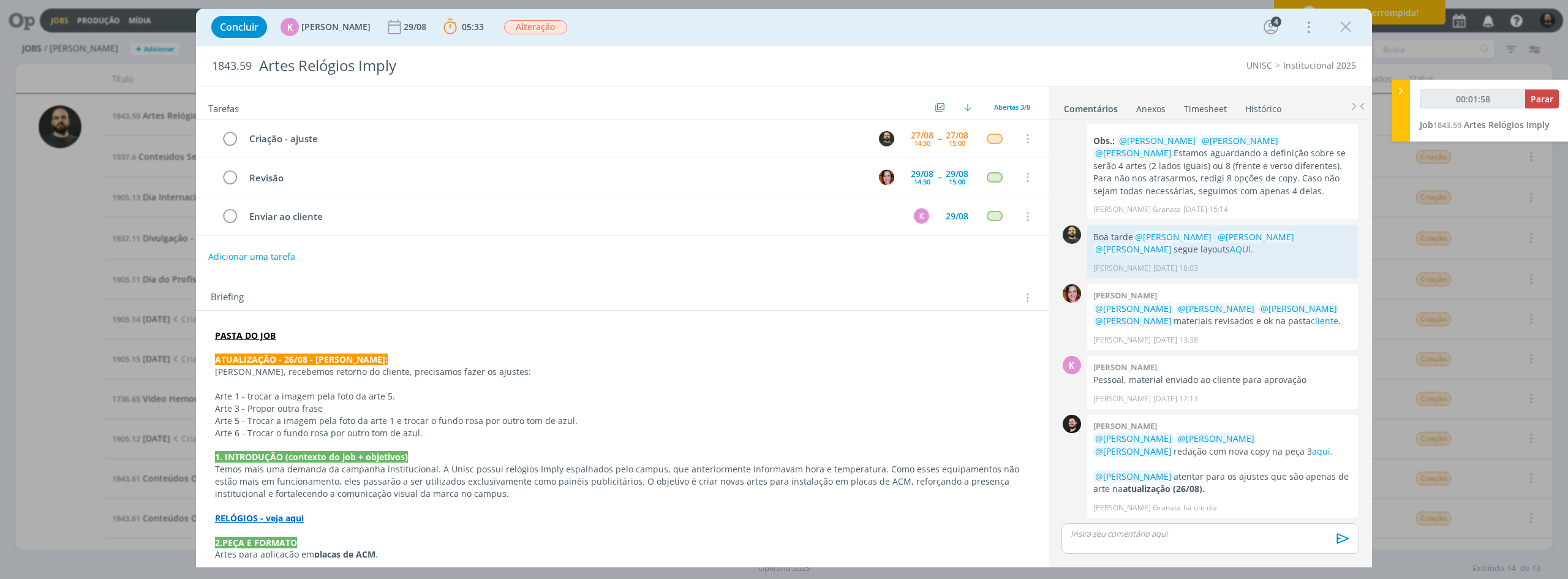
click at [249, 339] on strong "PASTA DO JOB" at bounding box center [245, 335] width 61 height 11
click at [339, 354] on link "https://sobeae.sharepoint.com/:f:/s/SOBEAE/EuOxFHmKohxMmvIAjKwrFDMBXad4KXkptZRy…" at bounding box center [295, 359] width 92 height 16
click at [917, 447] on div "Tarefas Usar Job de template Ordenar por: Prazo crescente Prazo decrescente Ord…" at bounding box center [783, 327] width 1176 height 482
click at [940, 447] on p "dialog" at bounding box center [1210, 533] width 278 height 11
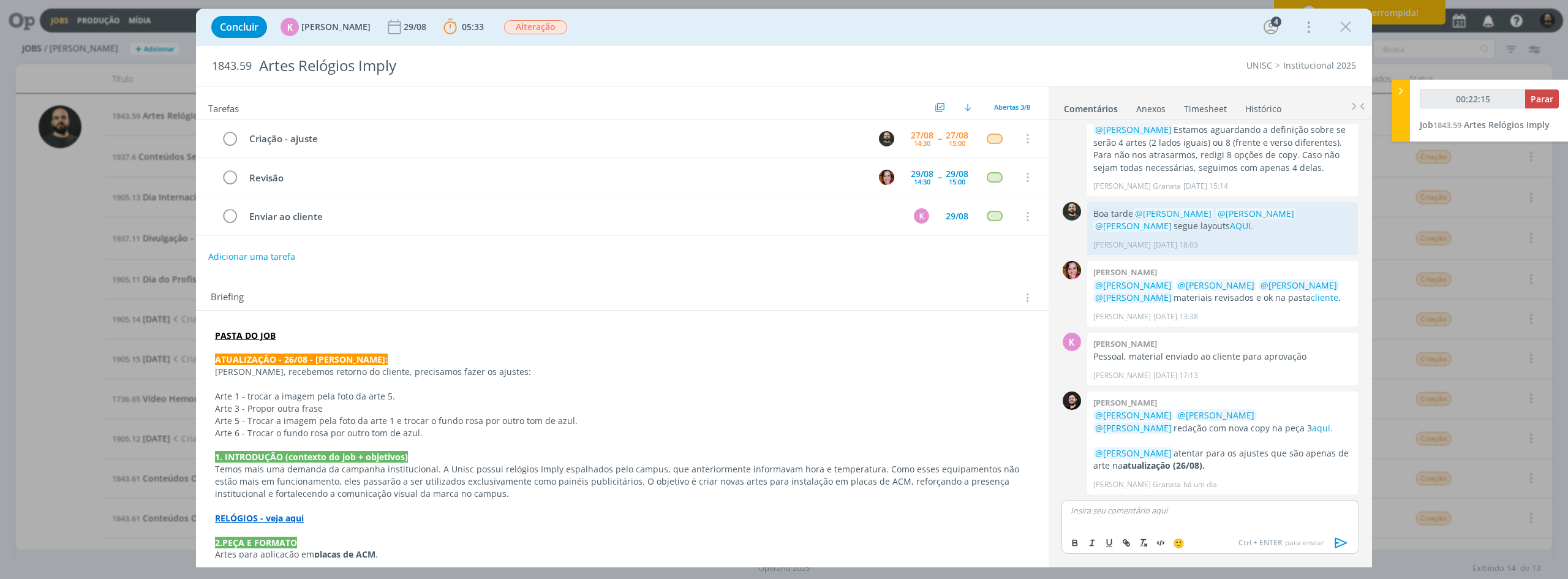
type input "00:22:16"
type input "00:23:04"
click at [940, 447] on icon "dialog" at bounding box center [1126, 542] width 10 height 10
type input "AQUI."
type input "00:23:05"
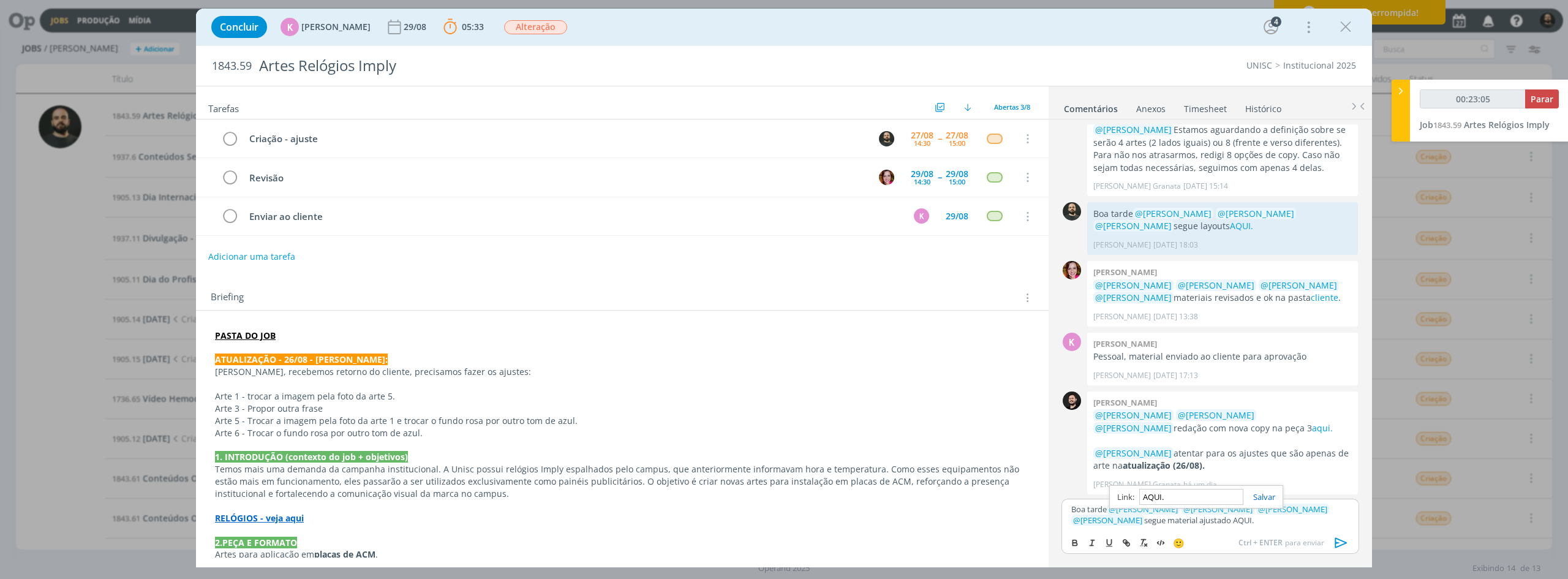
paste input "https://sobeae.sharepoint.com/:f:/s/SOBEAE/EnPcjozsiv9Hokl6jfQkmggBJeU_78nzvPj0…"
type input "https://sobeae.sharepoint.com/:f:/s/SOBEAE/EnPcjozsiv9Hokl6jfQkmggBJeU_78nzvPj0…"
click at [940, 447] on link "dialog" at bounding box center [1259, 496] width 32 height 11
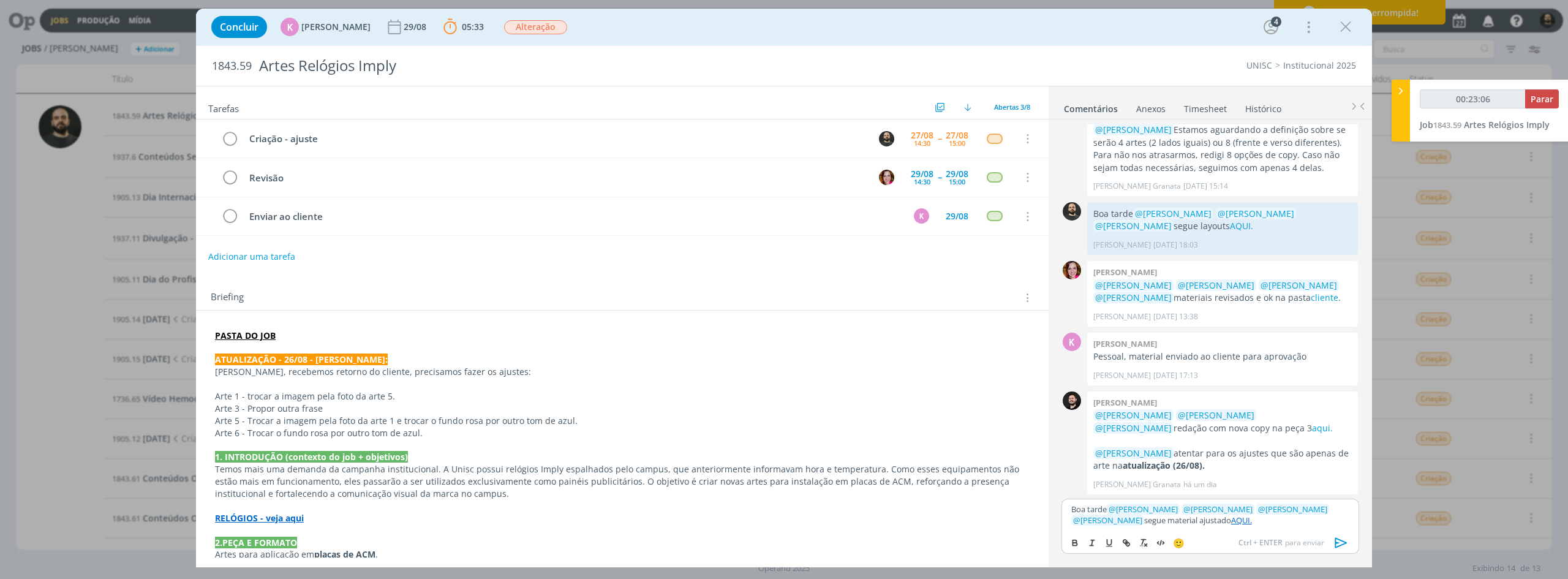
click at [940, 447] on p "Boa tarde ﻿ @ Beatriz Luchese ﻿ ﻿ @ Karoline Arend ﻿ ﻿ @ Luíza Santana ﻿ ﻿ @ Br…" at bounding box center [1210, 515] width 278 height 23
click at [940, 447] on icon "dialog" at bounding box center [1340, 542] width 18 height 18
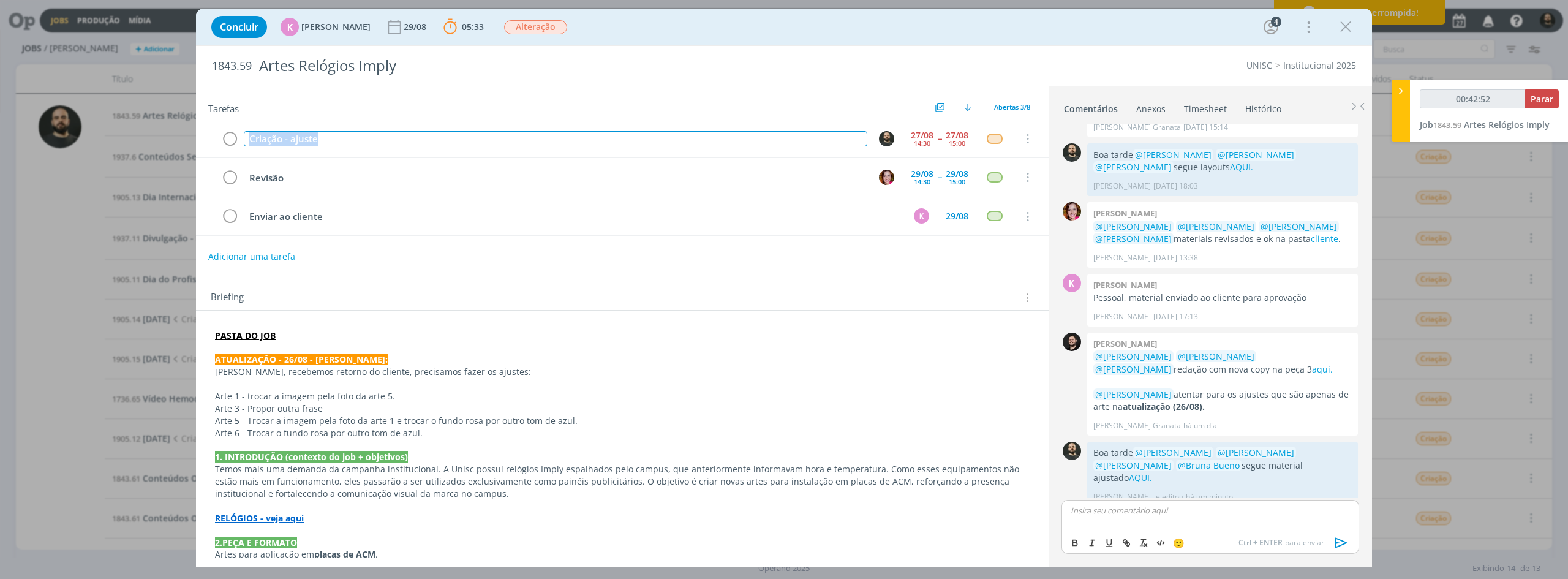
drag, startPoint x: 375, startPoint y: 138, endPoint x: 179, endPoint y: 146, distance: 196.2
click at [179, 146] on div "Concluir K Karoline Arend 29/08 05:33 Parar Apontar Data * 27/08/2025 Horas * 0…" at bounding box center [784, 290] width 1568 height 579
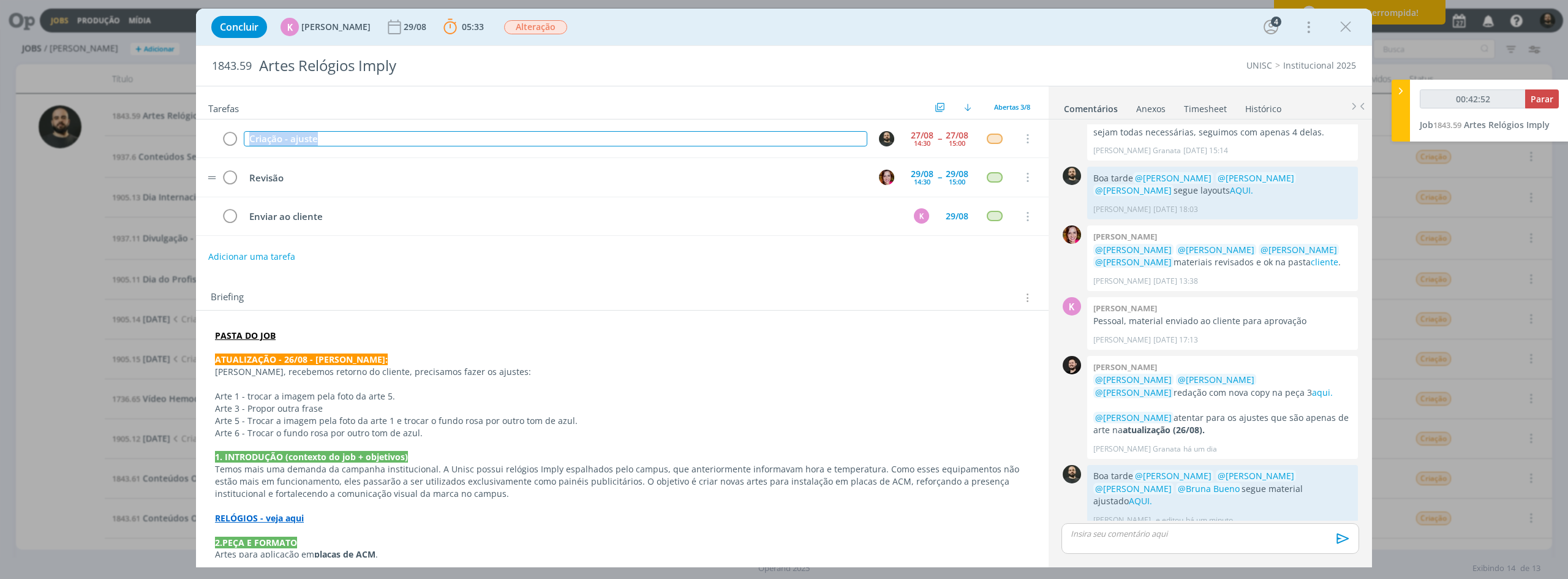
copy div "Criação - ajuste"
type input "00:42:54"
click at [940, 100] on span "Parar" at bounding box center [1542, 98] width 23 height 11
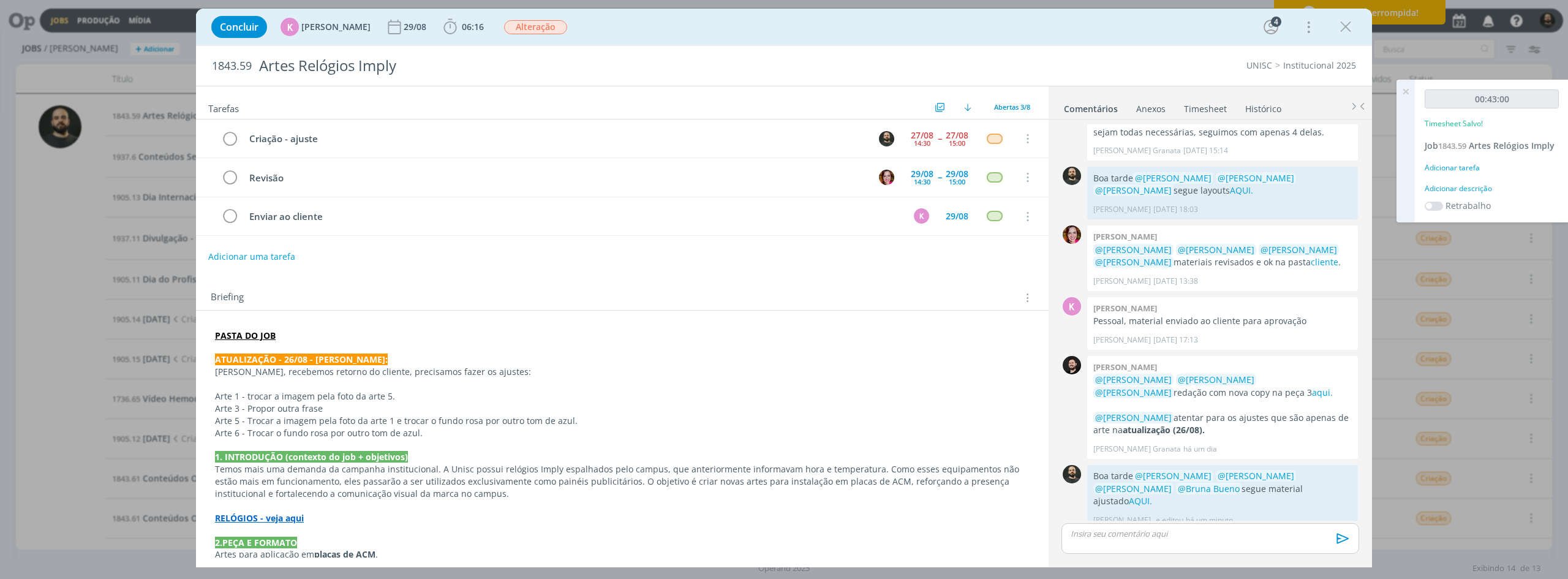
click at [940, 188] on div "Adicionar descrição" at bounding box center [1492, 189] width 134 height 11
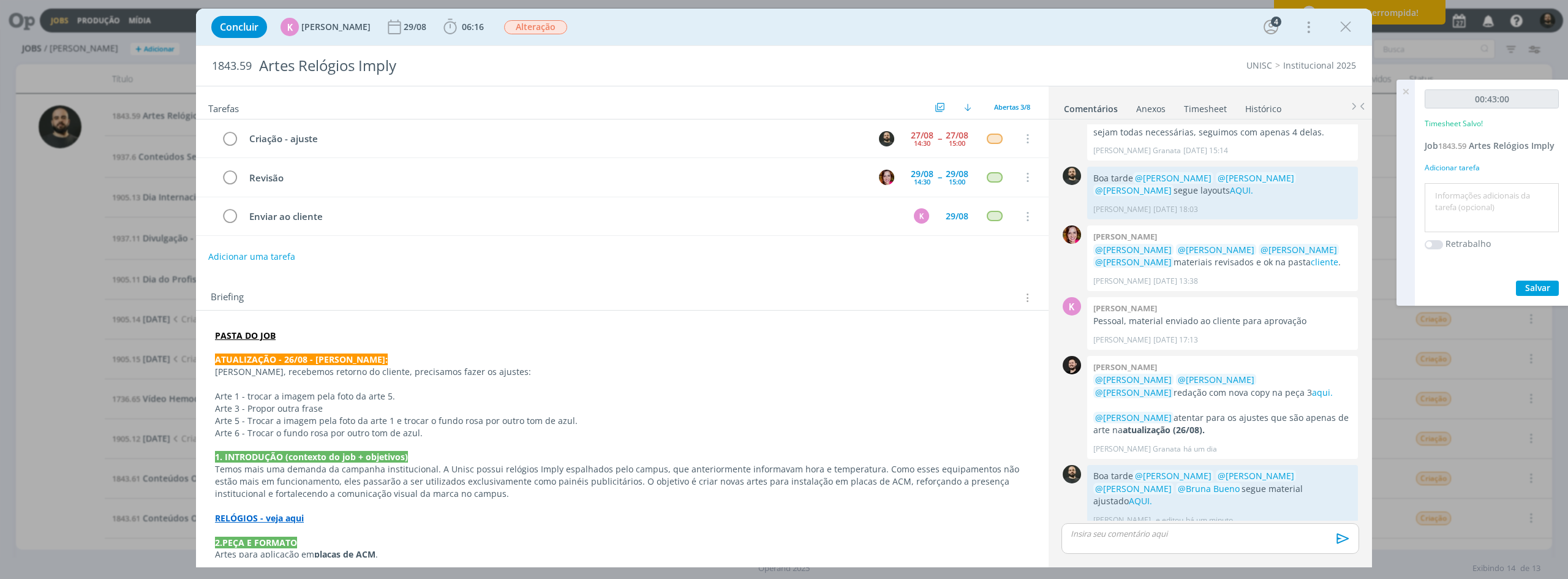
click at [940, 210] on textarea at bounding box center [1491, 208] width 128 height 43
paste textarea "Criação - ajuste"
type textarea "Criação - ajuste"
click at [940, 287] on span "Salvar" at bounding box center [1537, 287] width 25 height 11
click at [234, 136] on icon "dialog" at bounding box center [229, 138] width 17 height 18
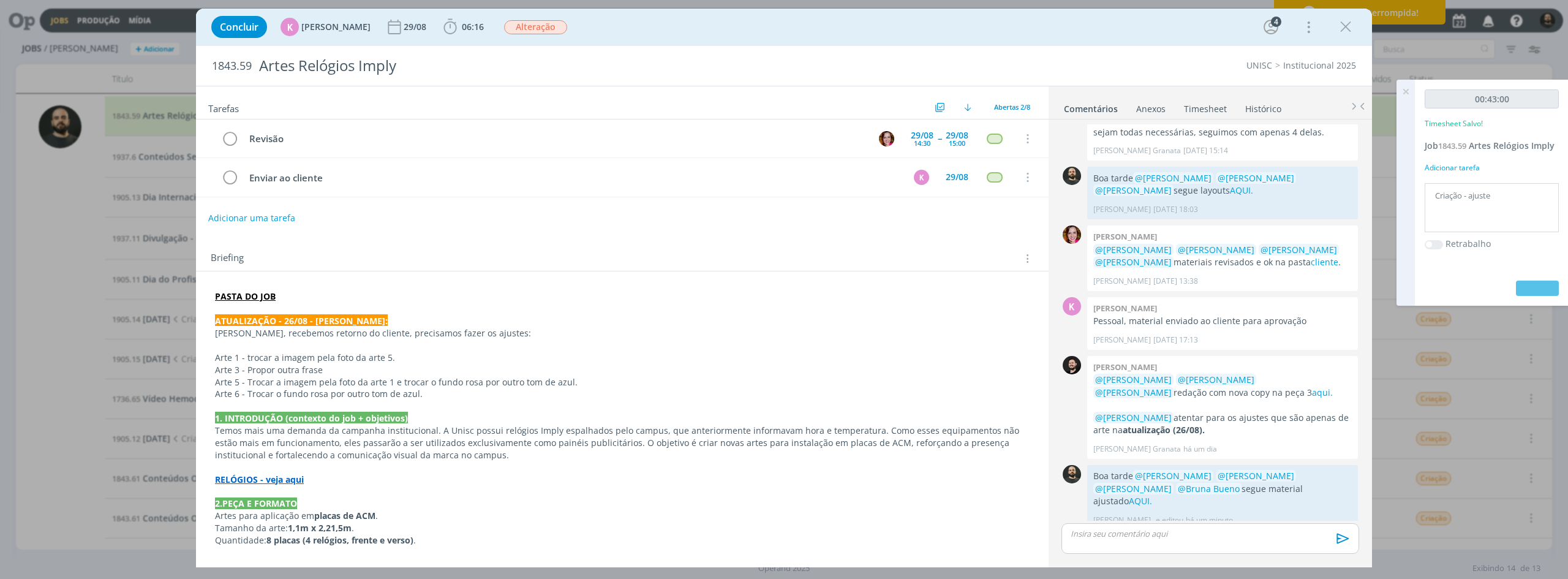
click at [940, 92] on icon at bounding box center [1405, 91] width 22 height 23
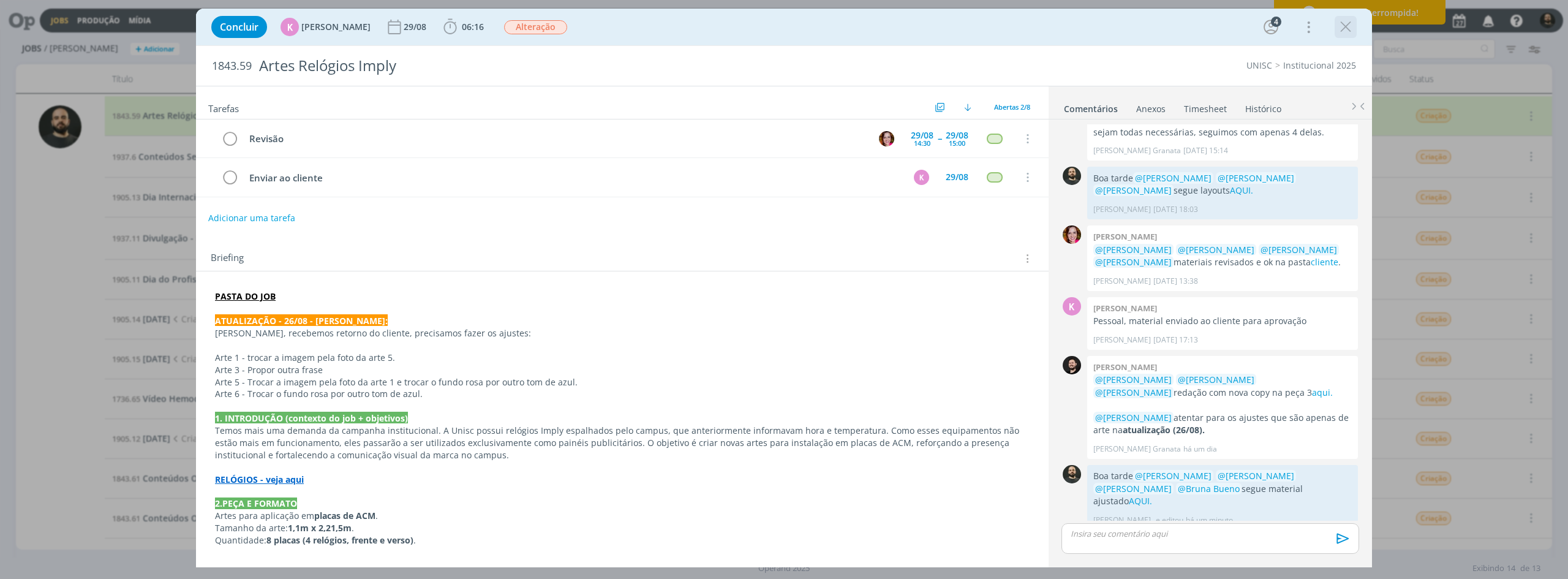
click at [940, 26] on icon "dialog" at bounding box center [1345, 26] width 18 height 18
click at [940, 32] on icon "dialog" at bounding box center [1345, 26] width 18 height 18
click at [940, 24] on icon "dialog" at bounding box center [1345, 26] width 18 height 18
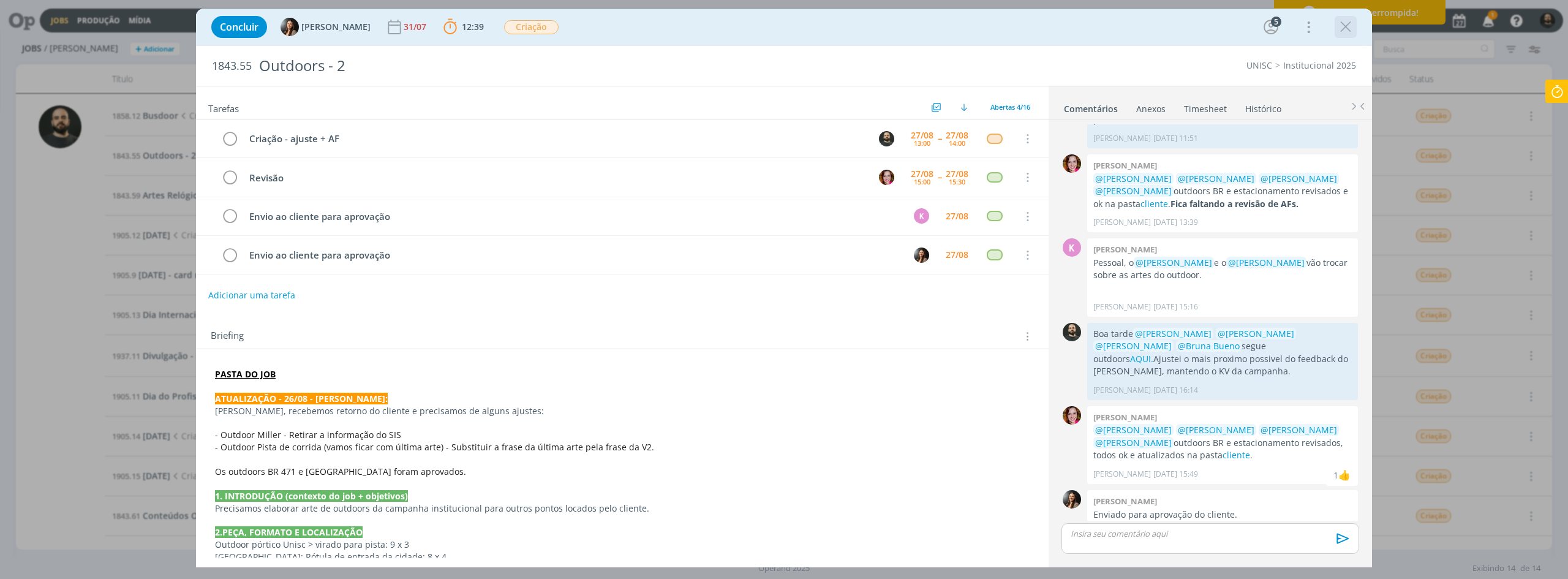
click at [940, 30] on icon "dialog" at bounding box center [1345, 26] width 18 height 18
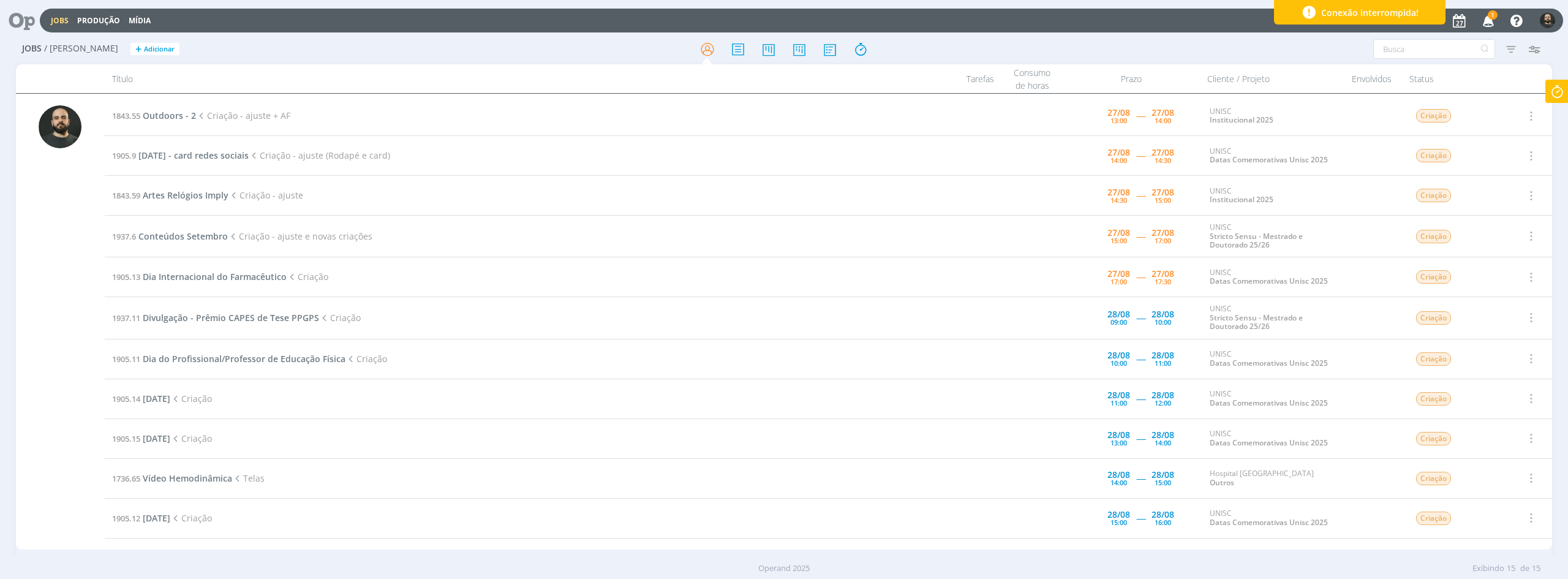
click at [940, 22] on icon "button" at bounding box center [1488, 20] width 22 height 21
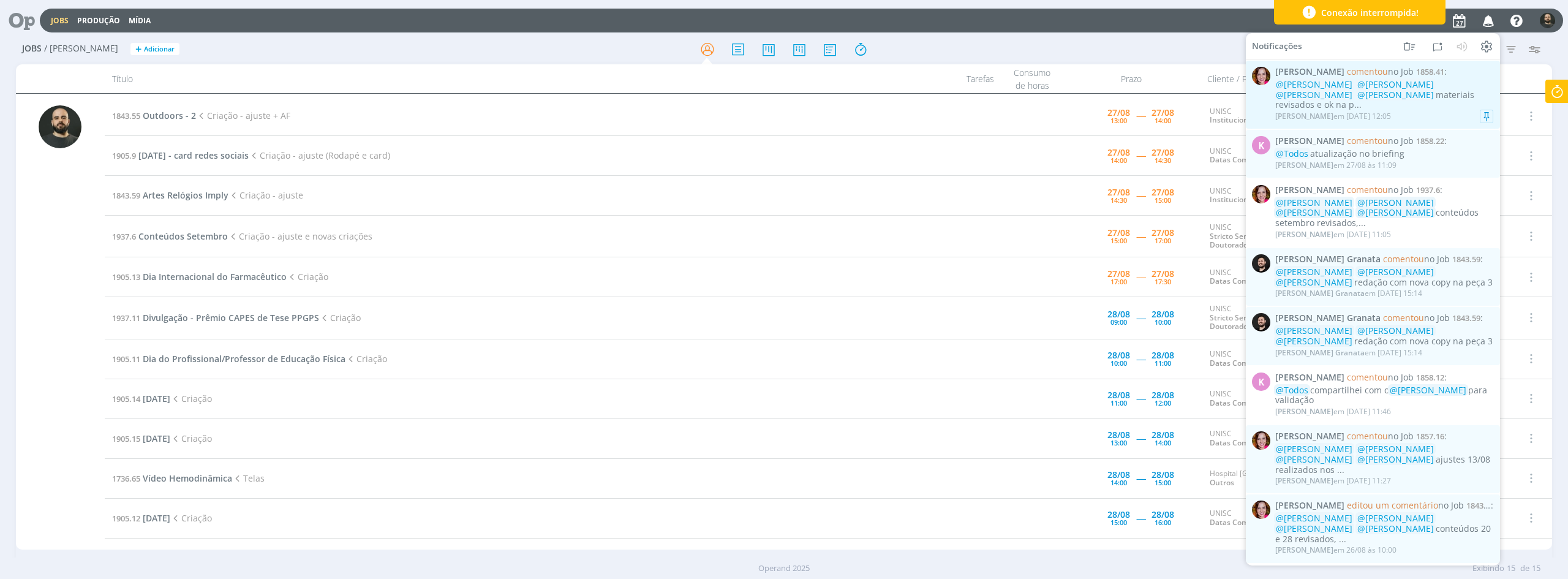
click at [940, 98] on div "@Patrick Freitas @Karoline Arend @Luíza Santana @Beatriz Luchese materiais revi…" at bounding box center [1384, 95] width 218 height 30
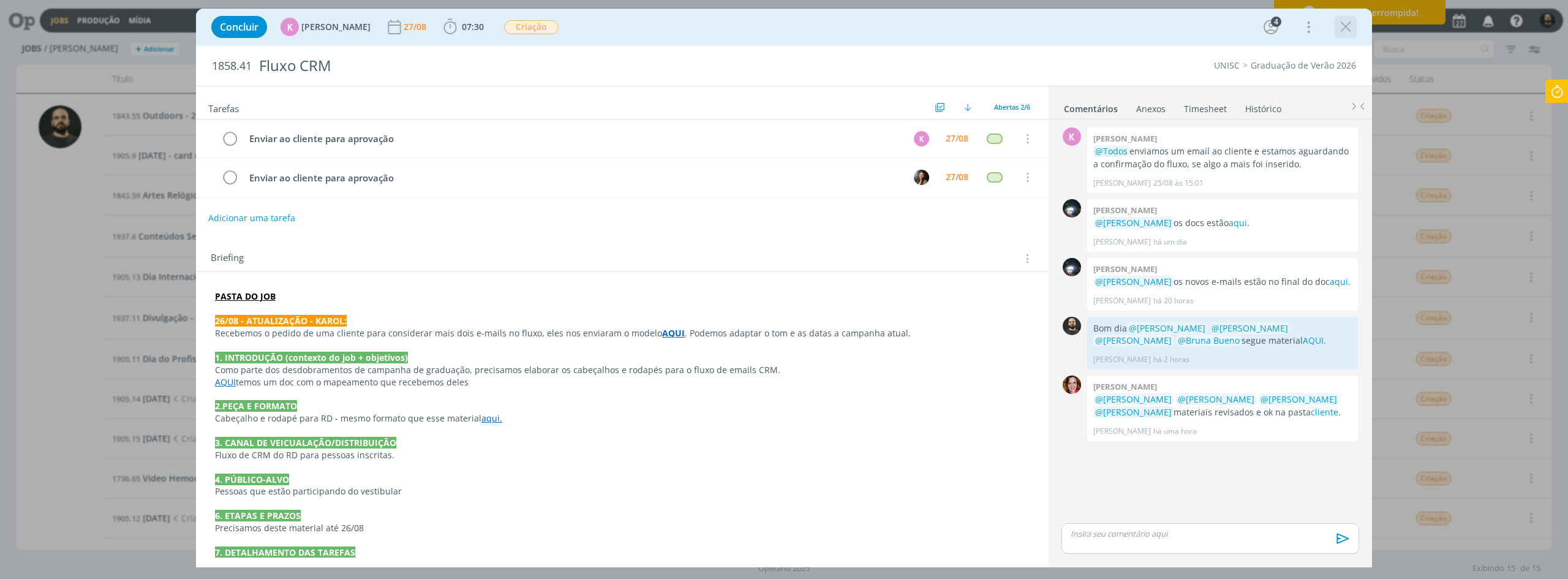
click at [940, 30] on icon "dialog" at bounding box center [1345, 26] width 18 height 18
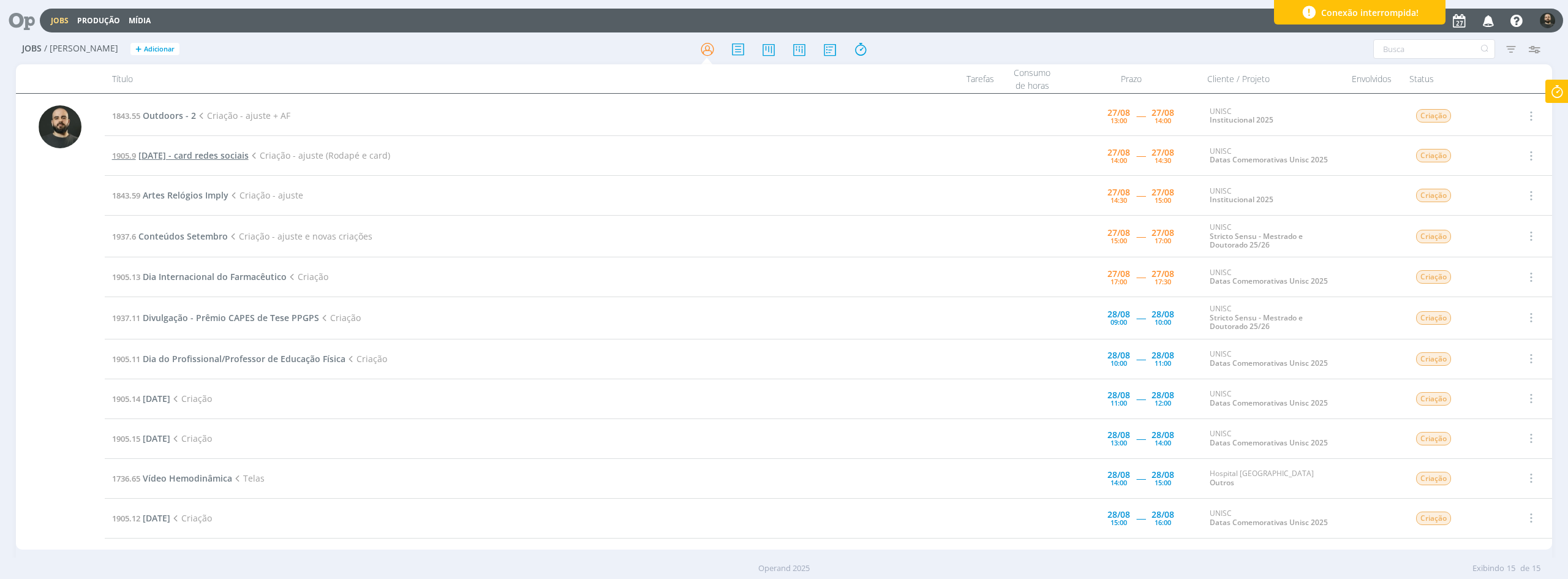
click at [249, 159] on span "Dia do nutricionista - card redes sociais" at bounding box center [193, 155] width 110 height 11
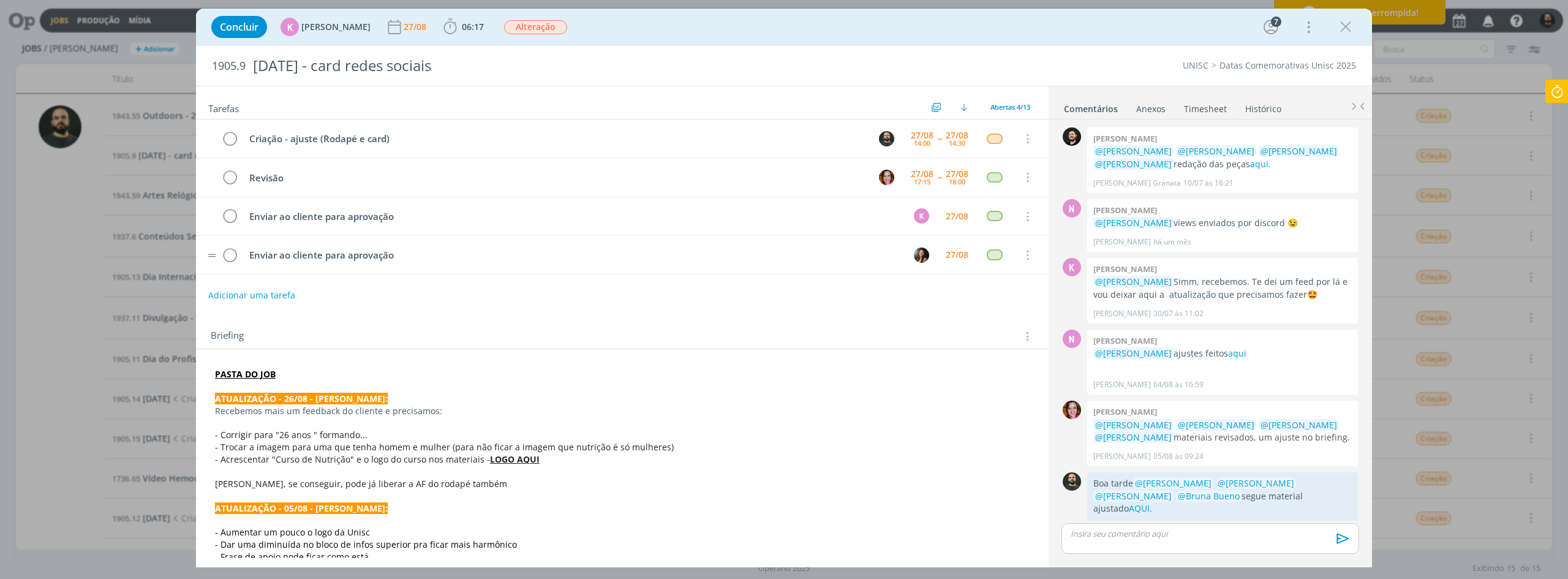
scroll to position [163, 0]
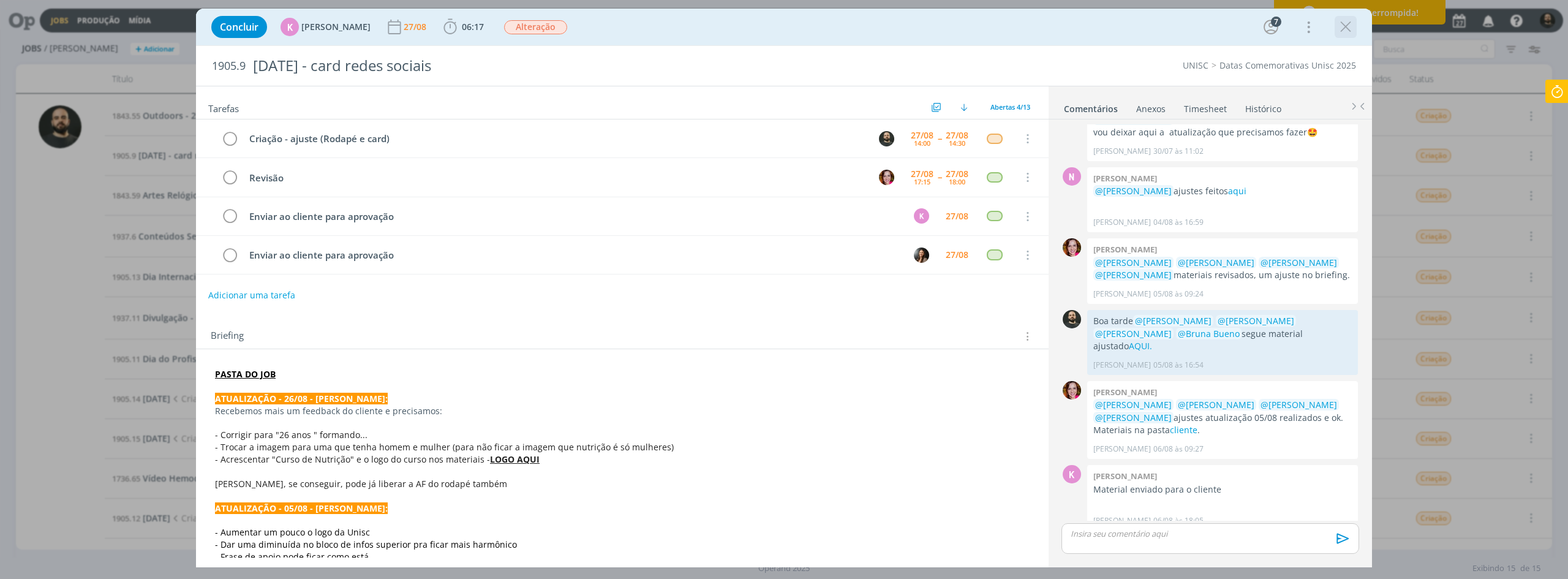
click at [940, 29] on icon "dialog" at bounding box center [1345, 26] width 18 height 18
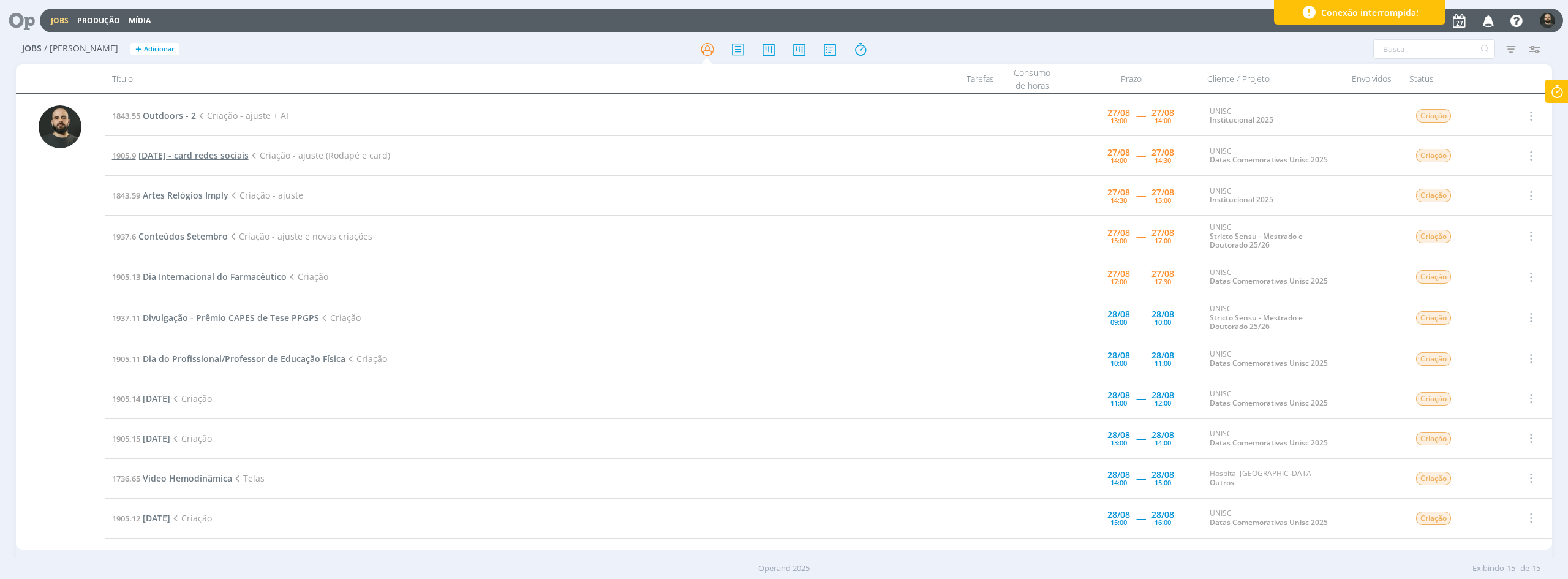
click at [249, 156] on span "Dia do nutricionista - card redes sociais" at bounding box center [193, 155] width 110 height 11
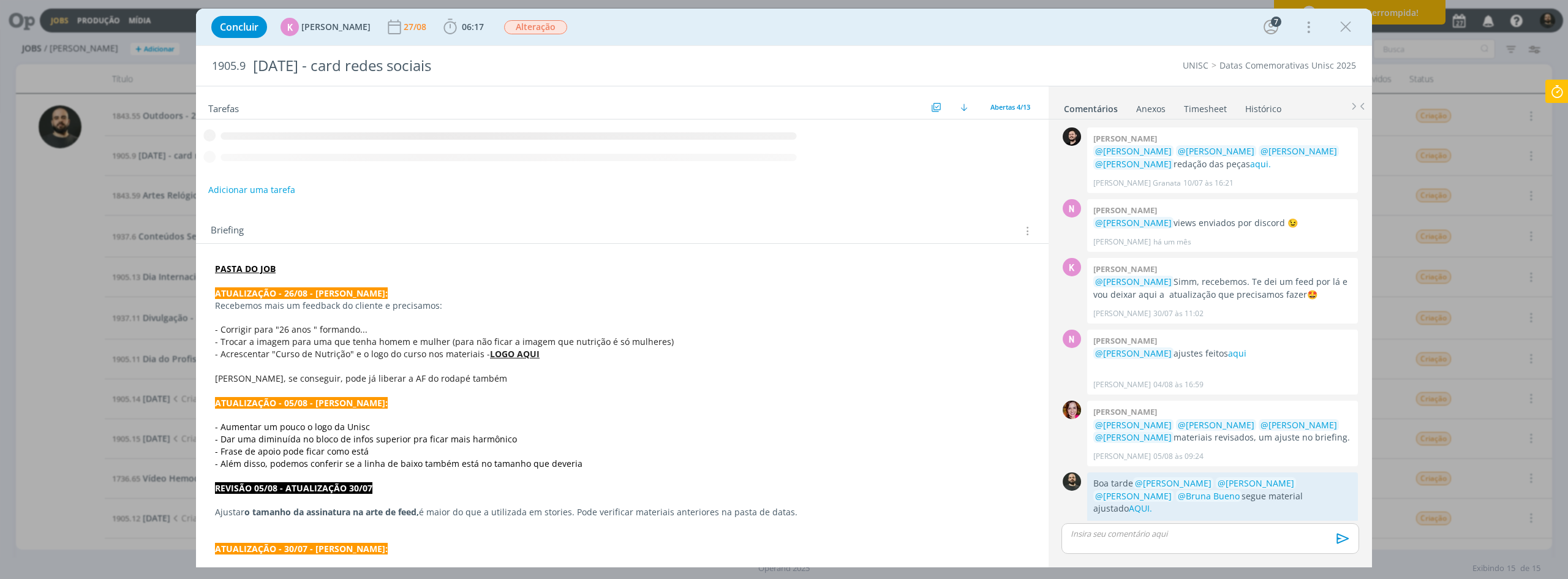
scroll to position [163, 0]
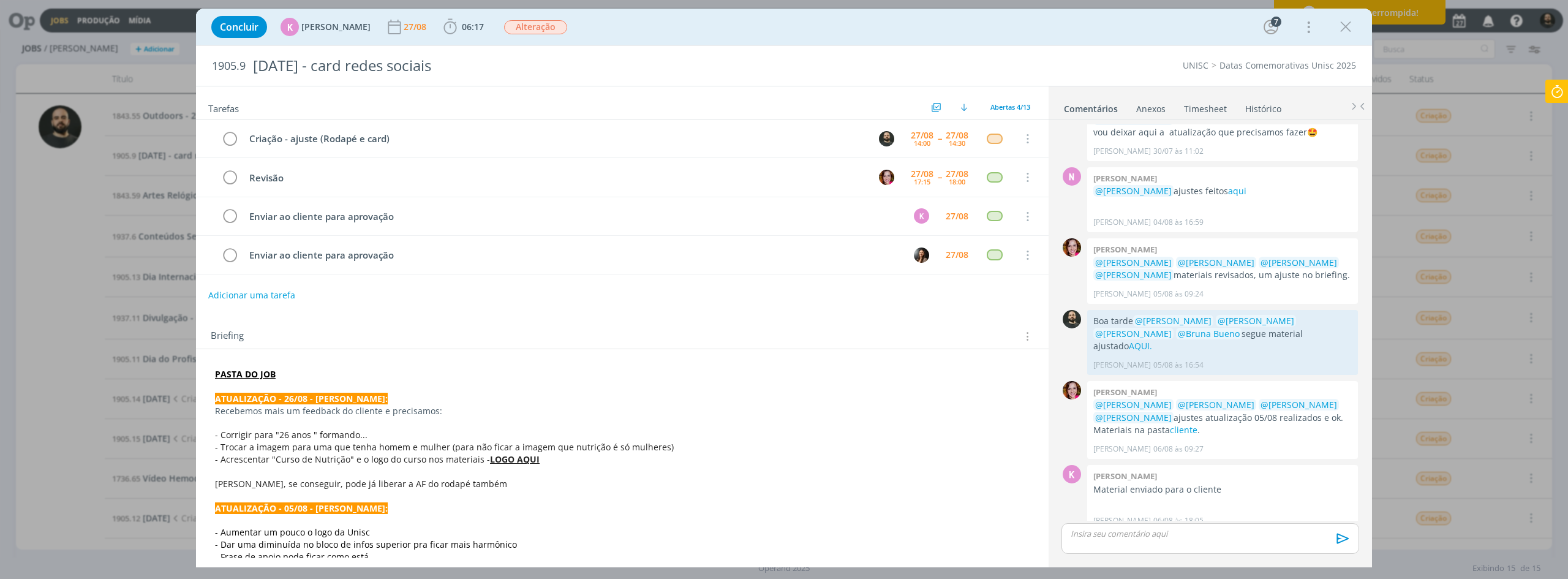
click at [255, 373] on strong "PASTA DO JOB" at bounding box center [245, 373] width 61 height 11
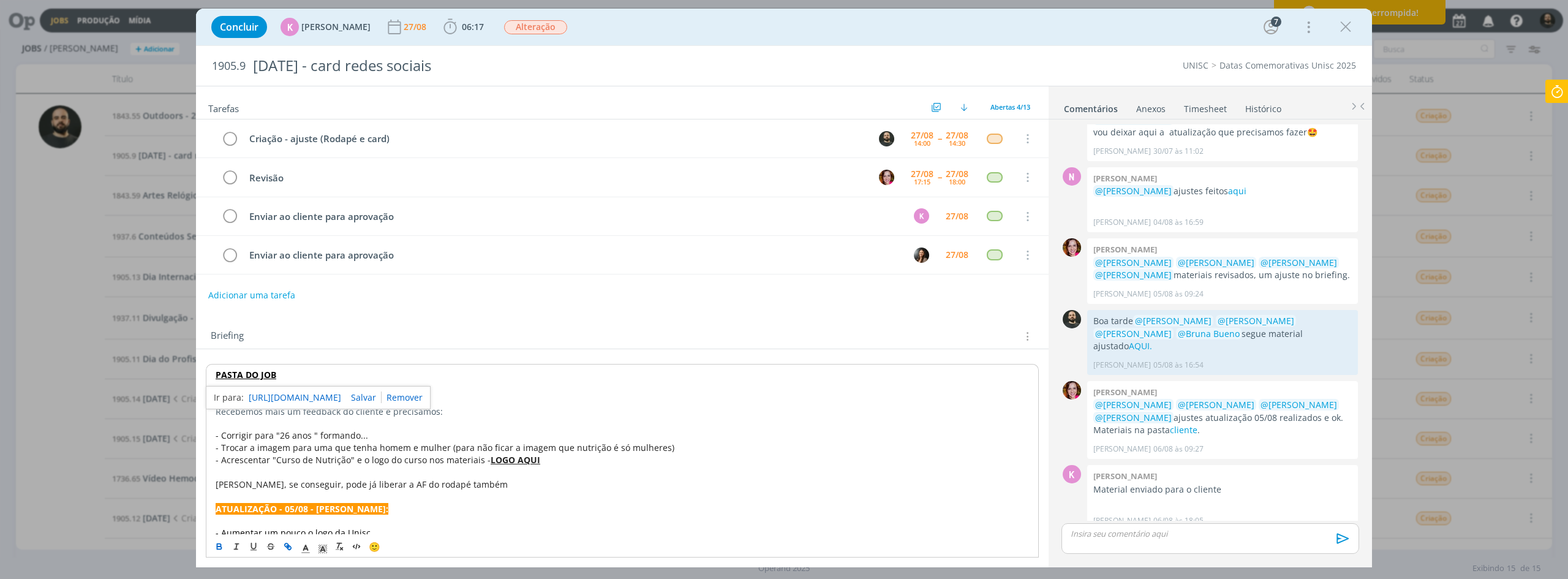
click at [289, 392] on link "https://sobeae.sharepoint.com/:f:/s/SOBEAE/Ep8jiudUi8BHpOn4W6R3dN0BYMGmtcA5IrCj…" at bounding box center [295, 397] width 92 height 16
click at [539, 427] on p "dialog" at bounding box center [622, 423] width 814 height 12
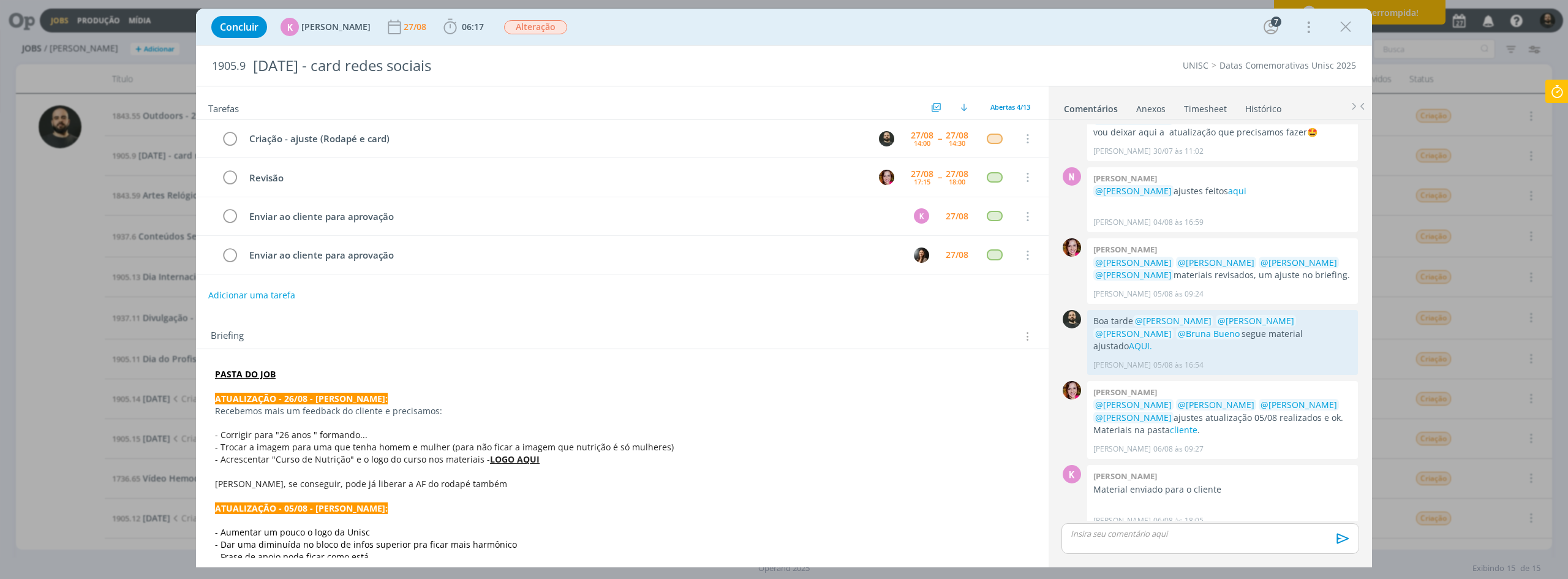
click at [614, 447] on p "- Acrescentar "Curso de Nutrição" e o logo do curso nos materiais - LOGO AQUI" at bounding box center [621, 459] width 814 height 12
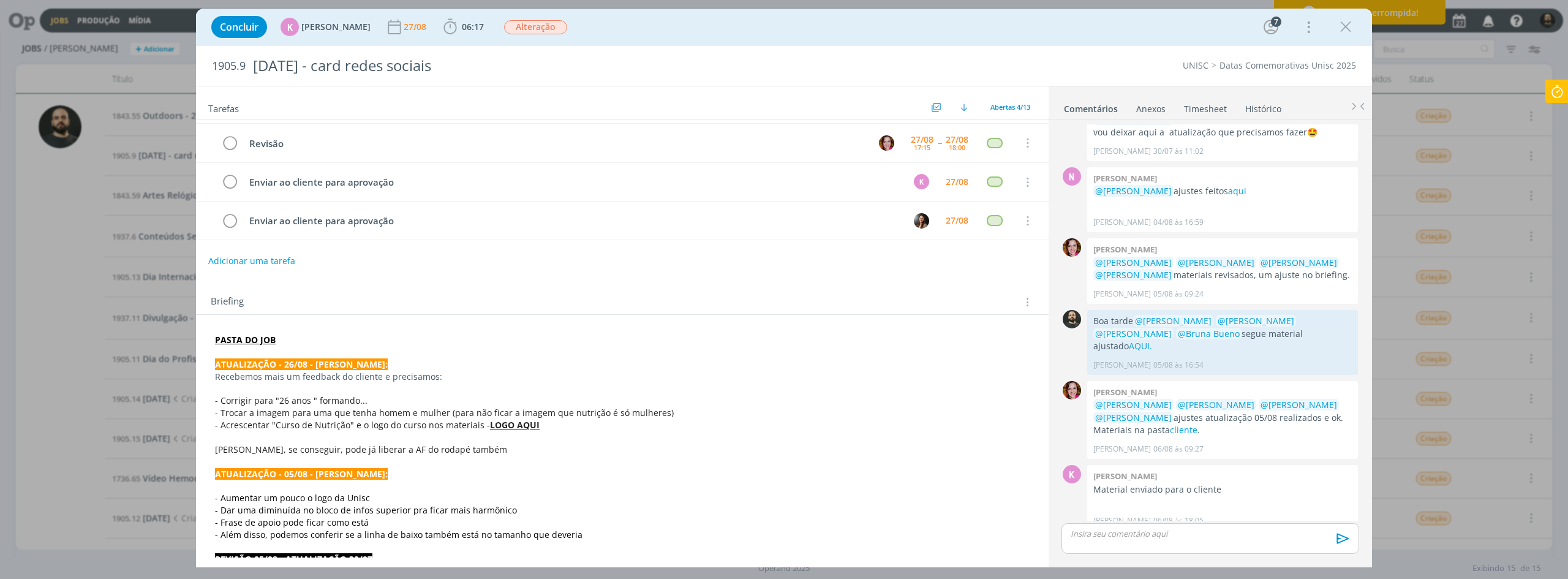
scroll to position [0, 0]
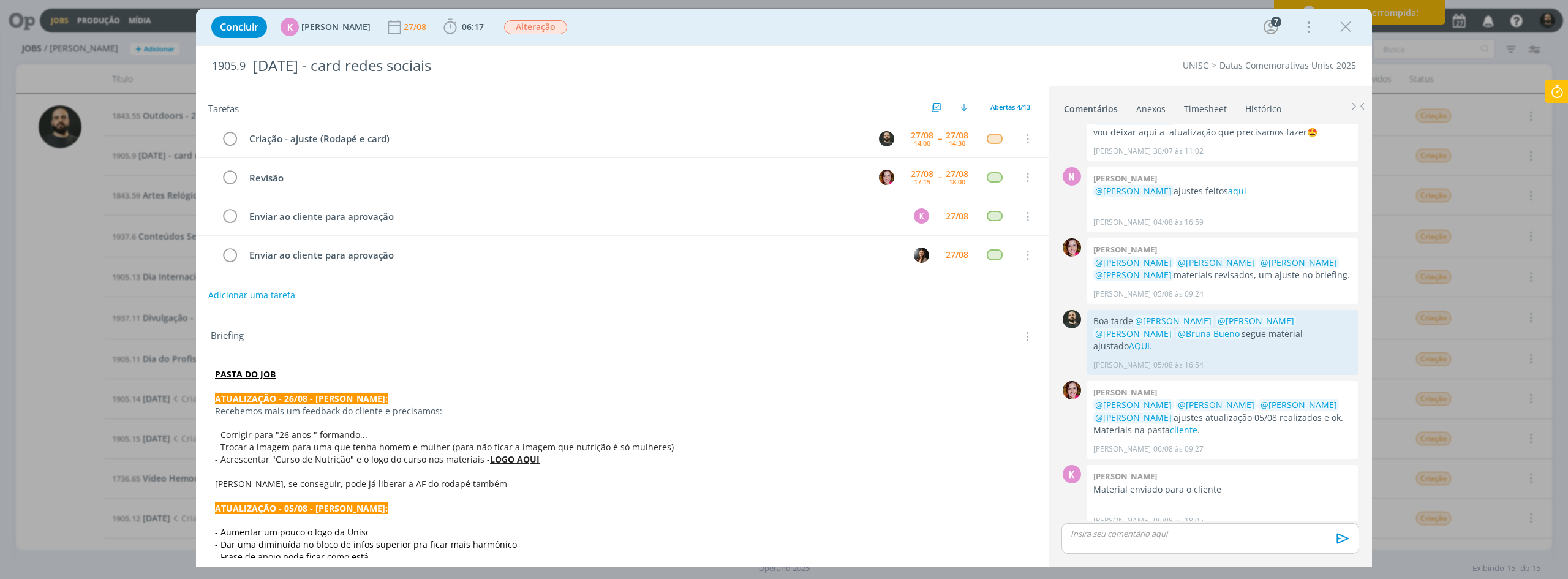
click at [511, 447] on strong "LOGO AQUI" at bounding box center [515, 458] width 50 height 11
click at [517, 447] on link "https://sobeae.sharepoint.com/:f:/s/SOBEAE/EqV3kZOLQNxLpNSRAPRZ2LYBpPz5Y75tbifk…" at bounding box center [470, 482] width 92 height 16
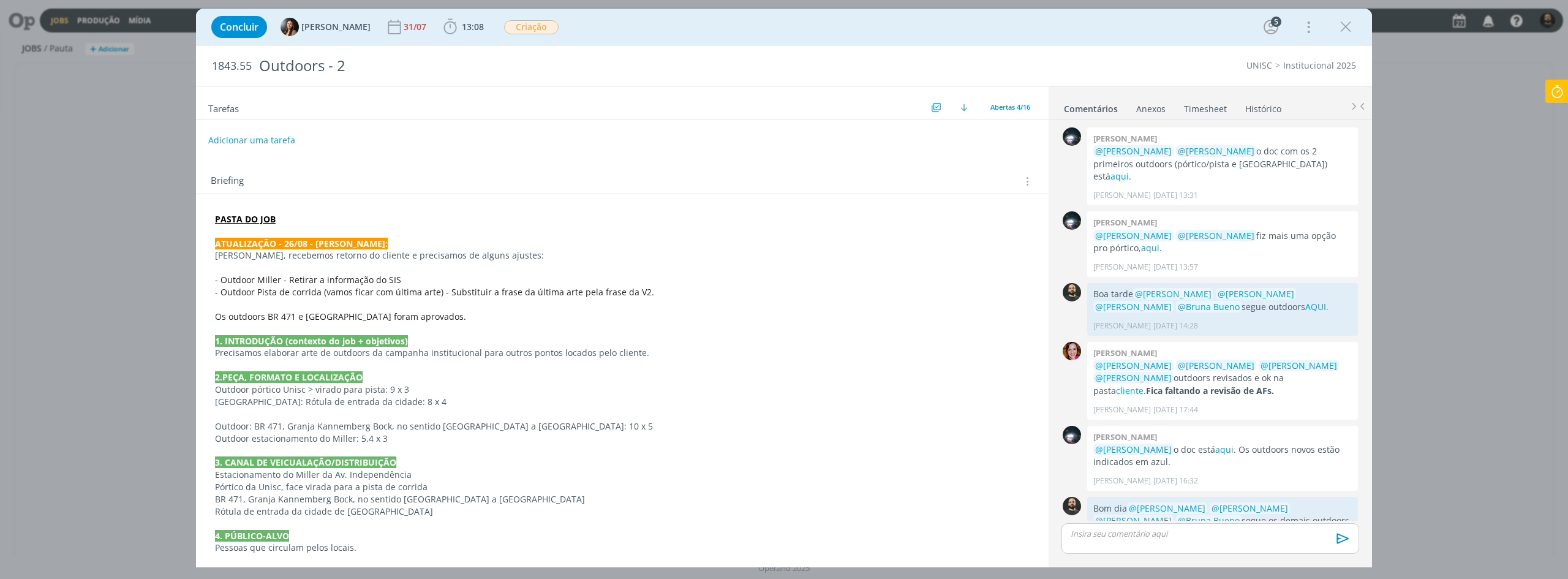
scroll to position [472, 0]
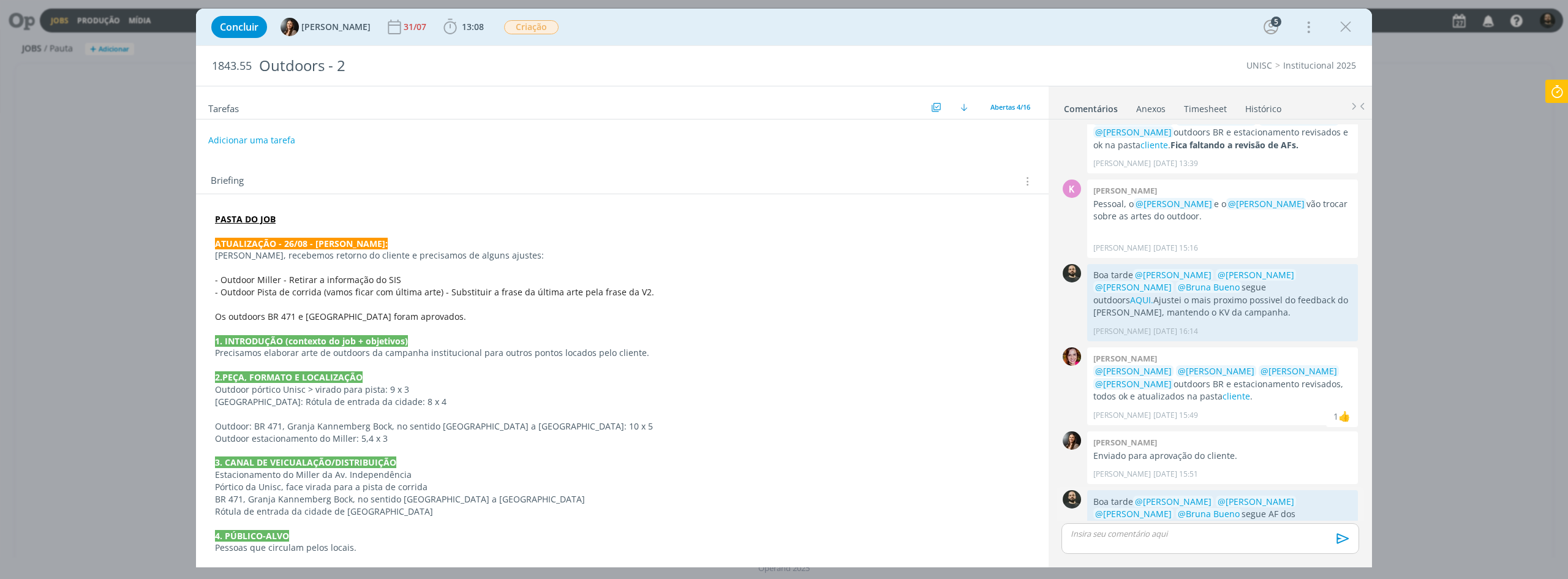
click at [1155, 521] on link "AQUI." at bounding box center [1143, 526] width 23 height 11
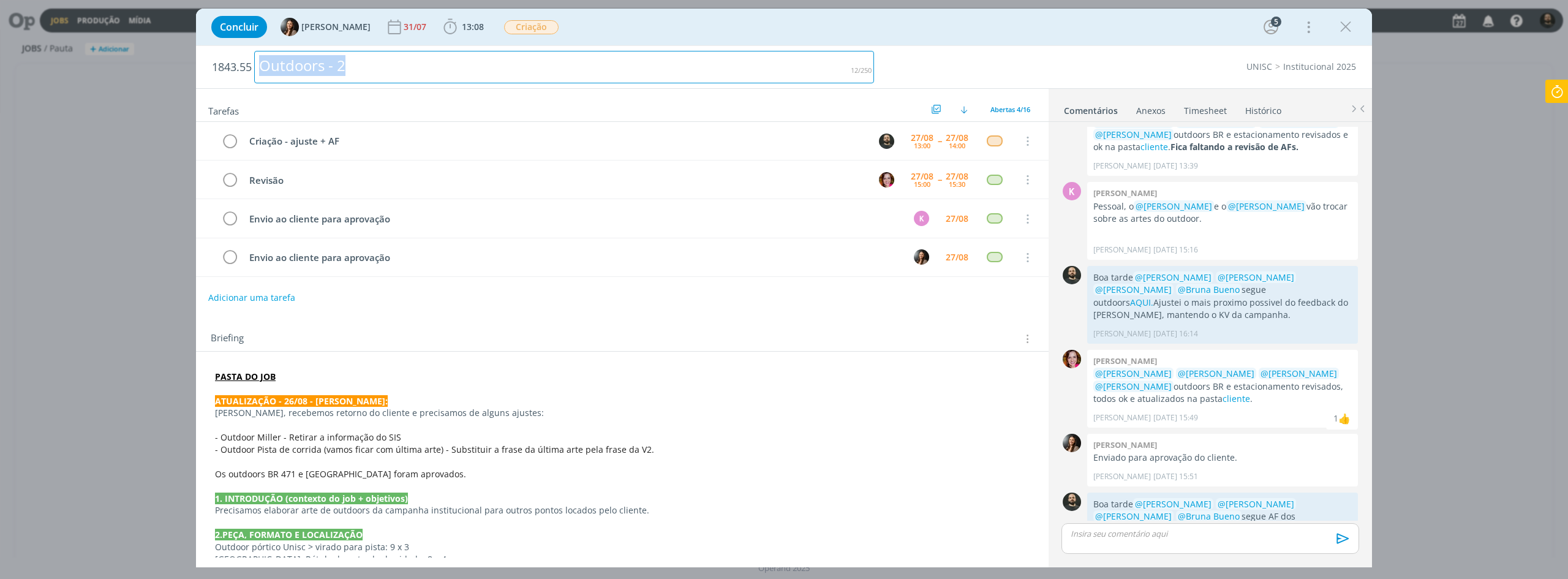
drag, startPoint x: 343, startPoint y: 68, endPoint x: 258, endPoint y: 68, distance: 85.0
click at [258, 68] on div "Outdoors - 2" at bounding box center [563, 66] width 620 height 32
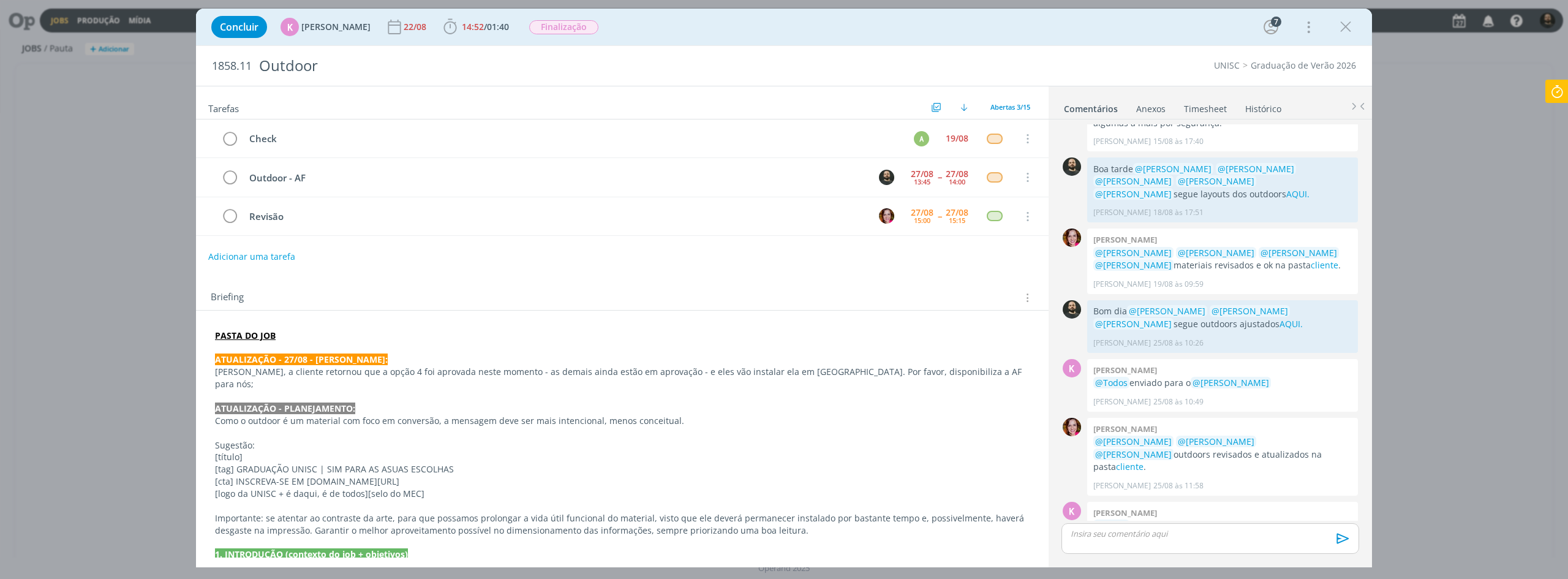
scroll to position [661, 0]
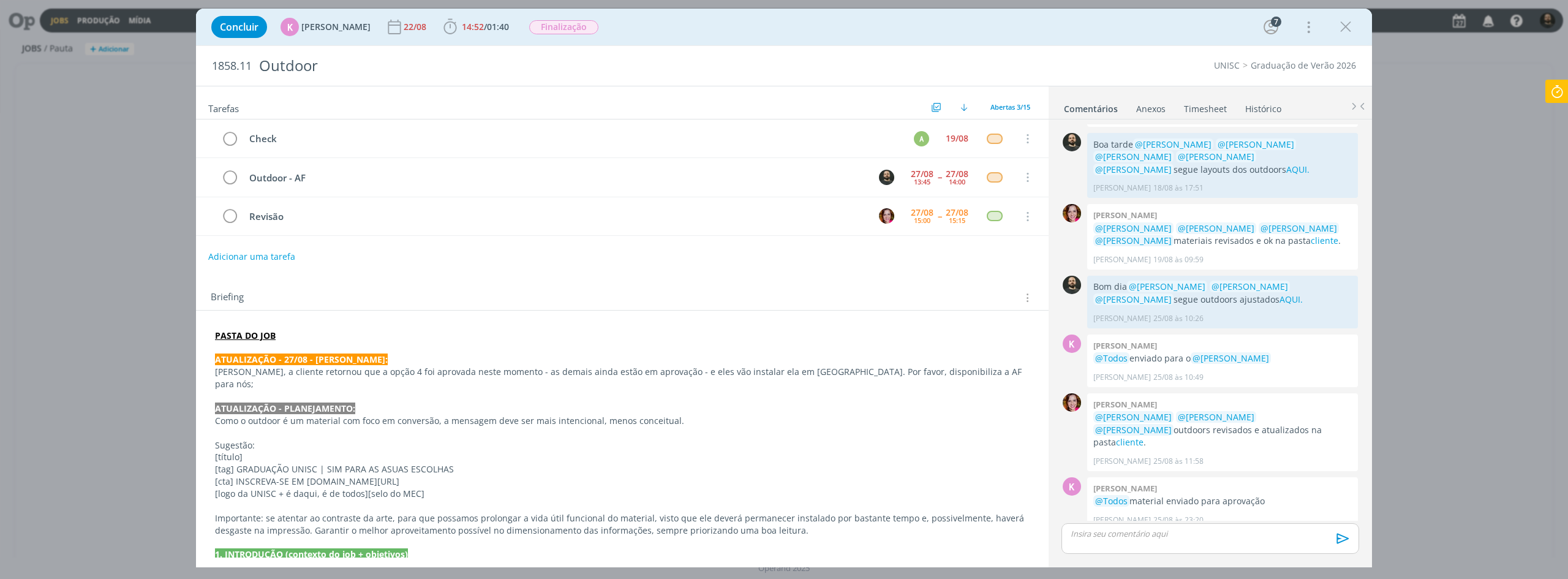
click at [239, 336] on strong "PASTA DO JOB" at bounding box center [245, 335] width 61 height 11
click at [275, 357] on link "https://sobeae.sharepoint.com/:f:/s/SOBEAE/EnMmFVZHb0ZEtvw22lOoQykB-W-JjX5Pd91u…" at bounding box center [295, 359] width 92 height 16
click at [508, 403] on p "ATUALIZAÇÃO - PLANEJAMENTO:" at bounding box center [622, 409] width 814 height 12
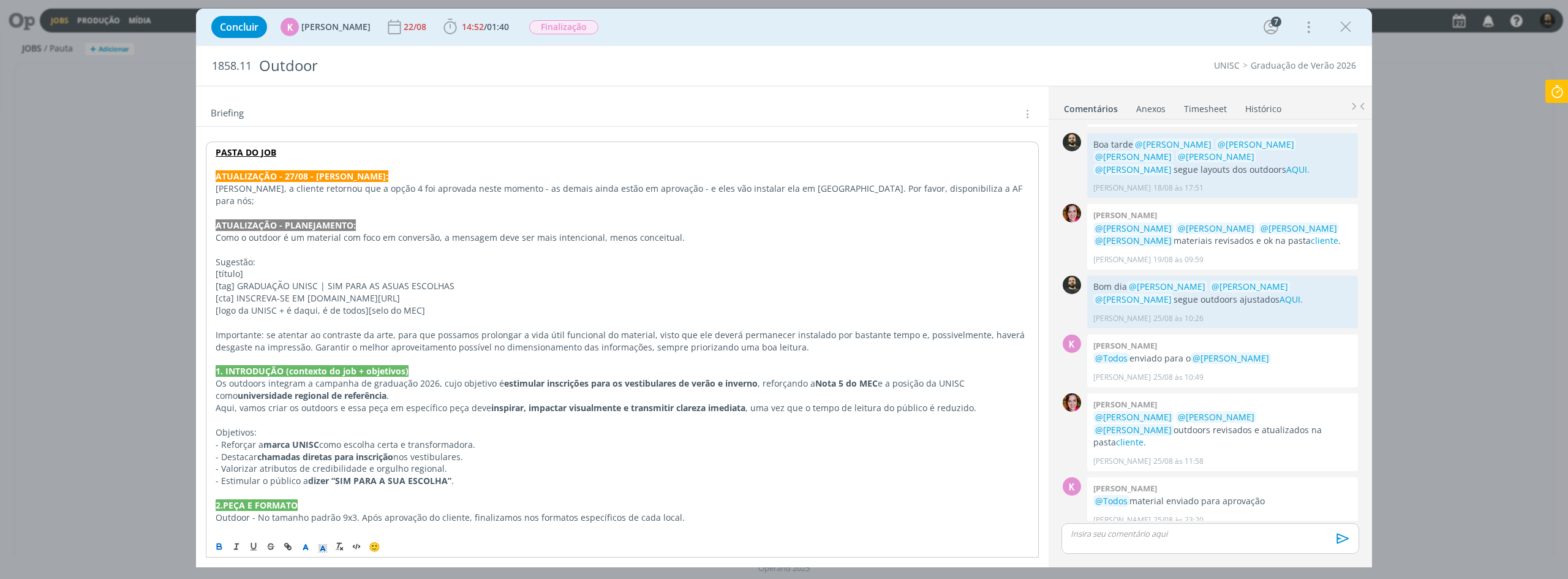
scroll to position [245, 0]
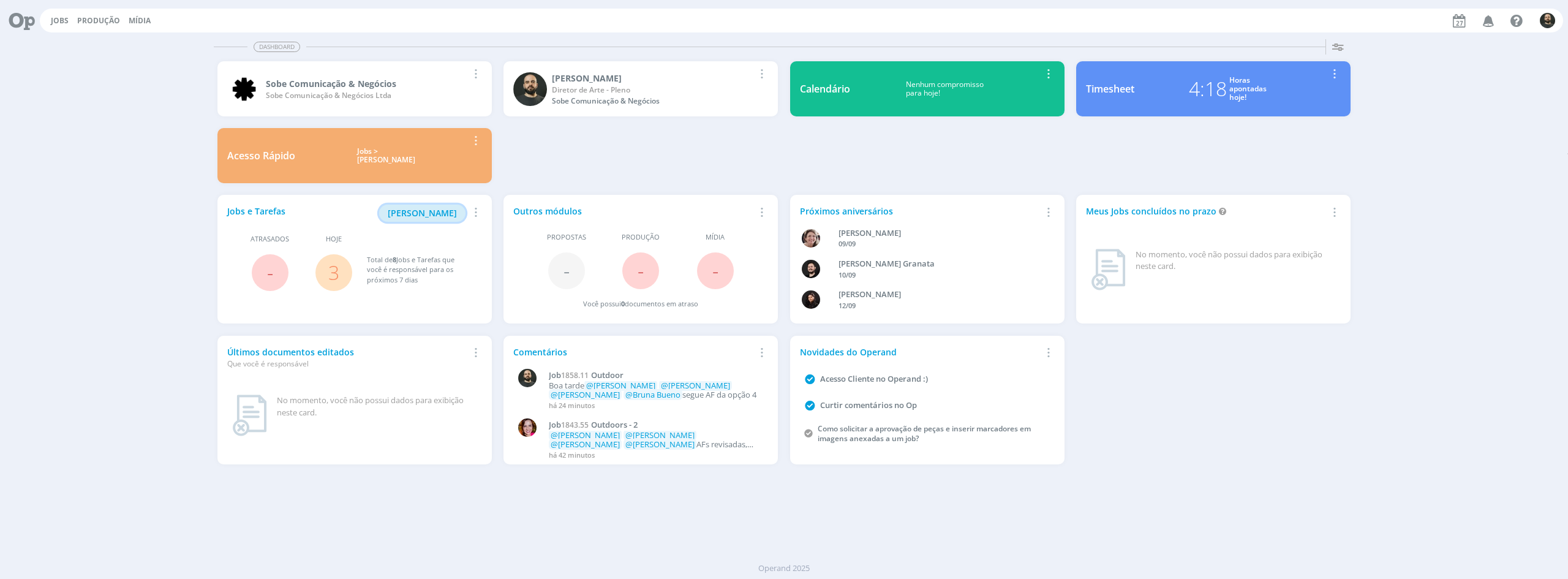
click at [432, 213] on span "[PERSON_NAME]" at bounding box center [422, 212] width 70 height 11
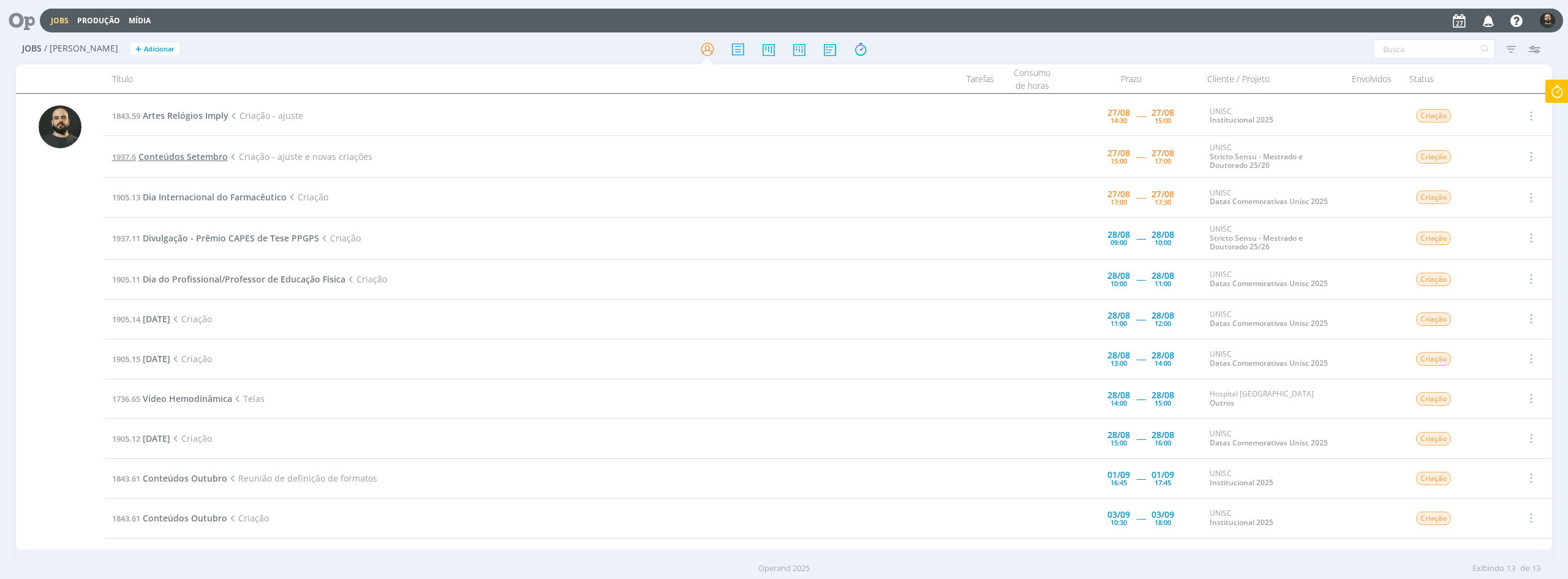
click at [214, 158] on span "Conteúdos Setembro" at bounding box center [183, 156] width 90 height 11
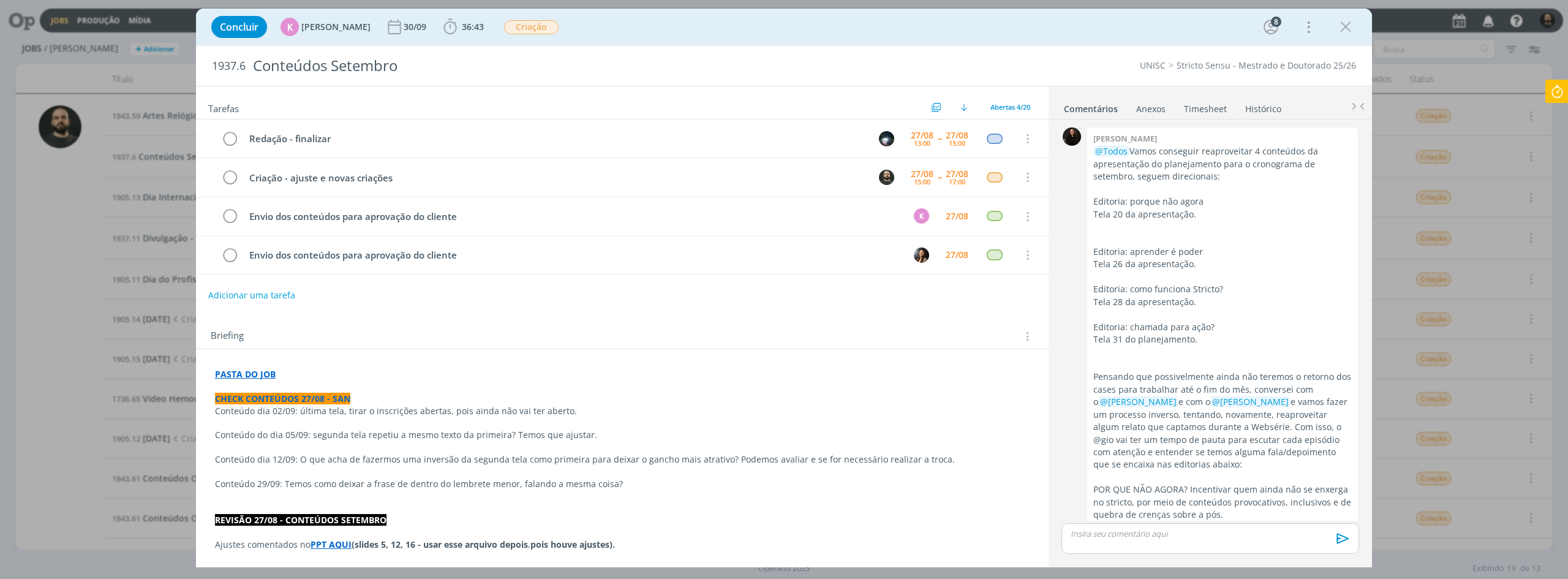
scroll to position [1359, 0]
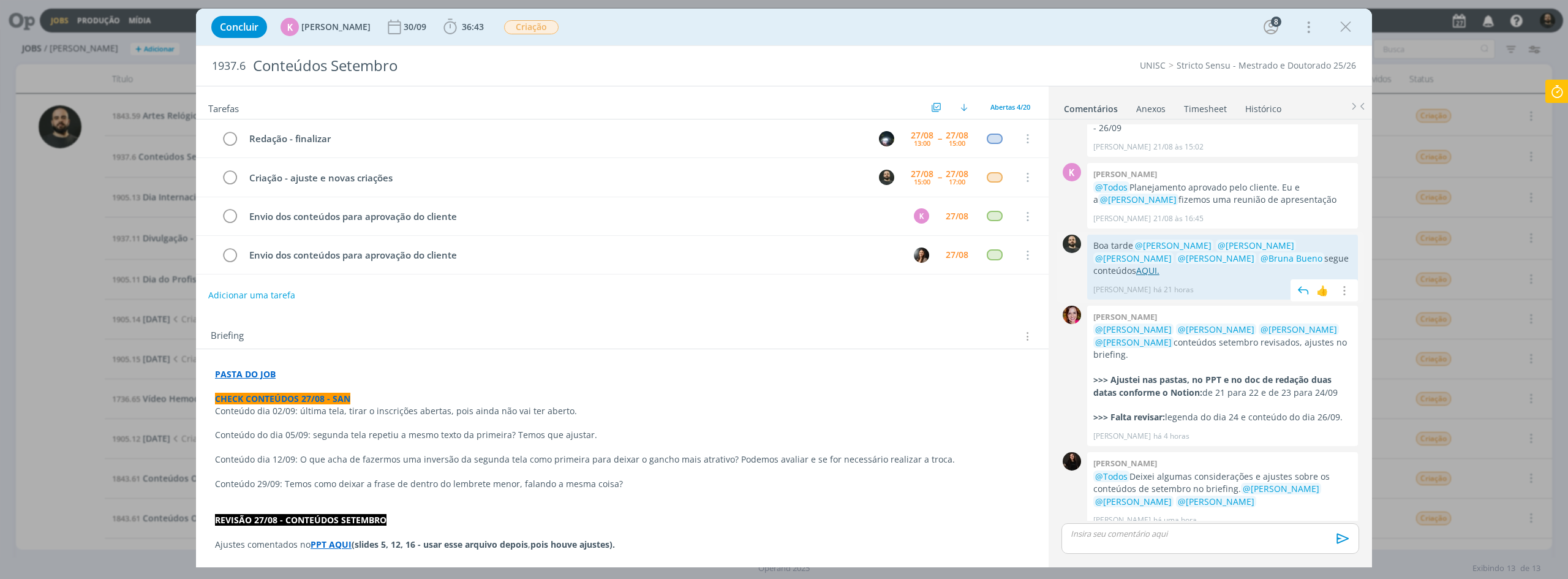
click at [1136, 264] on link "AQUI." at bounding box center [1147, 270] width 23 height 11
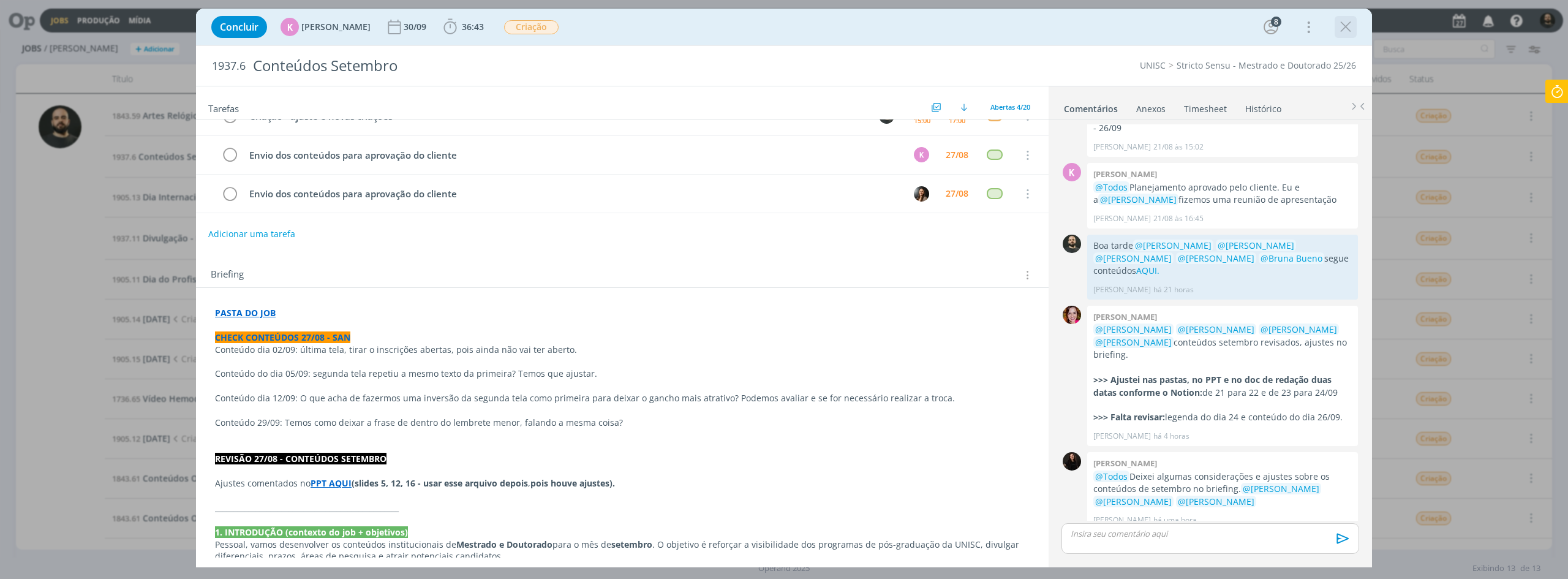
click at [1345, 26] on icon "dialog" at bounding box center [1345, 26] width 18 height 18
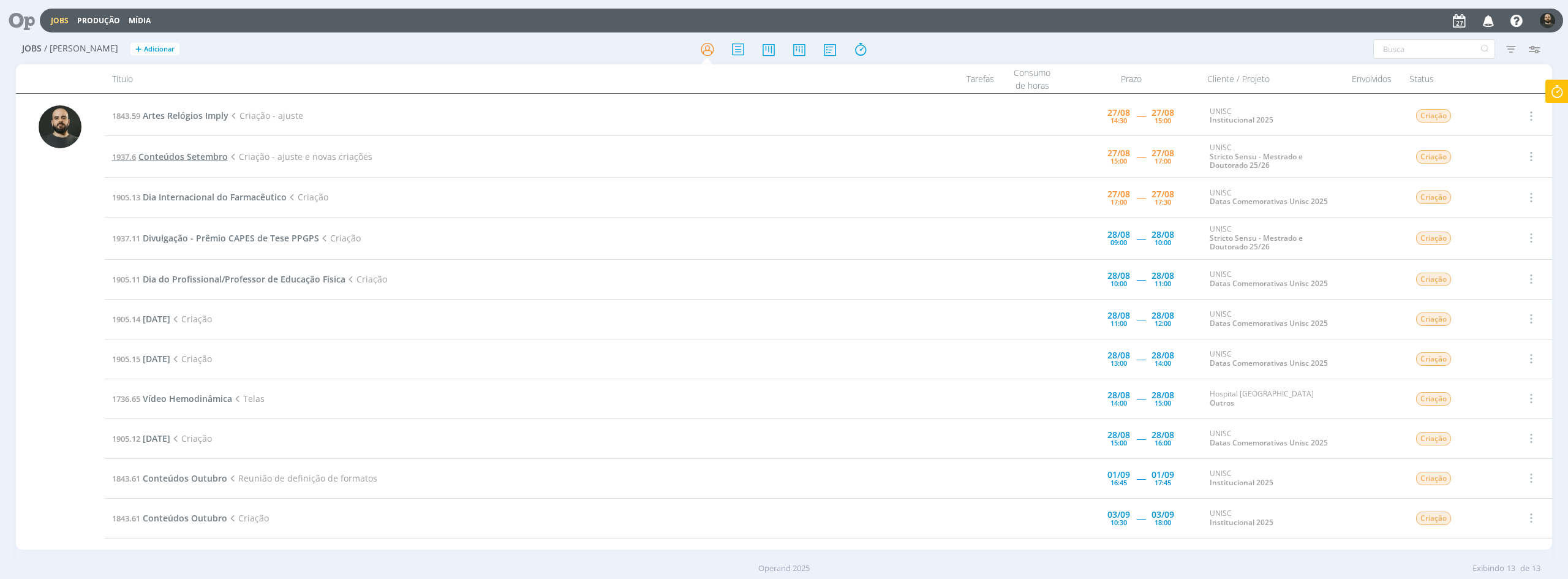
click at [191, 158] on span "Conteúdos Setembro" at bounding box center [183, 156] width 90 height 11
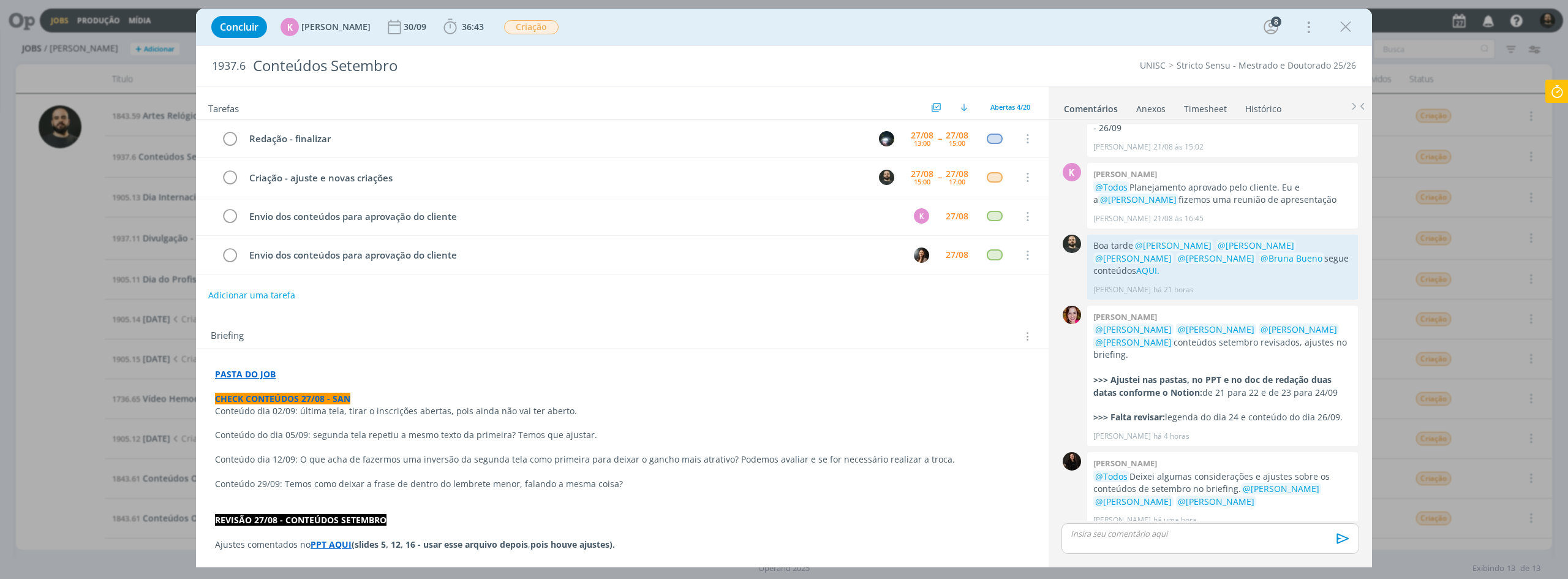
scroll to position [123, 0]
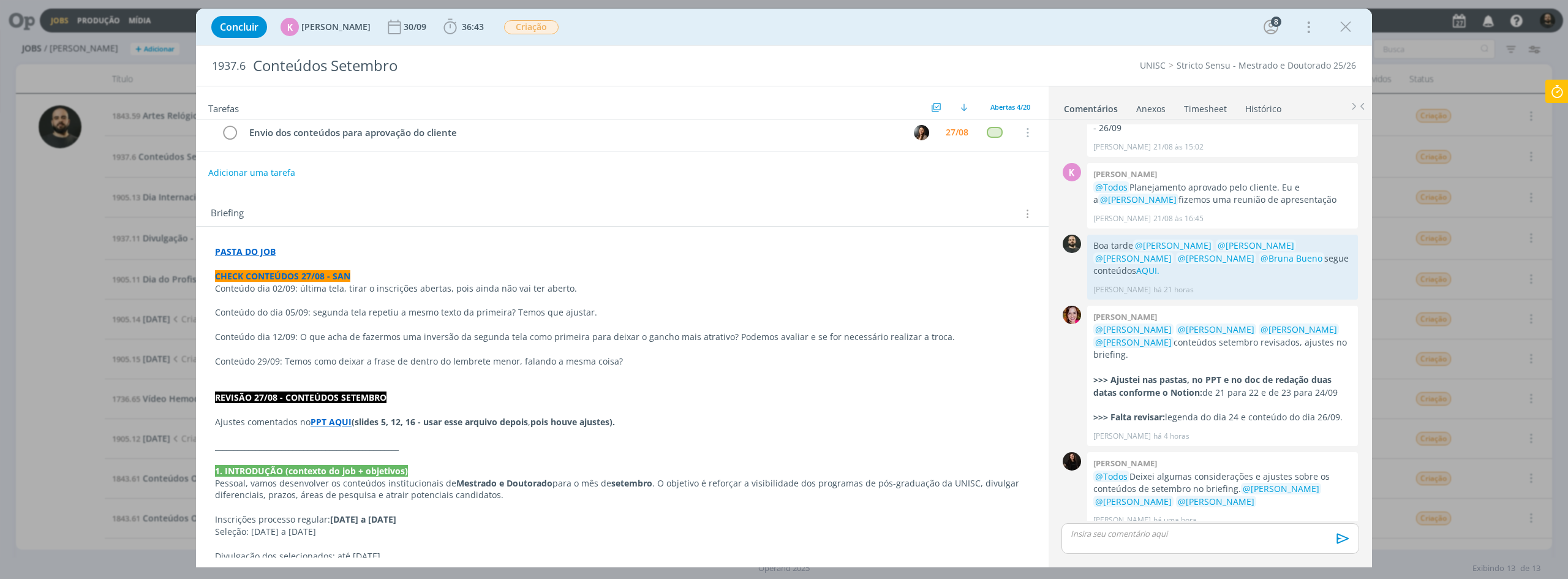
click at [336, 422] on strong "PPT AQUI" at bounding box center [330, 421] width 41 height 11
click at [333, 444] on link "https://sobeae.sharepoint.com/sites/SOBEAE/Documentos%20Compartilhados/Forms/Al…" at bounding box center [309, 445] width 120 height 16
click at [1551, 86] on icon at bounding box center [1556, 91] width 22 height 23
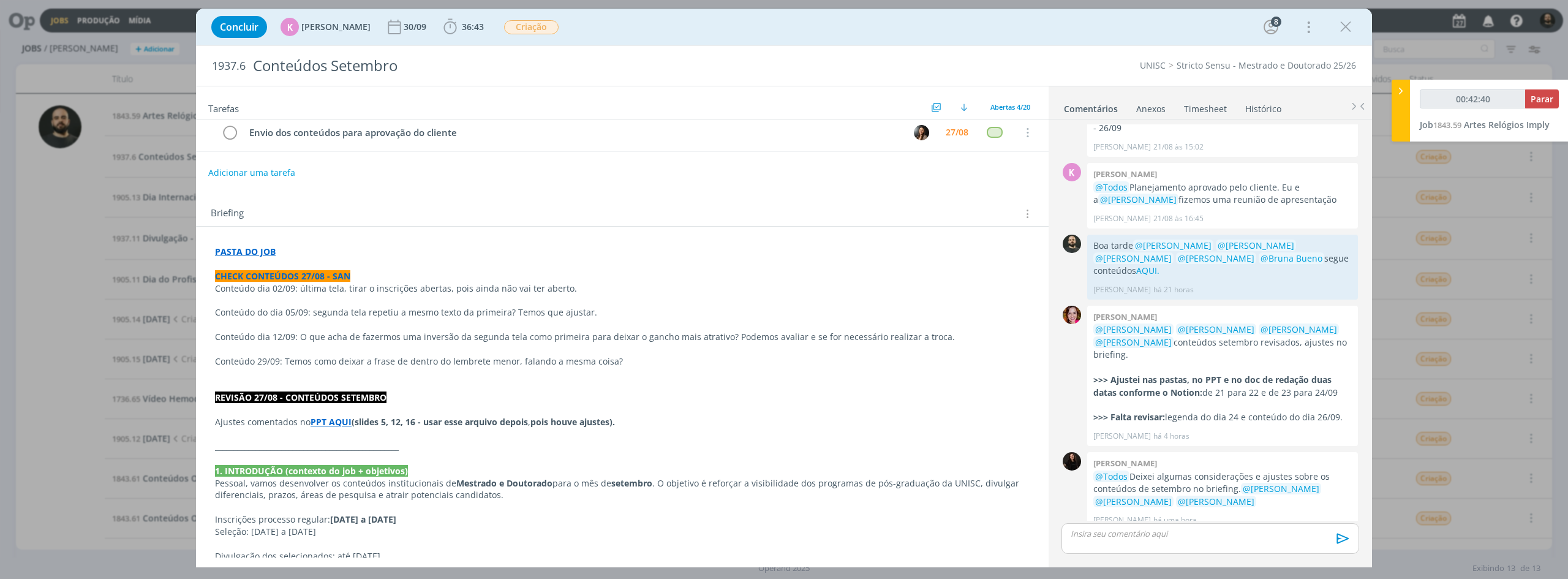
type input "00:42:41"
click at [1542, 100] on span "Parar" at bounding box center [1542, 98] width 23 height 11
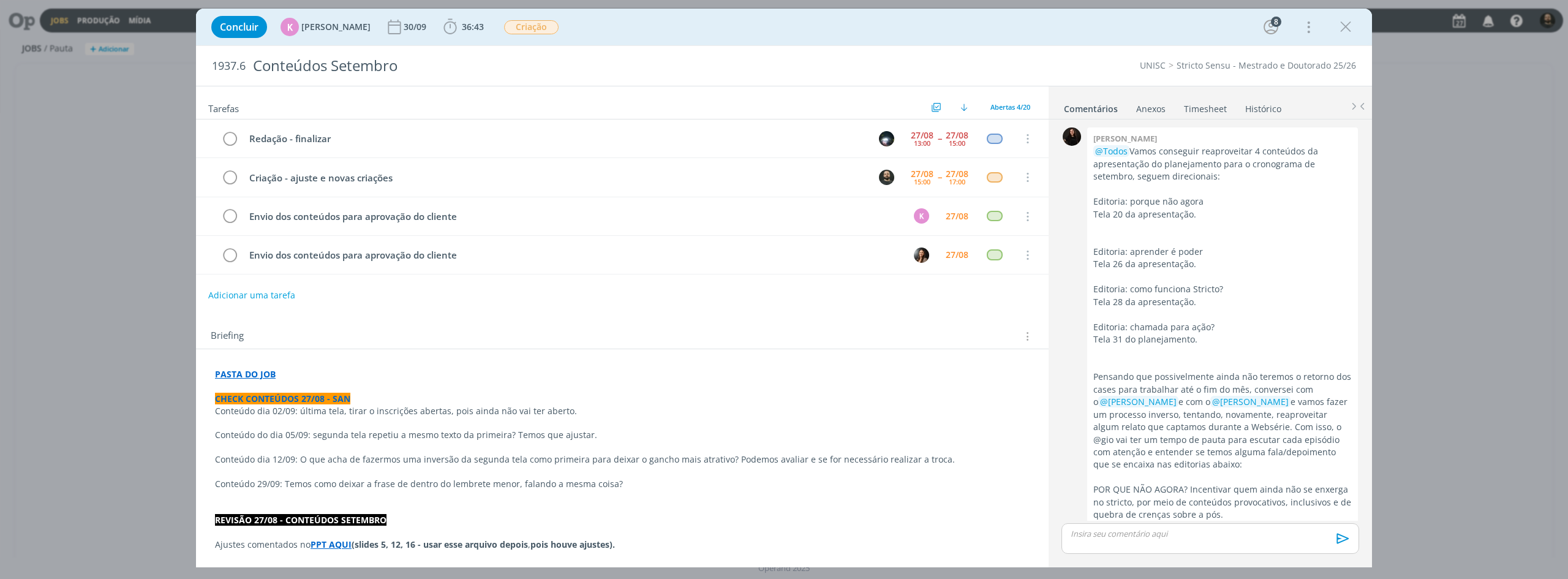
scroll to position [1359, 0]
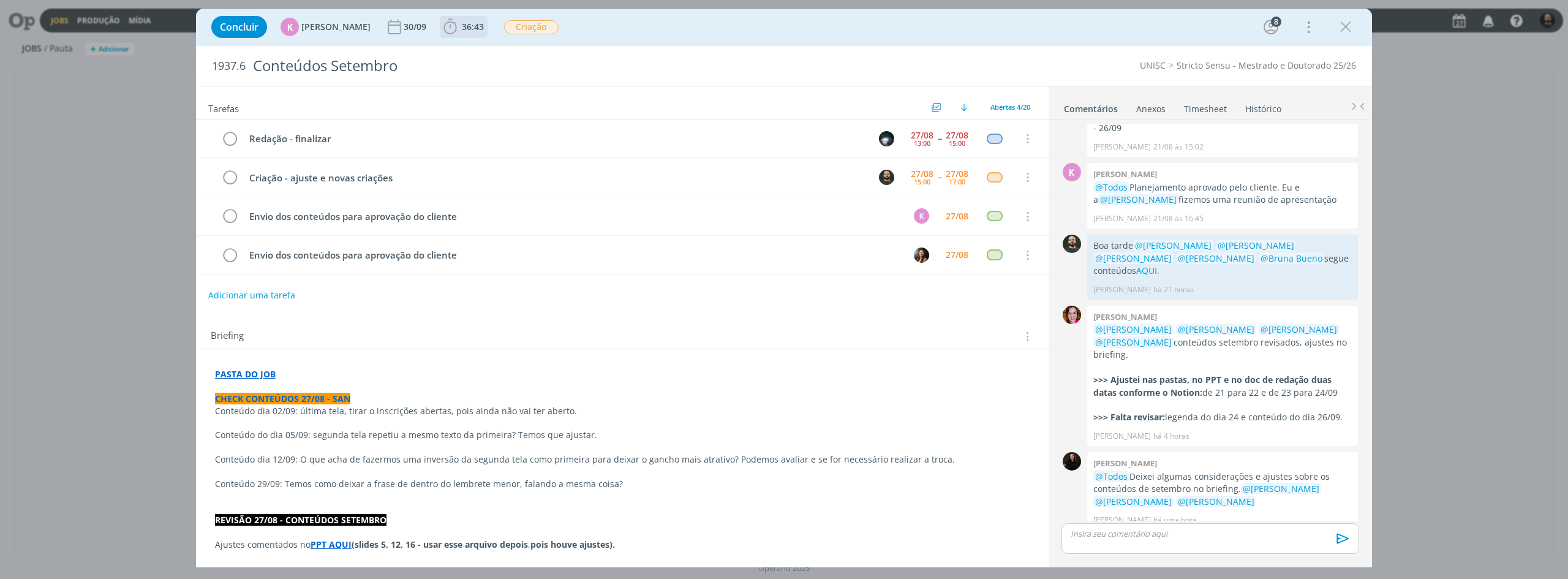
click at [448, 30] on icon "dialog" at bounding box center [449, 26] width 18 height 18
click at [459, 52] on icon "dialog" at bounding box center [468, 54] width 22 height 16
click at [330, 546] on strong "PPT AQUI" at bounding box center [330, 543] width 41 height 11
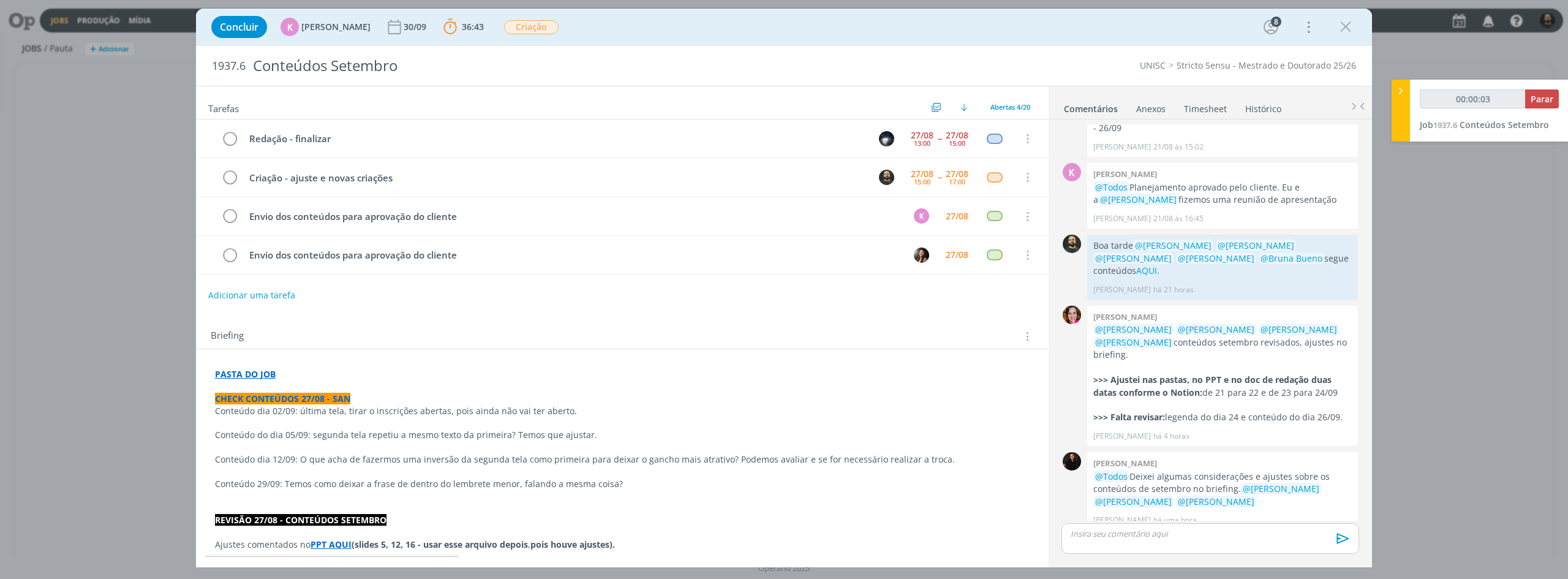
click at [463, 513] on p "dialog" at bounding box center [621, 509] width 814 height 12
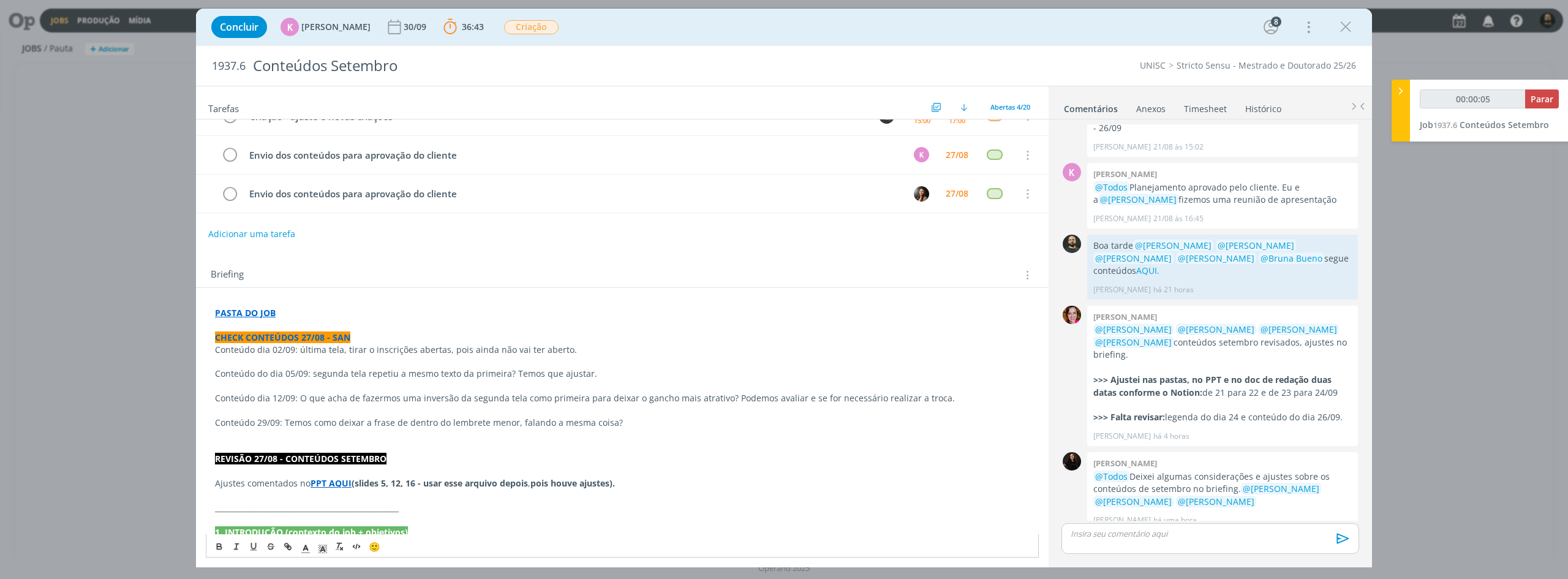
scroll to position [123, 0]
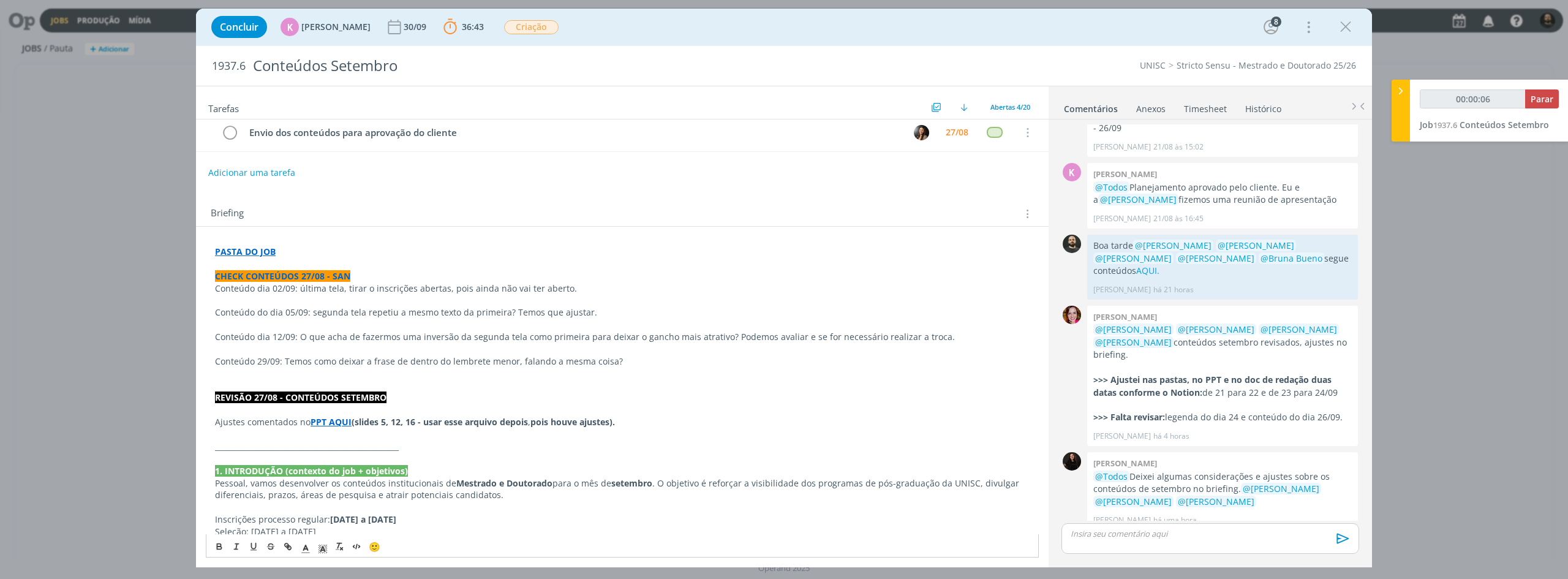
click at [334, 423] on strong "PPT AQUI" at bounding box center [330, 421] width 41 height 11
click at [347, 447] on link "[URL][DOMAIN_NAME][DATE]" at bounding box center [309, 445] width 120 height 16
type input "00:00:18"
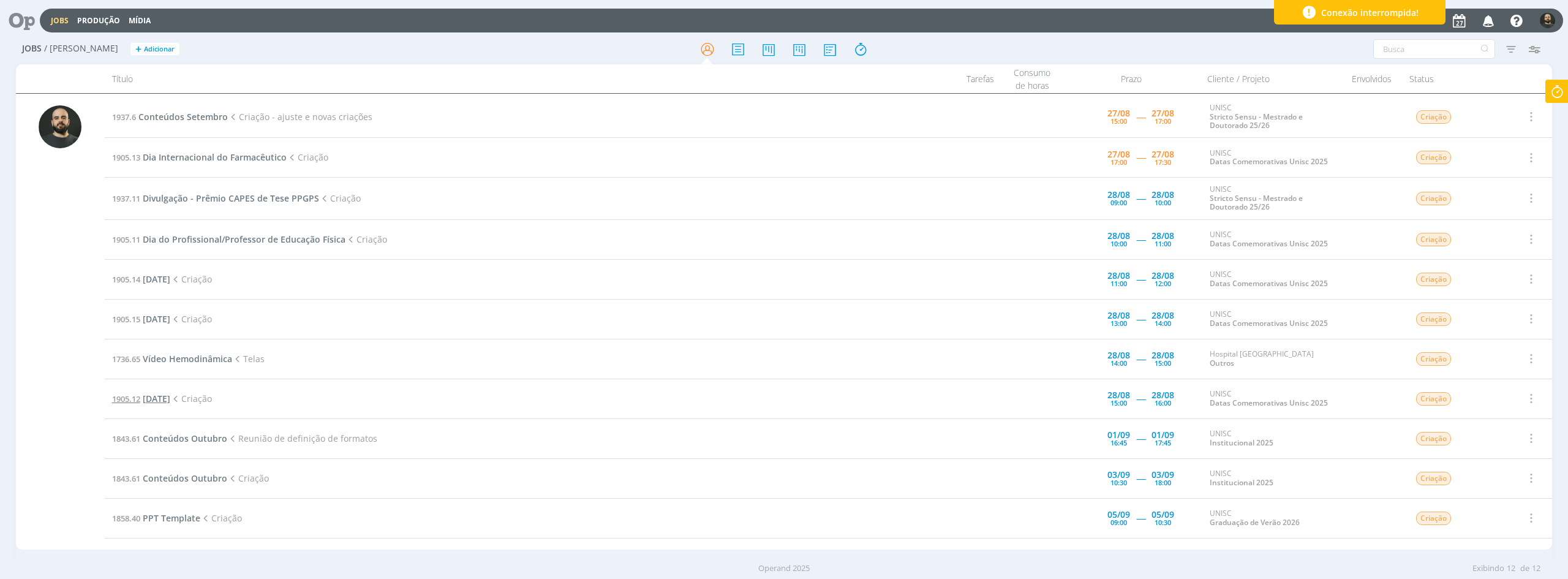
click at [170, 399] on span "[DATE]" at bounding box center [156, 398] width 28 height 11
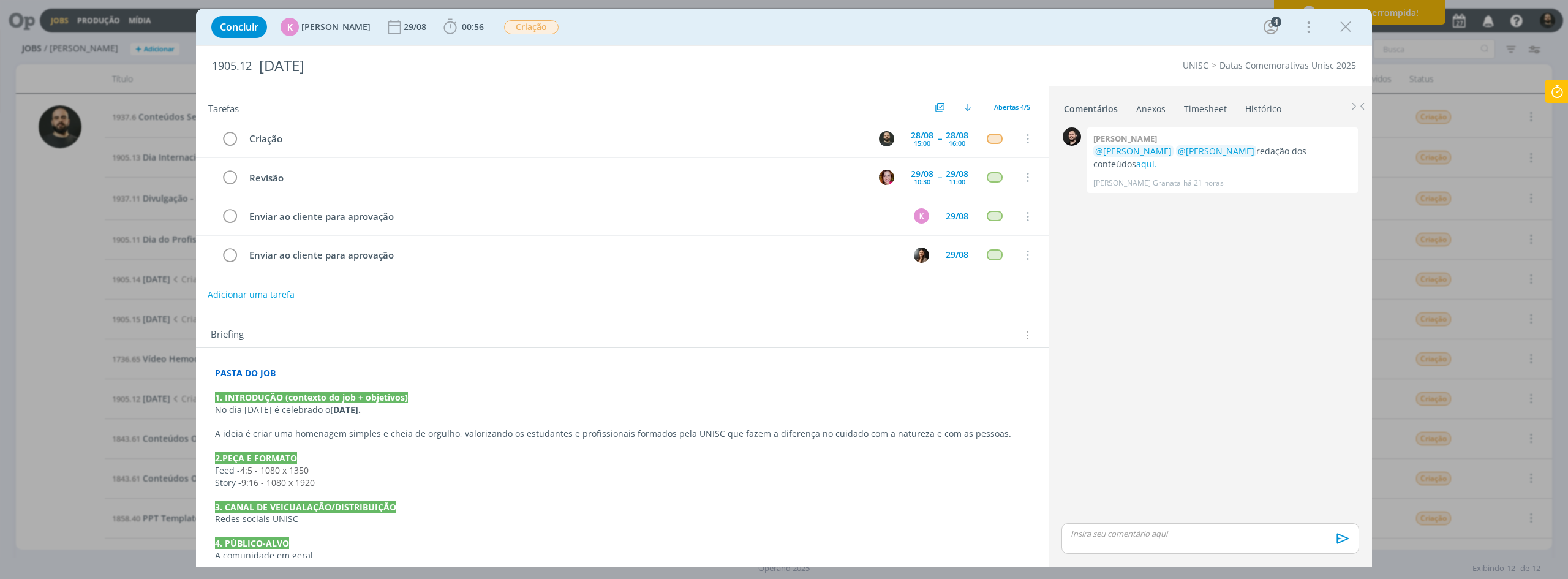
click at [269, 296] on button "Adicionar uma tarefa" at bounding box center [251, 295] width 87 height 21
click at [248, 374] on strong "PASTA DO JOB" at bounding box center [245, 371] width 61 height 11
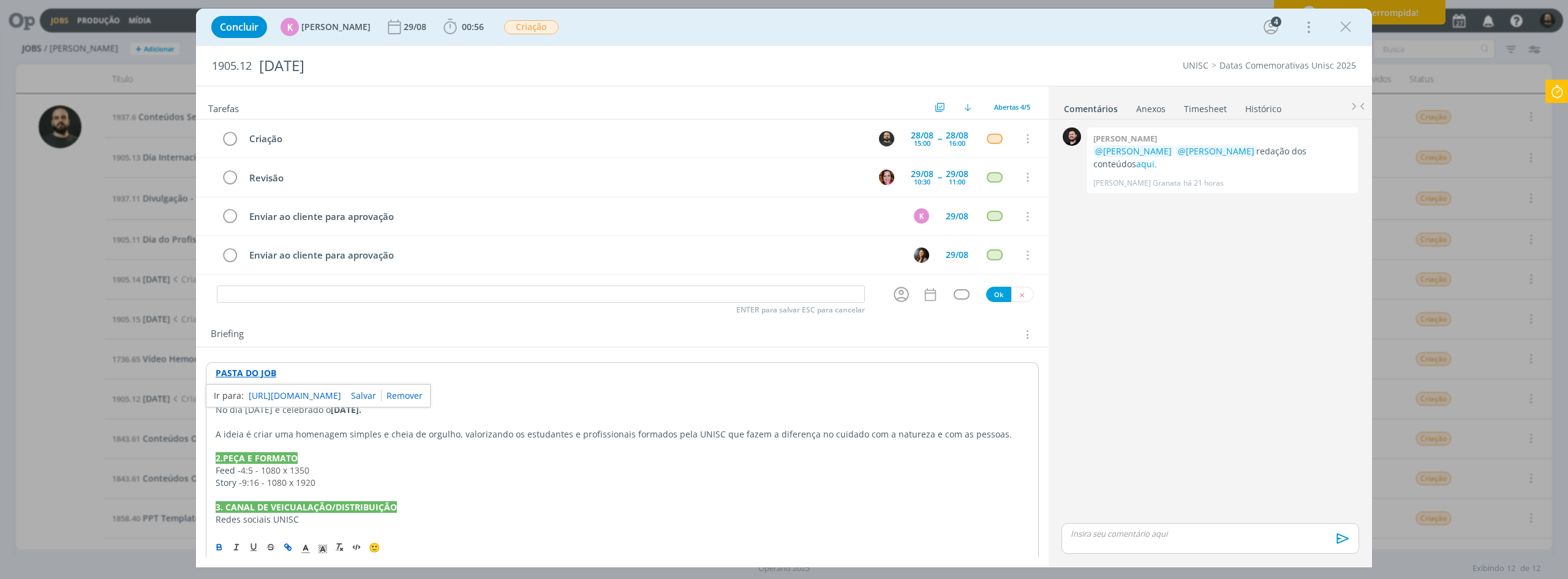
click at [277, 396] on link "[URL][DOMAIN_NAME]" at bounding box center [295, 396] width 92 height 16
drag, startPoint x: 1345, startPoint y: 26, endPoint x: 1114, endPoint y: 77, distance: 236.6
click at [1345, 26] on icon "dialog" at bounding box center [1345, 26] width 18 height 18
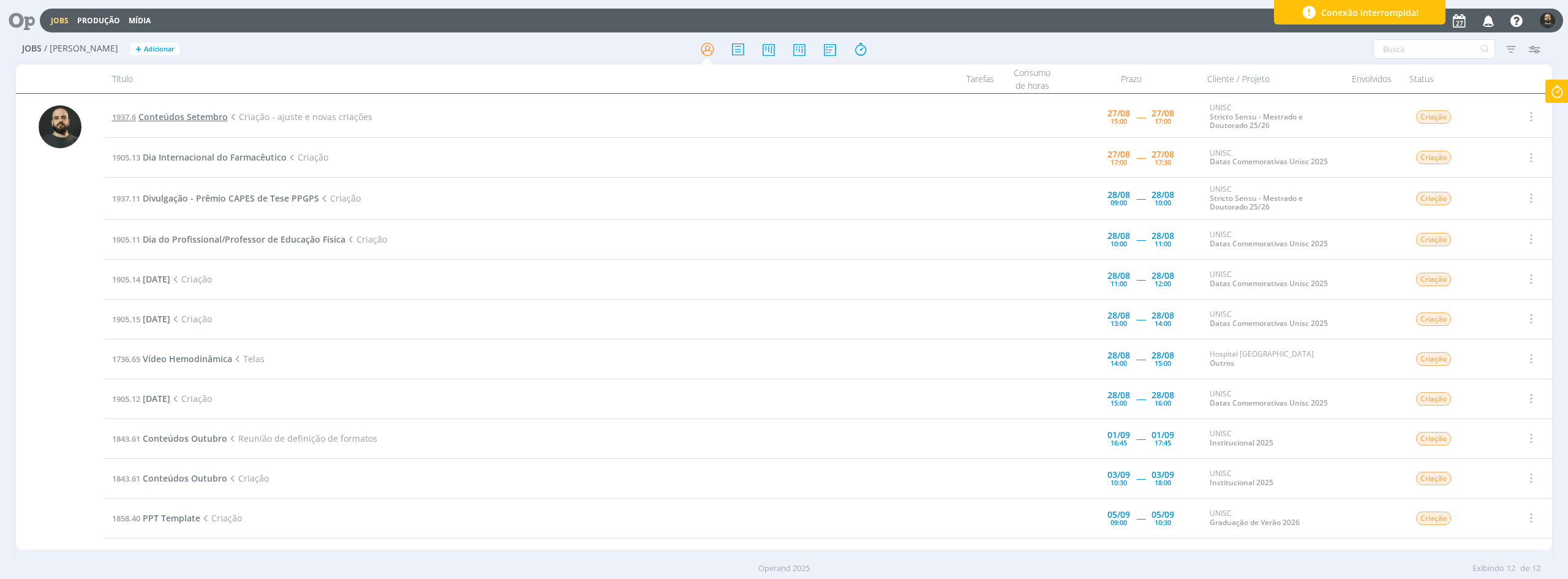
click at [179, 113] on span "Conteúdos Setembro" at bounding box center [183, 116] width 90 height 11
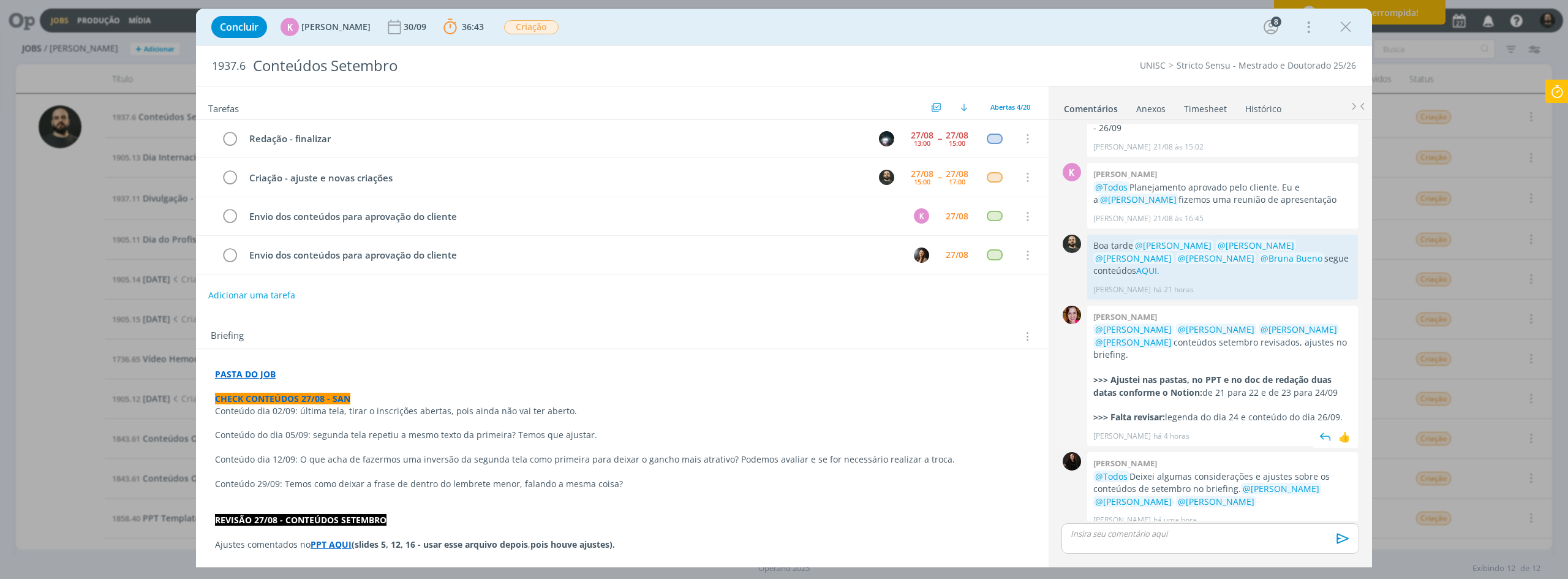
scroll to position [1236, 0]
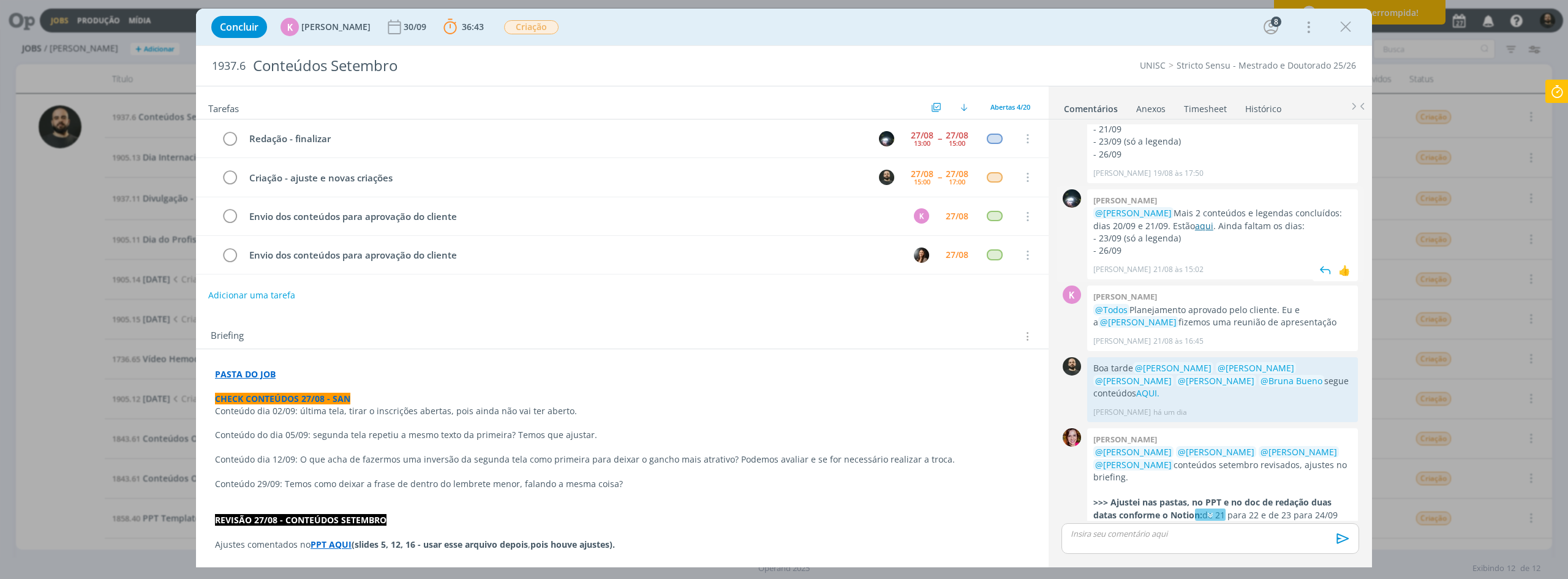
click at [1202, 220] on link "aqui" at bounding box center [1204, 225] width 18 height 11
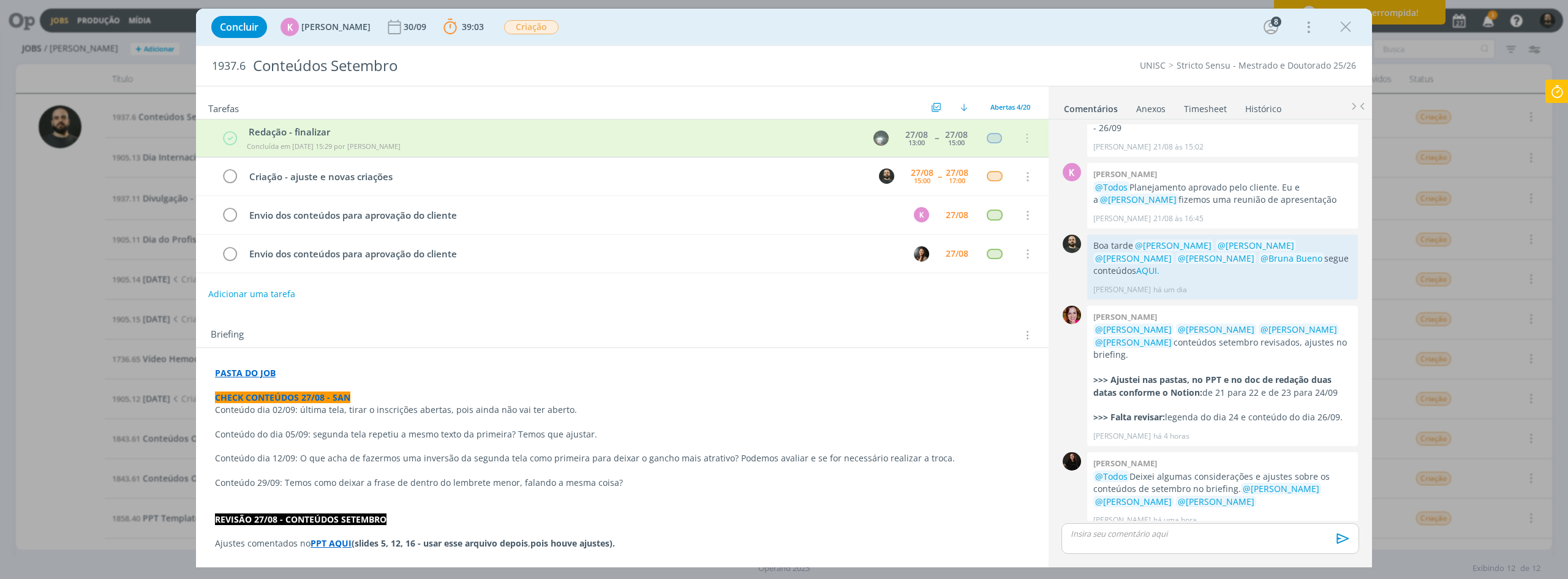
scroll to position [1430, 0]
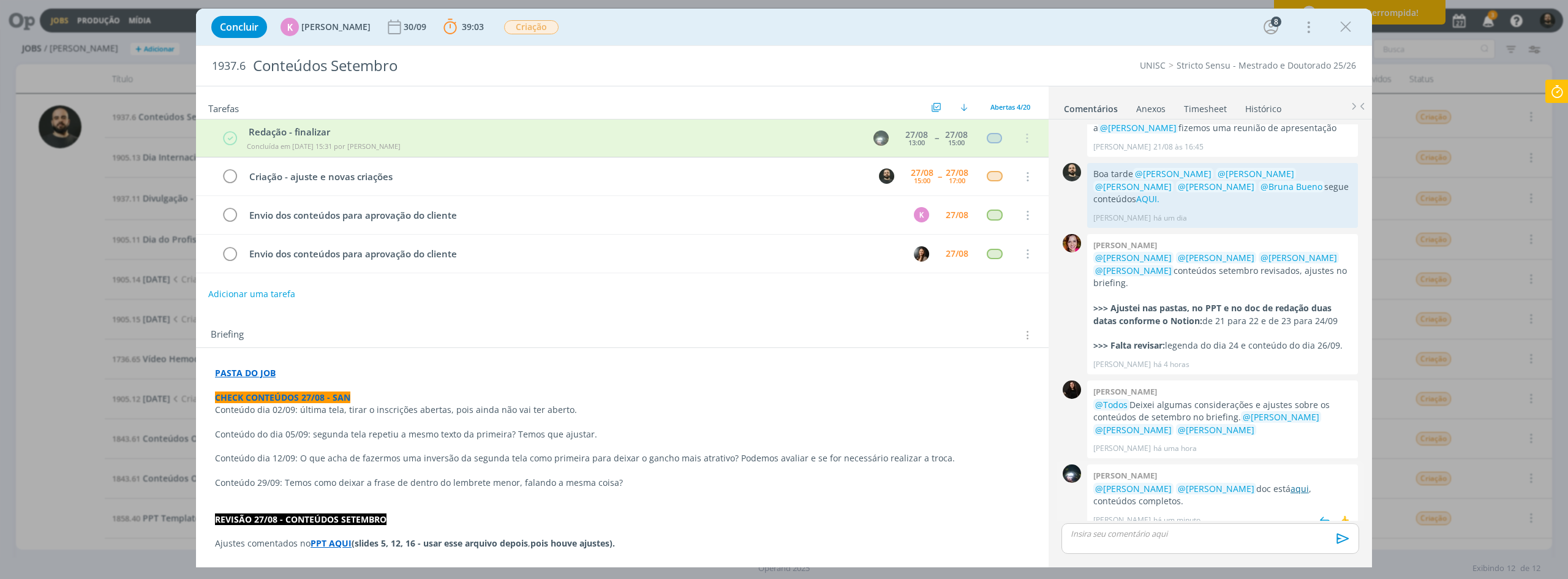
click at [1291, 482] on link "aqui" at bounding box center [1299, 488] width 18 height 11
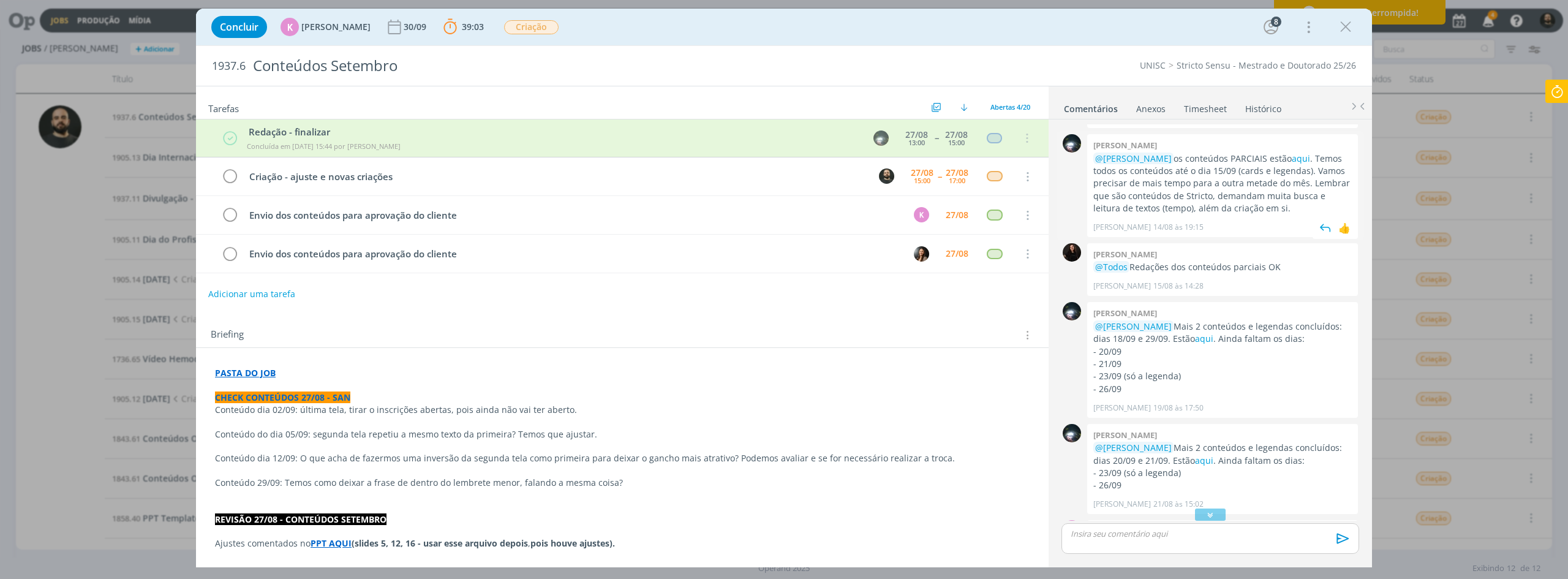
scroll to position [818, 0]
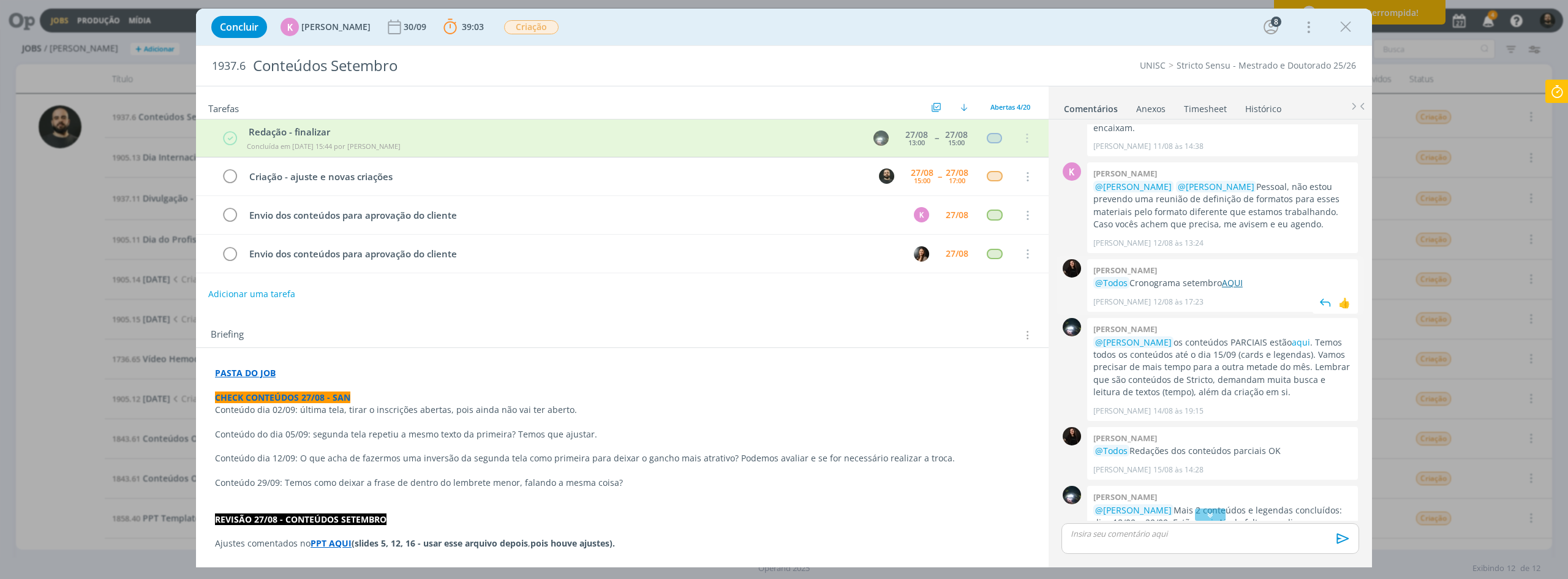
click at [1234, 276] on link "AQUI" at bounding box center [1232, 282] width 21 height 11
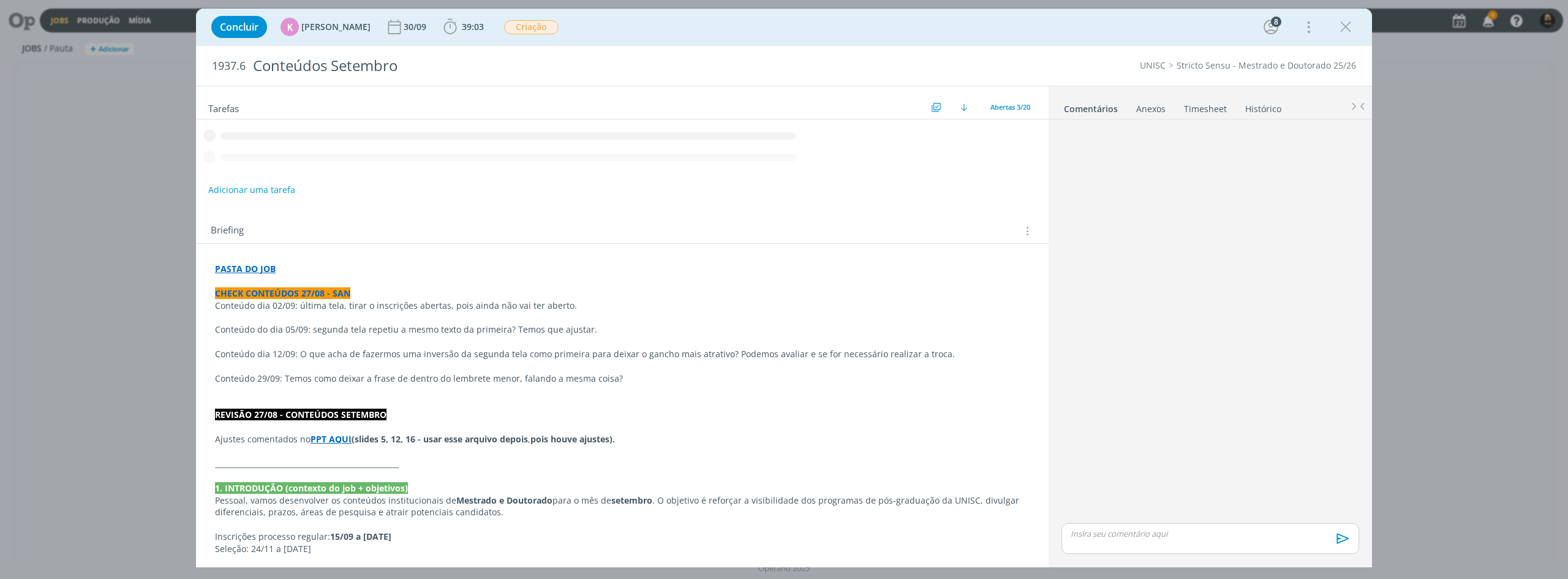
scroll to position [1467, 0]
